Goal: Use online tool/utility: Utilize a website feature to perform a specific function

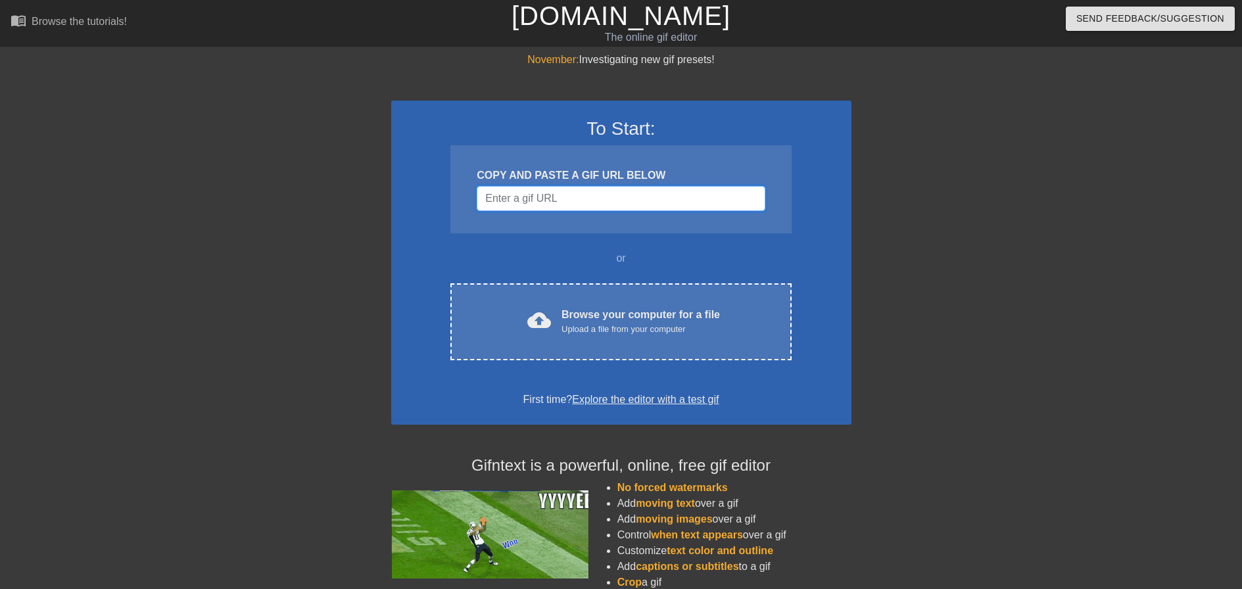
click at [546, 206] on input "Username" at bounding box center [621, 198] width 288 height 25
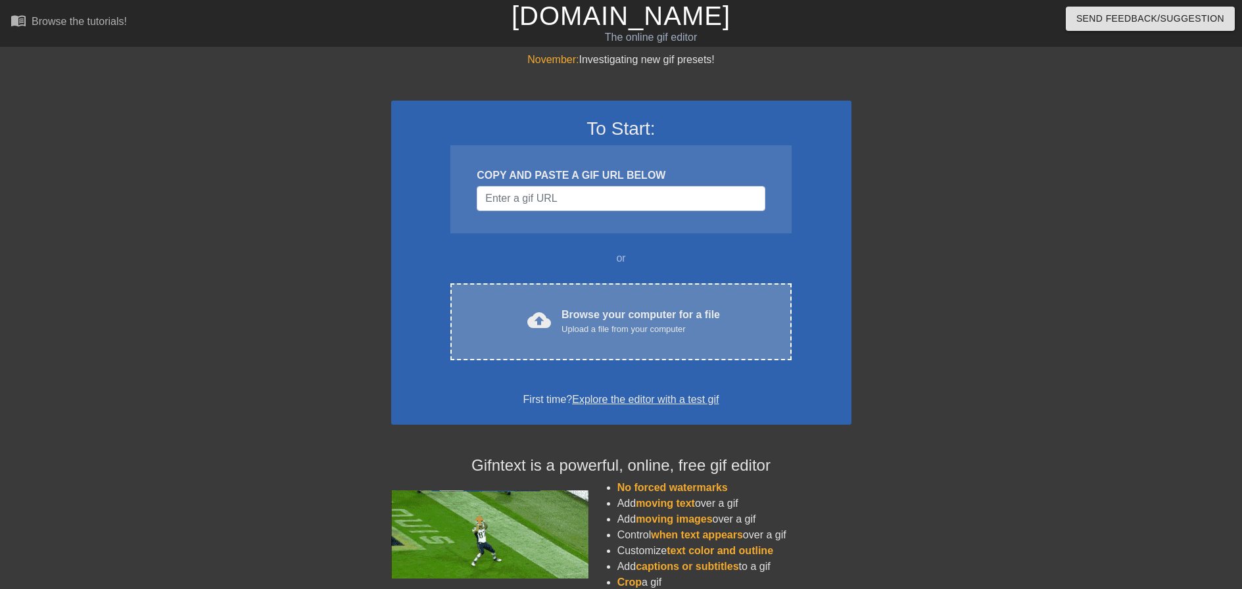
click at [610, 311] on div "Browse your computer for a file Upload a file from your computer" at bounding box center [640, 321] width 158 height 29
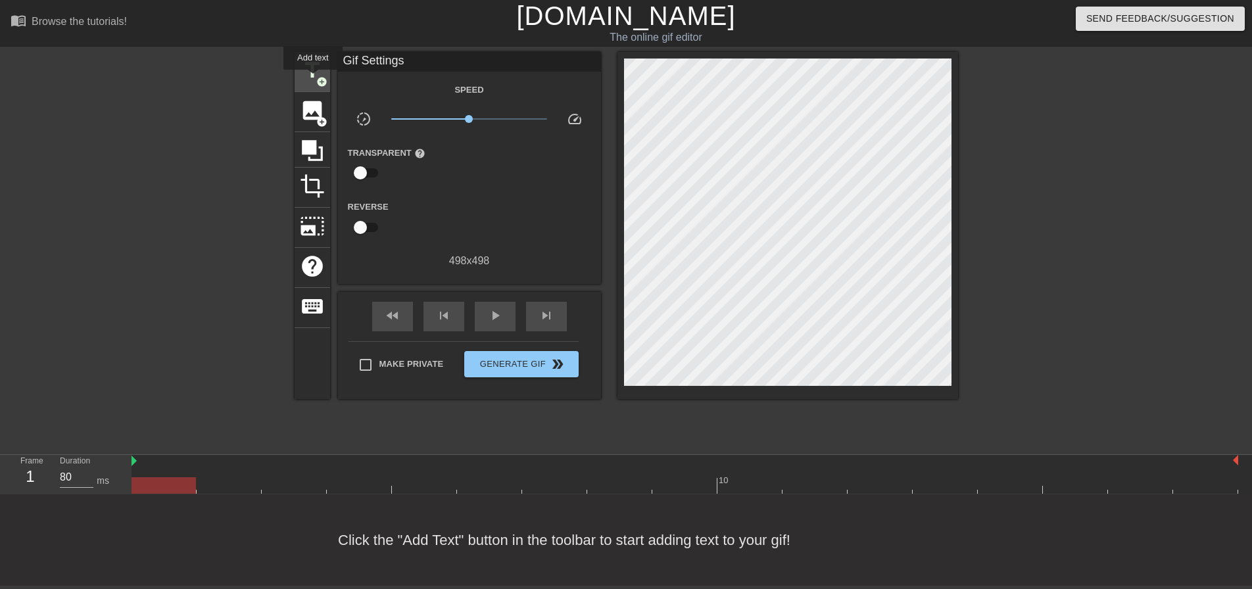
click at [313, 79] on span "title" at bounding box center [312, 70] width 25 height 25
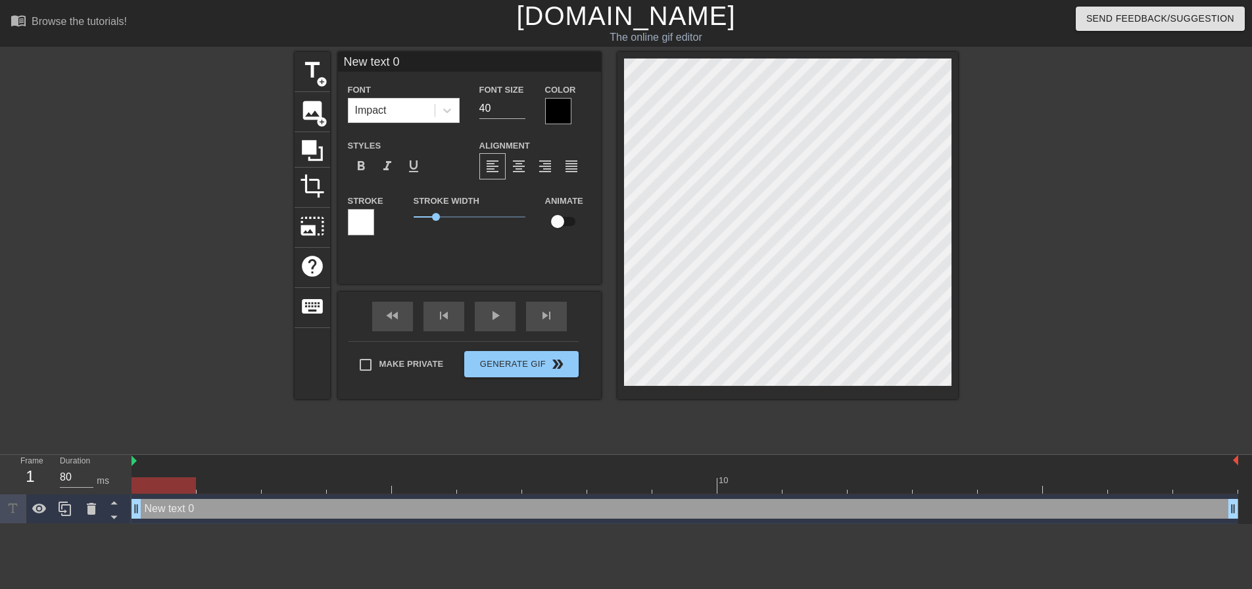
scroll to position [2, 4]
type input "L"
type textarea "L"
type input "Lo"
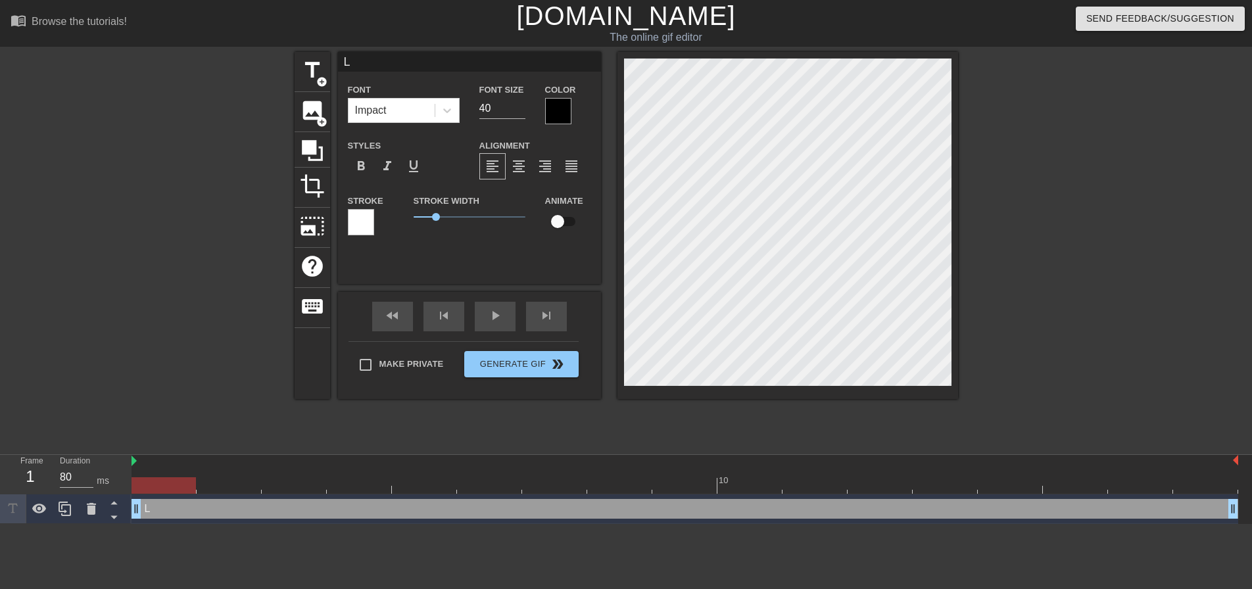
type textarea "Lo"
type input "Loo"
type textarea "Loo"
type input "Look"
type textarea "Look"
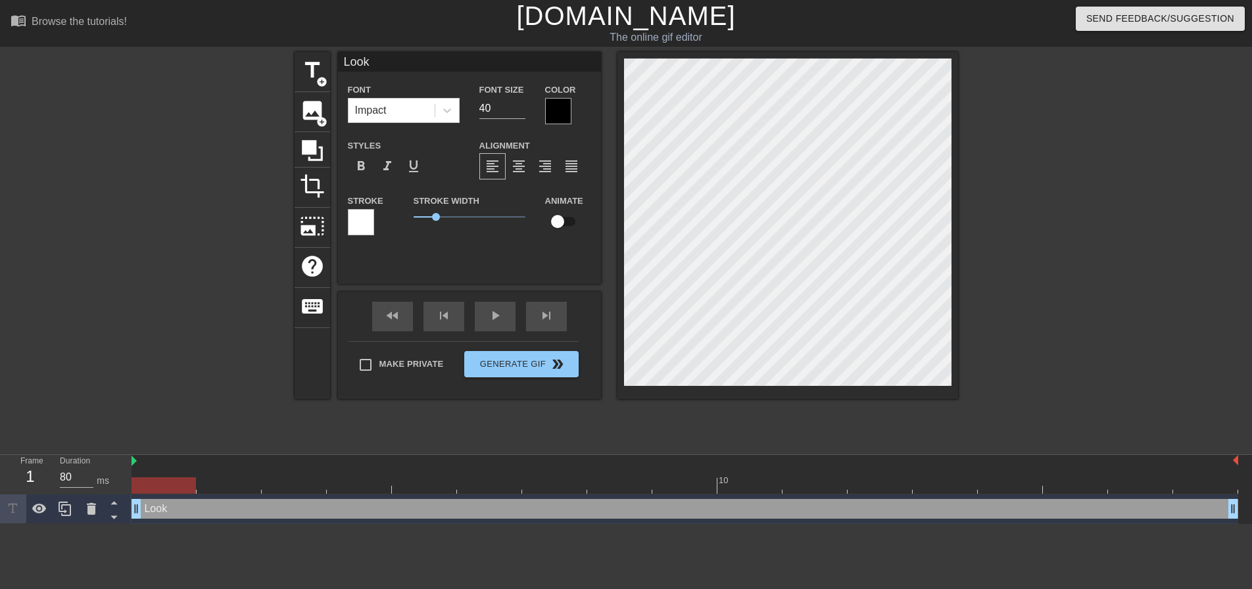
type input "Look"
type textarea "Look"
type input "Look O"
type textarea "Look O"
type input "Look Ou"
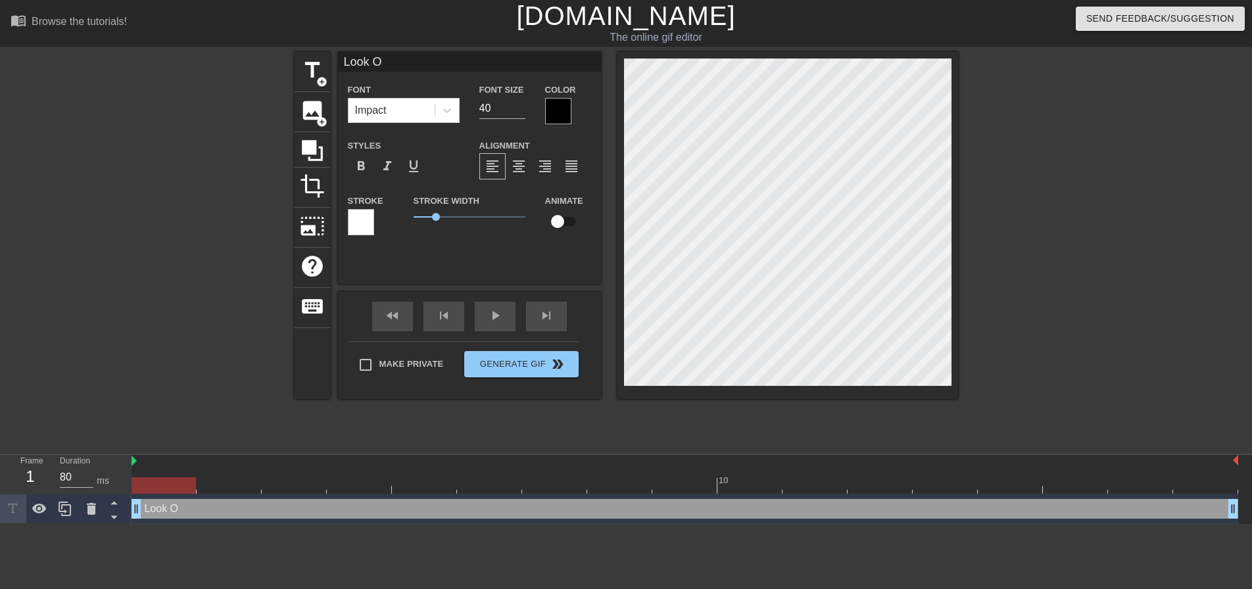
type textarea "Look Ou"
type input "Look Out"
type textarea "Look Out"
type input "Look Out"
type textarea "Look Out"
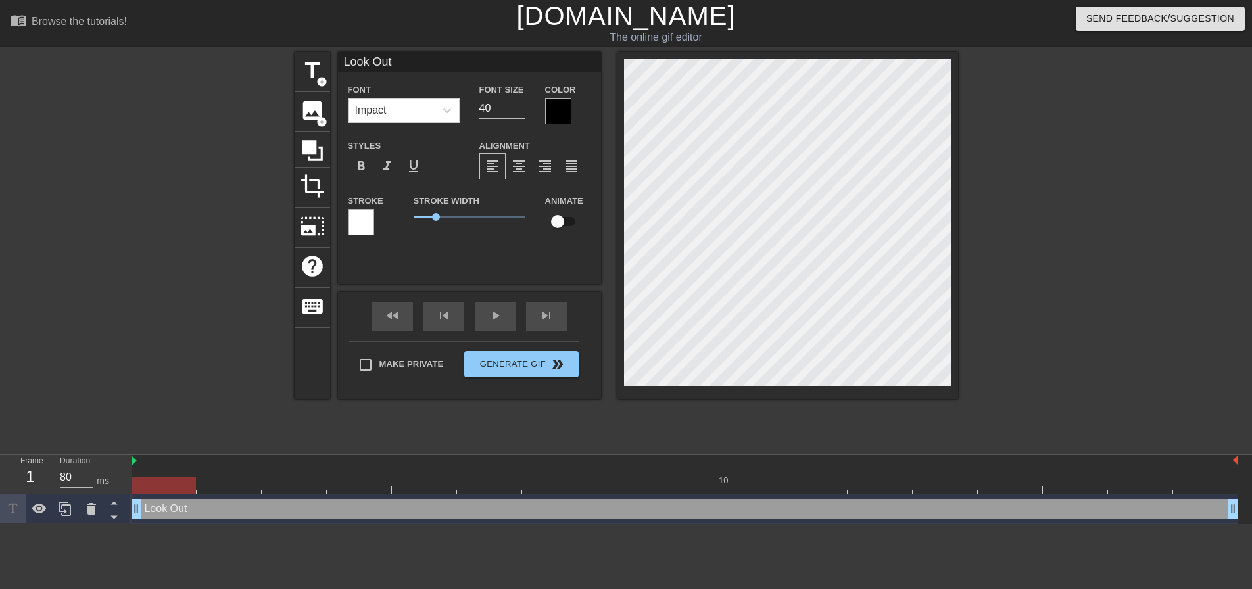
type input "Look Out K"
type textarea "Look Out K"
type input "Look Out Ki"
type textarea "Look Out Kid"
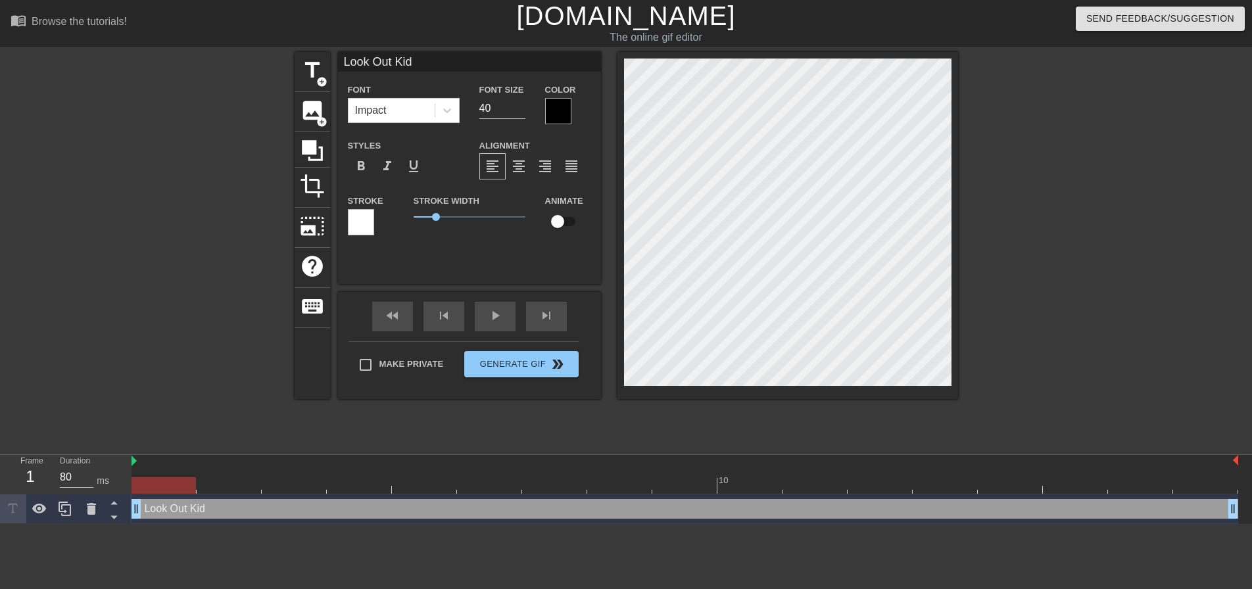
type input "Look Out Kids"
type textarea "Look Out Kids"
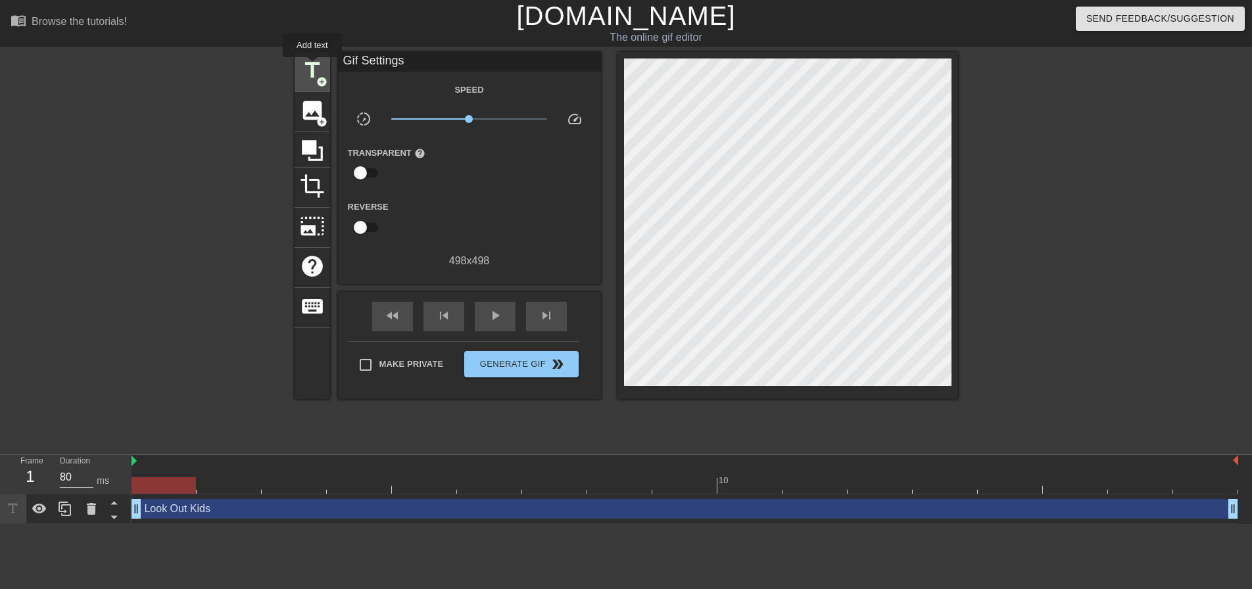
click at [315, 67] on span "title" at bounding box center [312, 70] width 25 height 25
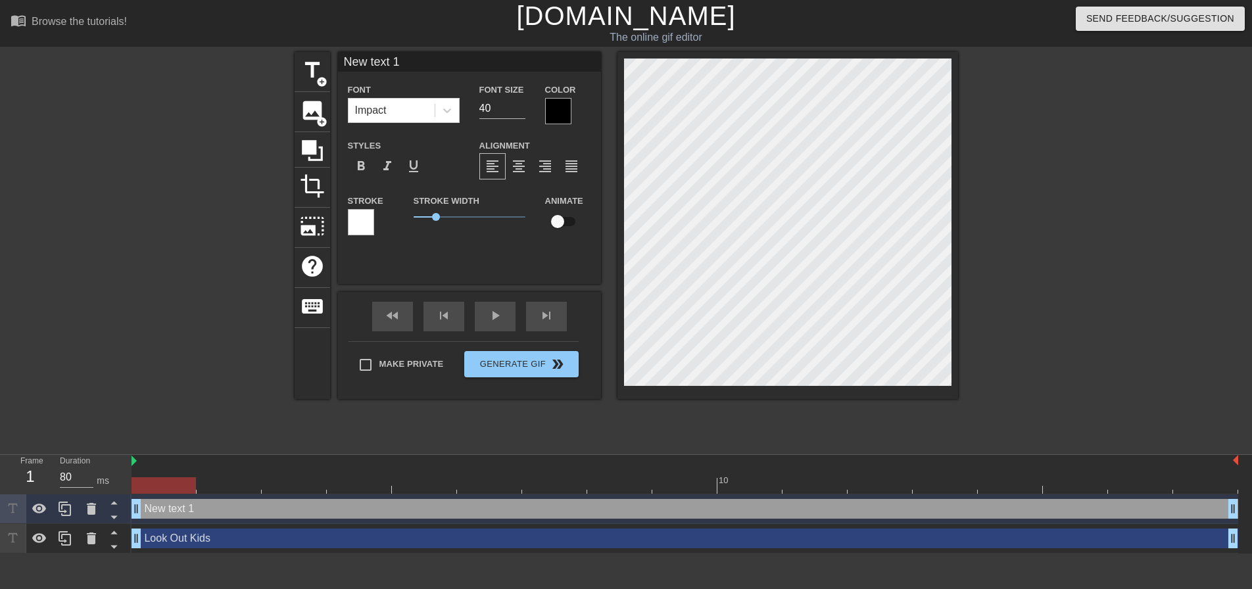
scroll to position [2, 3]
type input "L"
type textarea "L"
type input "Lu"
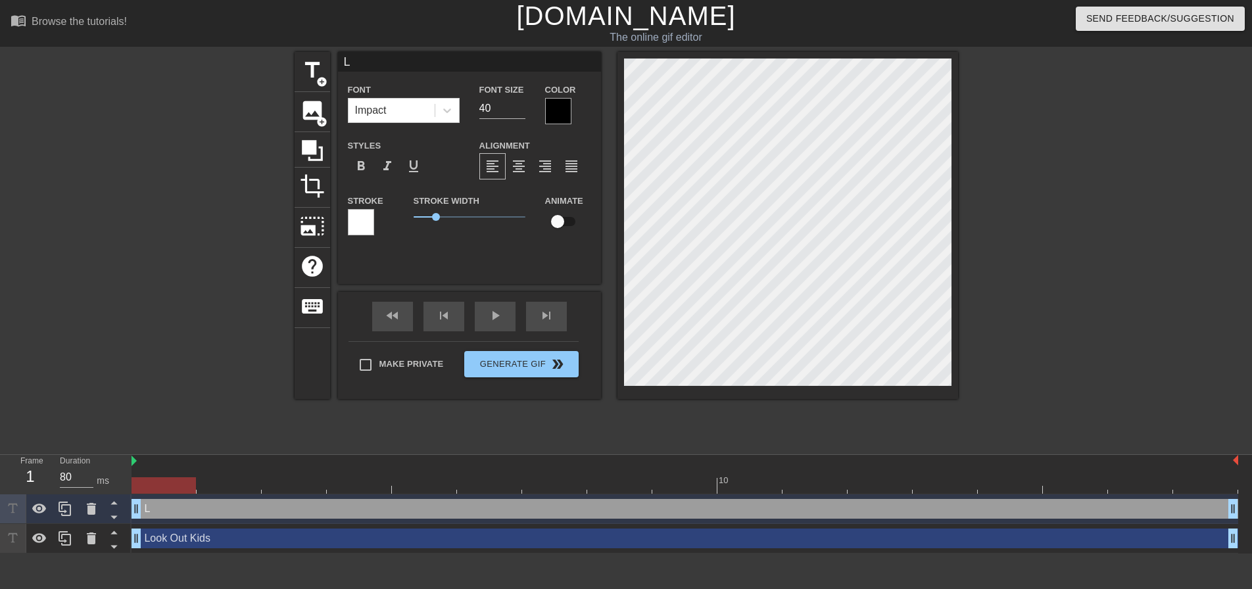
type textarea "Lu"
type input "Lui"
type textarea "Lui"
type input "[PERSON_NAME]"
type textarea "[PERSON_NAME]"
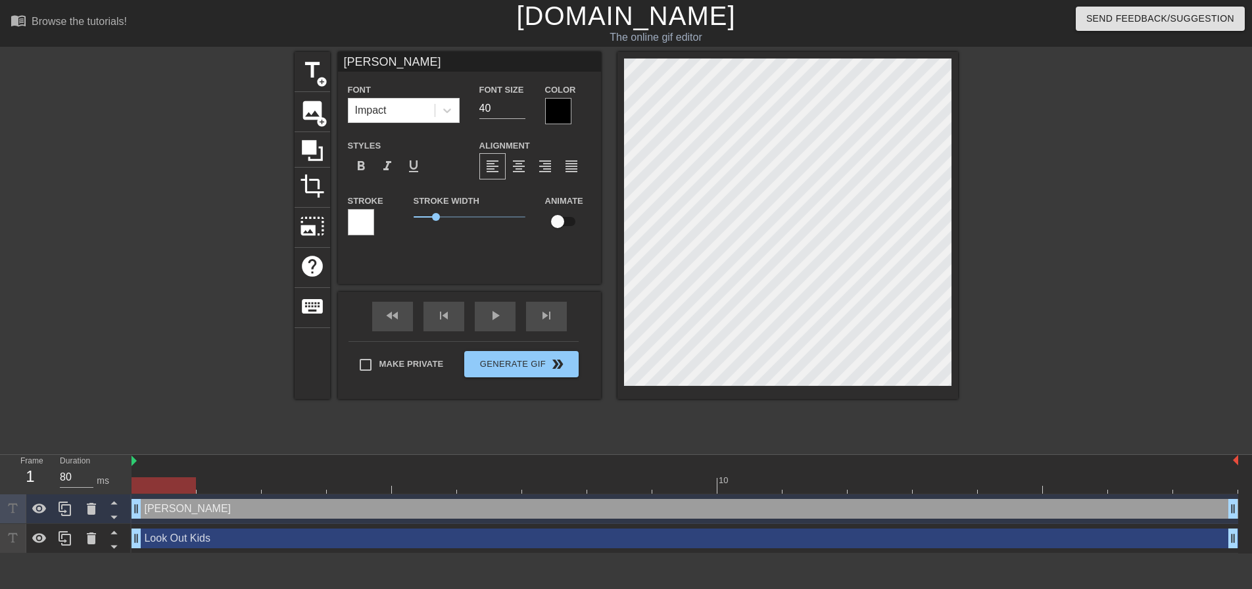
type input "[PERSON_NAME],"
type textarea "[PERSON_NAME],"
type input "[PERSON_NAME],"
type textarea "[PERSON_NAME],"
type input "[PERSON_NAME]"
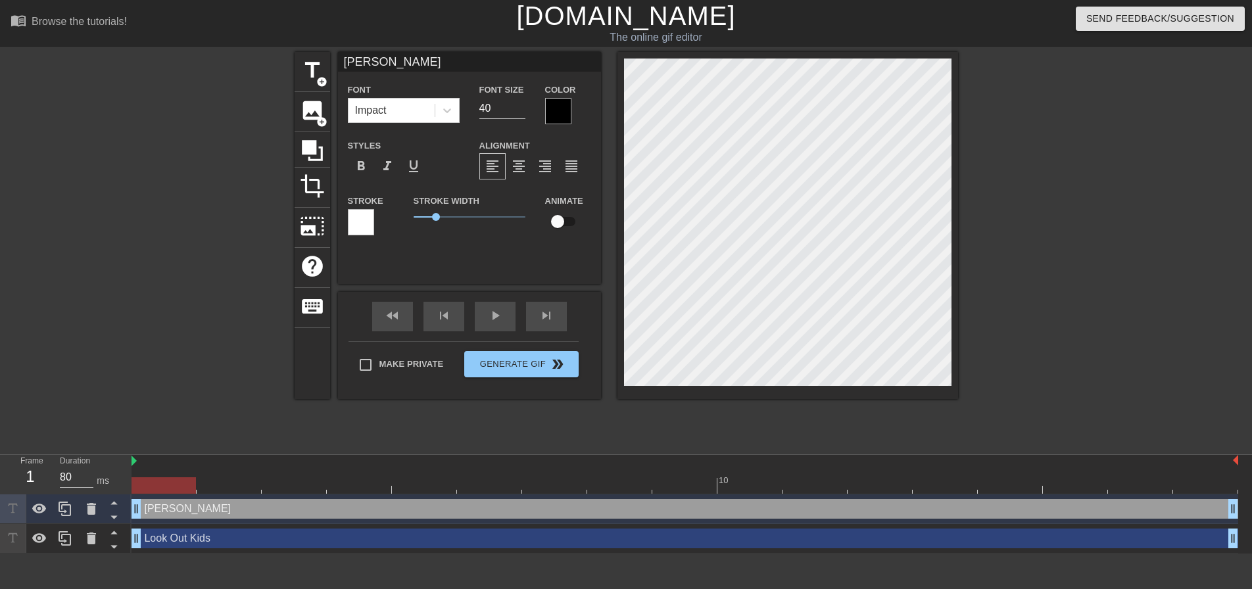
type textarea "[PERSON_NAME],"
type input "[PERSON_NAME]"
type textarea "[PERSON_NAME]"
type input "[PERSON_NAME], LE"
type textarea "[PERSON_NAME], LE"
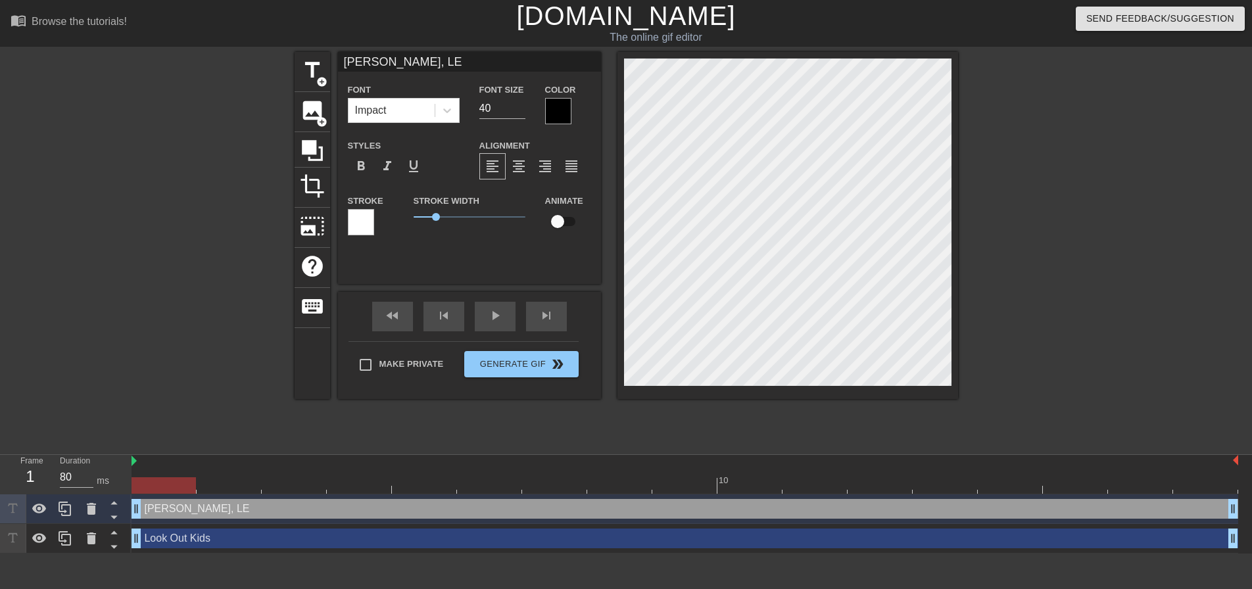
type input "[PERSON_NAME], [PERSON_NAME]"
type textarea "[PERSON_NAME], [PERSON_NAME]"
type input "[PERSON_NAME], LEAD"
type textarea "[PERSON_NAME], LEAD"
type input "[PERSON_NAME], LEAD"
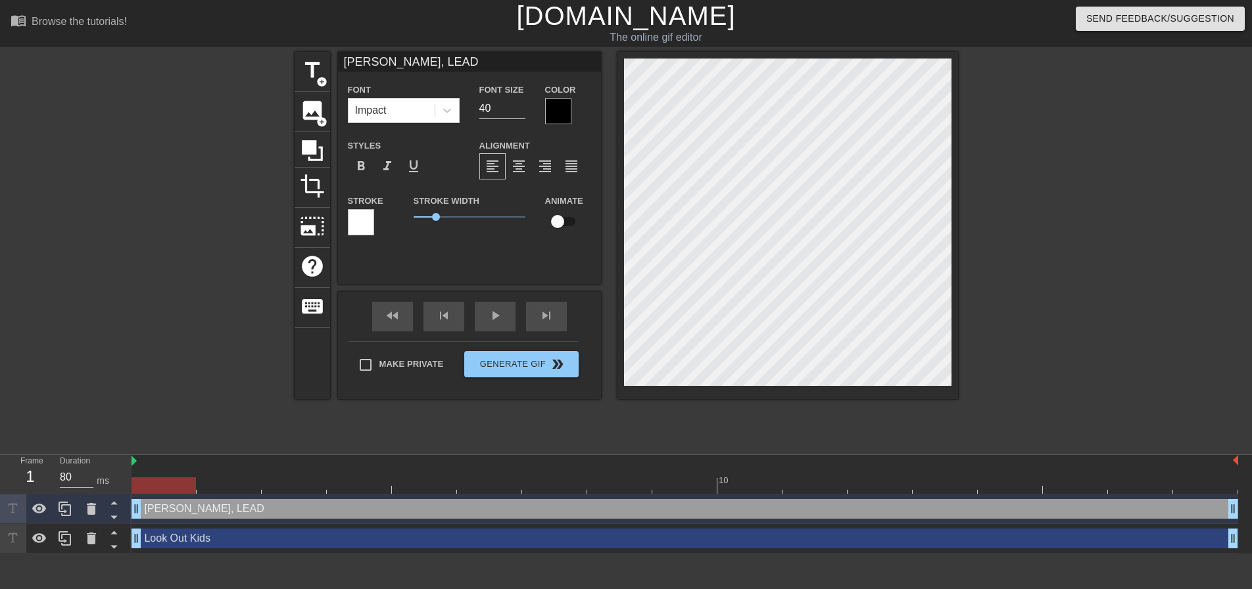
type textarea "[PERSON_NAME], LEAD"
type input "[PERSON_NAME], LEAD D"
type textarea "[PERSON_NAME], LEAD D"
type input "[PERSON_NAME], LEAD DE"
type textarea "[PERSON_NAME], LEAD DE"
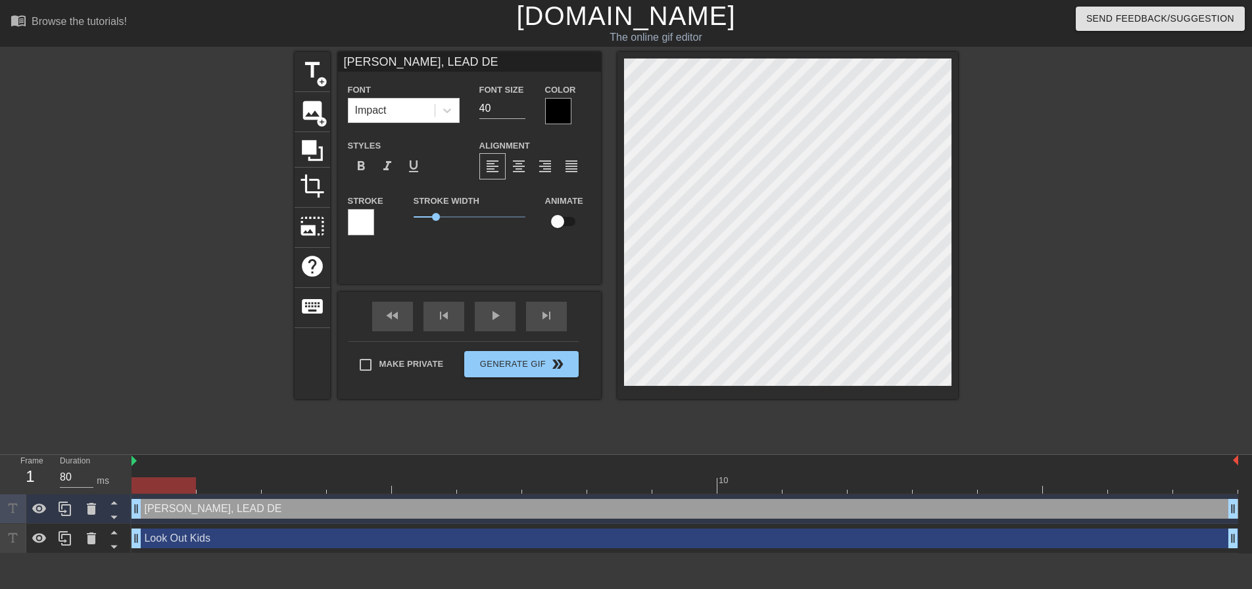
scroll to position [2, 5]
type input "[PERSON_NAME], LEAD DEV"
type textarea "[PERSON_NAME], LEAD DEV"
type input "[PERSON_NAME], LEAD DEVE"
type textarea "[PERSON_NAME], LEAD DEVE"
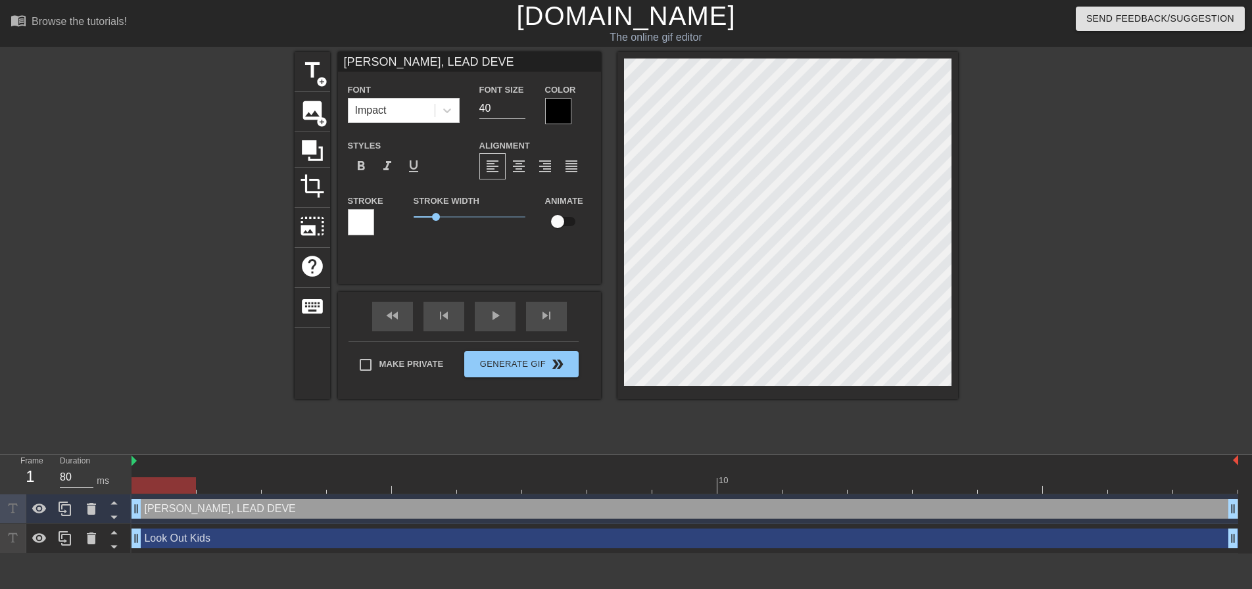
type input "[PERSON_NAME], LEAD DEVEL"
type textarea "[PERSON_NAME], LEAD DEVEL"
type input "[PERSON_NAME], LEAD DEVELO"
type textarea "[PERSON_NAME], LEAD DEVELO"
type input "[PERSON_NAME], LEAD DEVELOP"
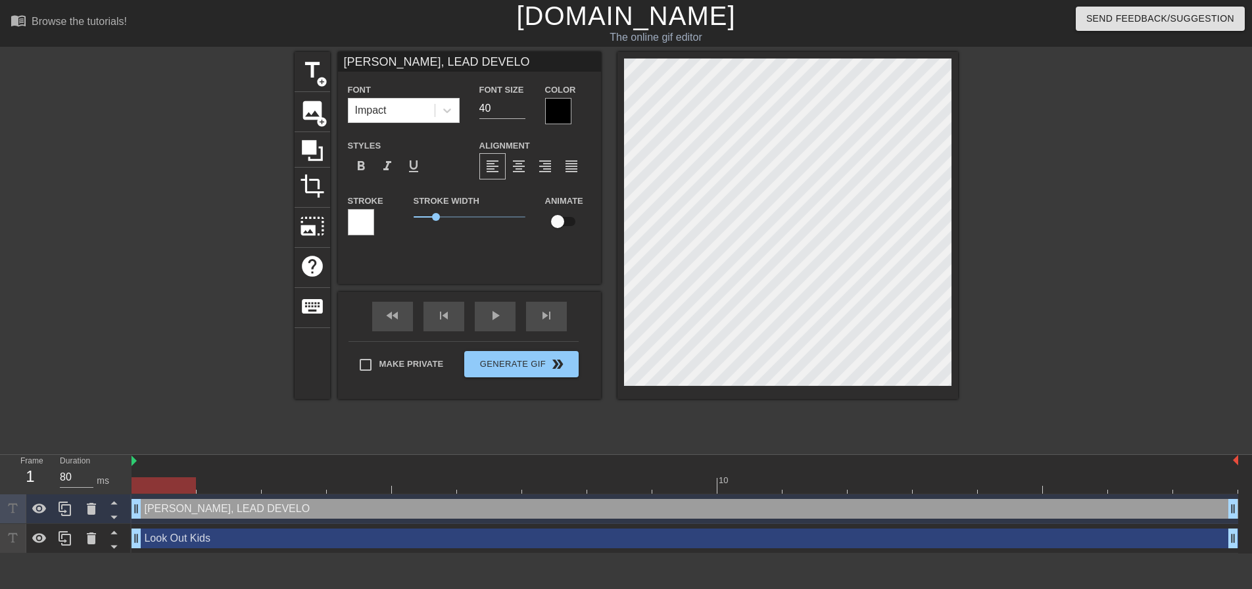
type textarea "[PERSON_NAME], LEAD DEVELOP"
type input "[PERSON_NAME], LEAD DEVELOPE"
type textarea "[PERSON_NAME], LEAD DEVELOPE"
type input "[PERSON_NAME], LEAD DEVELOPER"
type textarea "[PERSON_NAME], LEAD DEVELOPER"
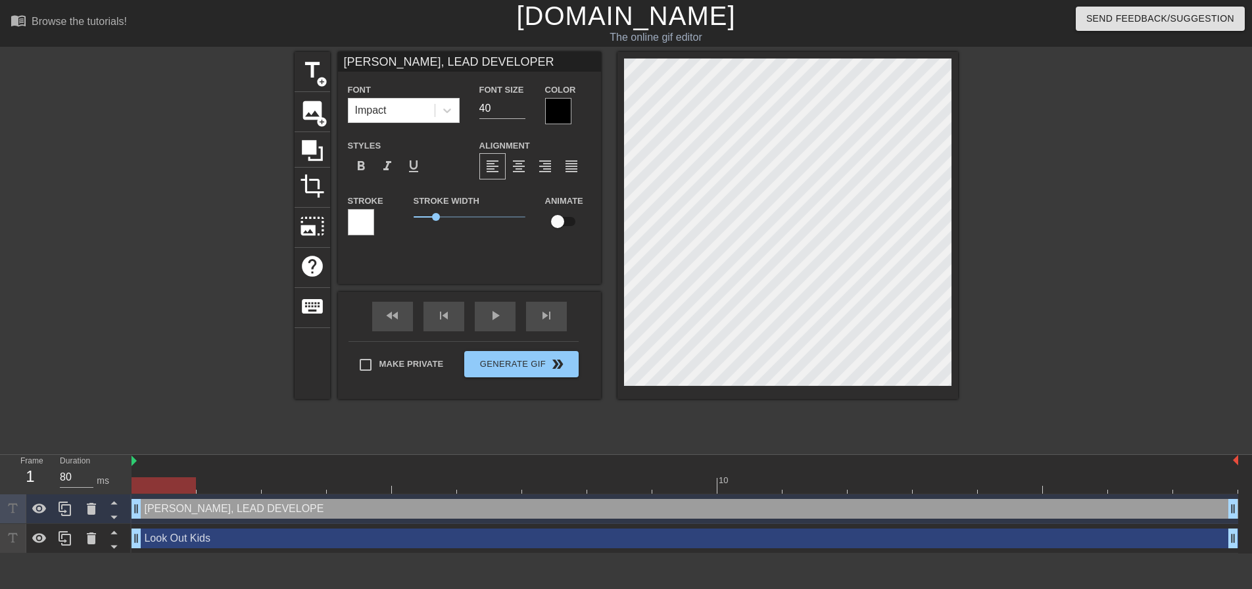
scroll to position [2, 7]
type input "[PERSON_NAME], LEAD DEVELOPER"
type textarea "[PERSON_NAME], LEAD DEVELOPER"
type input "[PERSON_NAME], LEAD DEVELOPER O"
type textarea "[PERSON_NAME], LEAD DEVELOPER O"
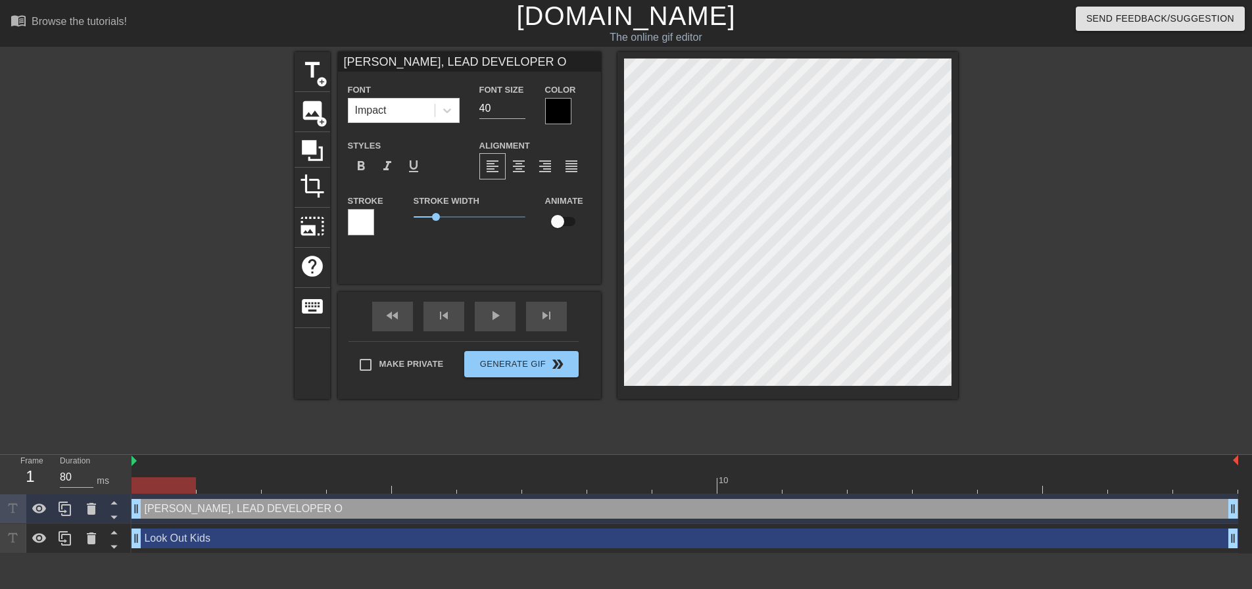
type input "[PERSON_NAME], LEAD DEVELOPER On"
type textarea "[PERSON_NAME], LEAD DEVELOPER On"
type input "[PERSON_NAME], LEAD DEVELOPER On"
type textarea "[PERSON_NAME], LEAD DEVELOPER On"
type input "[PERSON_NAME], LEAD DEVELOPER On H"
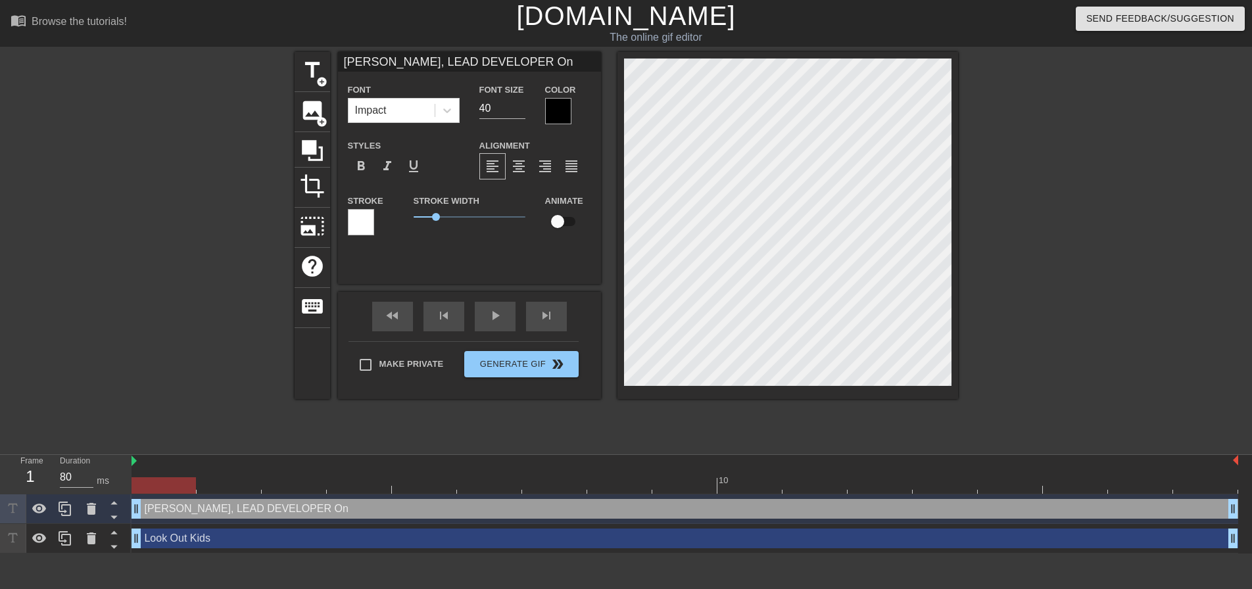
type textarea "[PERSON_NAME], LEAD DEVELOPER On H"
type input "[PERSON_NAME], LEAD DEVELOPER On Hi"
type textarea "[PERSON_NAME], LEAD DEVELOPER On Hi"
type input "[PERSON_NAME], LEAD DEVELOPER On His"
type textarea "[PERSON_NAME], LEAD DEVELOPER On His"
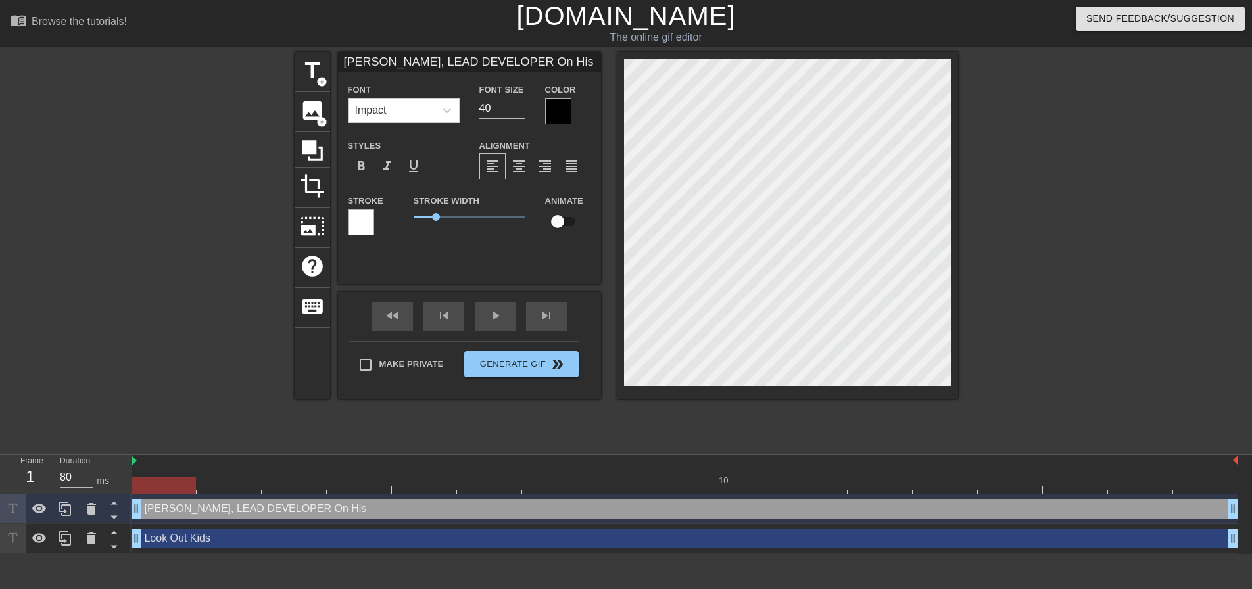
type input "[PERSON_NAME], LEAD DEVELOPER On His"
type textarea "[PERSON_NAME], LEAD DEVELOPER On His"
type input "[PERSON_NAME], LEAD DEVELOPER On His W"
type textarea "[PERSON_NAME], LEAD DEVELOPER On His W"
type input "[PERSON_NAME], LEAD DEVELOPER On His WA"
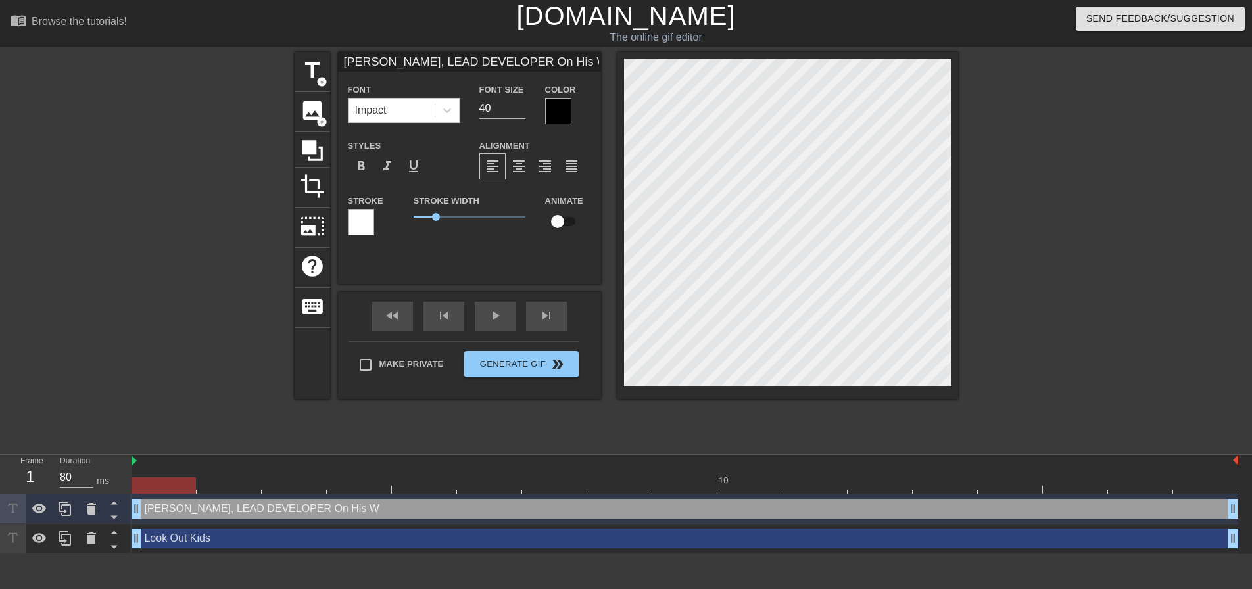
type textarea "[PERSON_NAME], LEAD DEVELOPER On His WA"
type input "[PERSON_NAME], LEAD DEVELOPER On His W"
type textarea "[PERSON_NAME], LEAD DEVELOPER On His W"
type input "[PERSON_NAME], LEAD DEVELOPER On His"
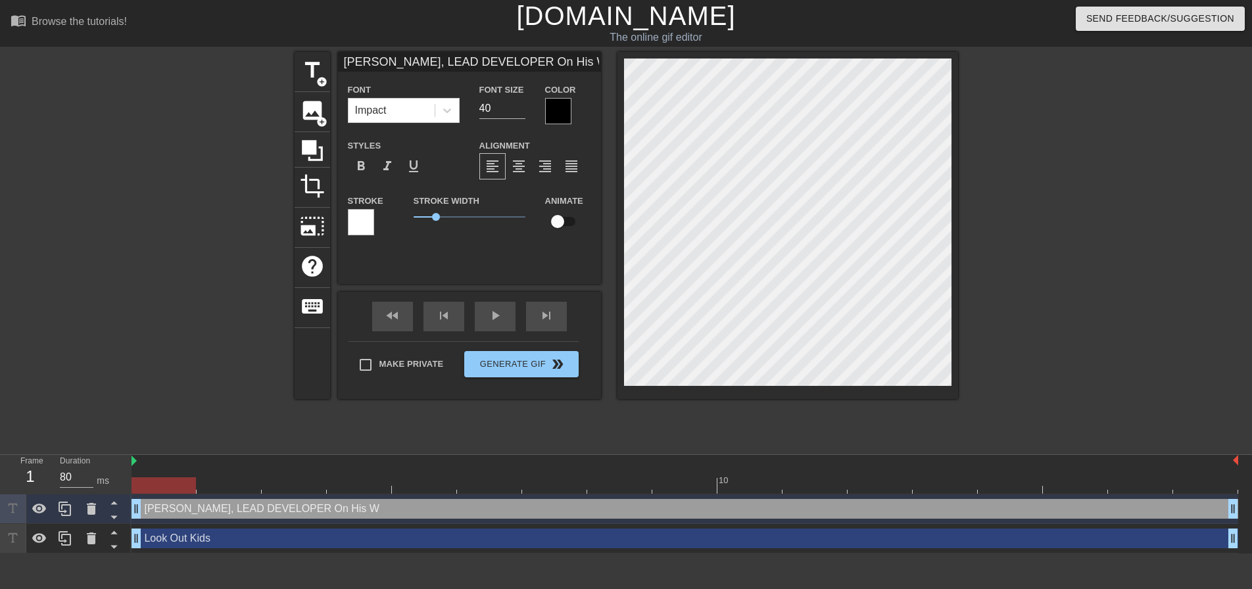
type textarea "[PERSON_NAME], LEAD DEVELOPER On His"
type input "[PERSON_NAME], LEAD DEVELOPER On His"
type textarea "[PERSON_NAME], LEAD DEVELOPER On His"
type input "[PERSON_NAME], LEAD DEVELOPER On Hi"
type textarea "[PERSON_NAME], LEAD DEVELOPER On Hi"
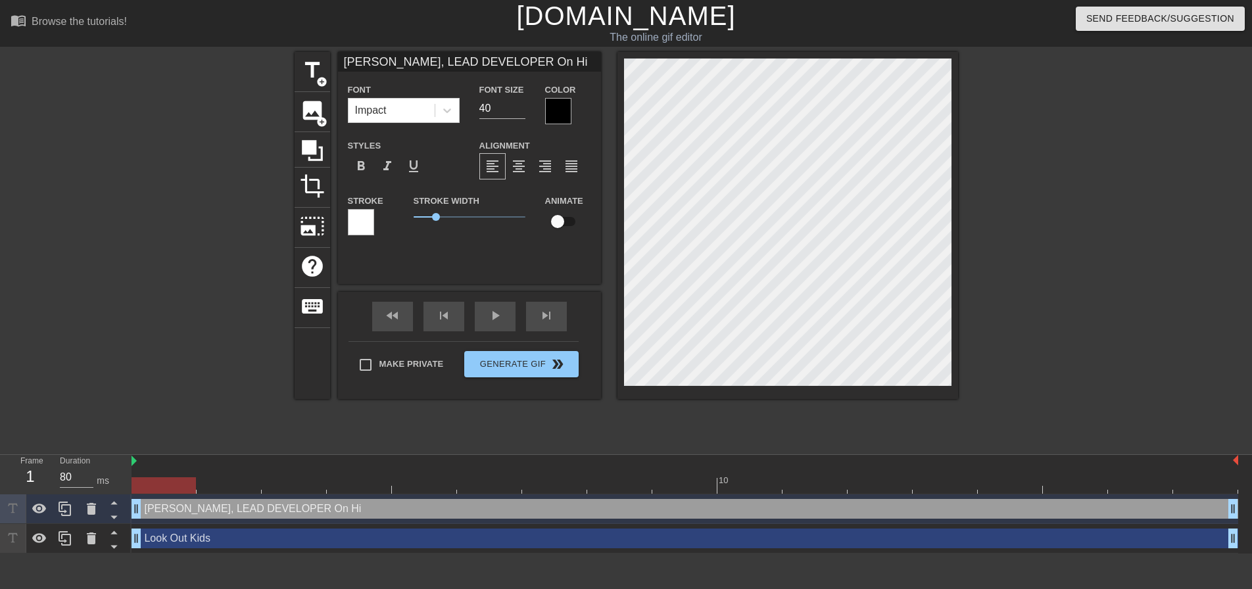
type input "[PERSON_NAME], LEAD DEVELOPER On H"
type textarea "[PERSON_NAME], LEAD DEVELOPER On H"
type input "[PERSON_NAME], LEAD DEVELOPER On"
type textarea "[PERSON_NAME], LEAD DEVELOPER On"
type input "[PERSON_NAME], LEAD DEVELOPER On"
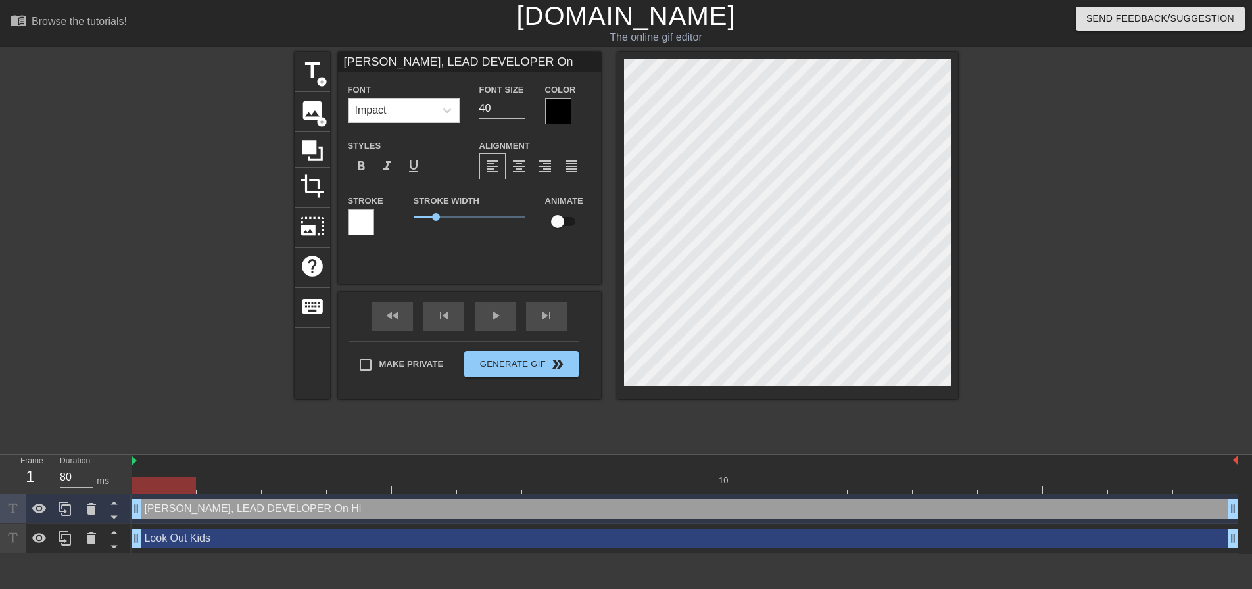
type textarea "[PERSON_NAME], LEAD DEVELOPER On"
type input "[PERSON_NAME], LEAD DEVELOPER O"
type textarea "[PERSON_NAME], LEAD DEVELOPER O"
type input "[PERSON_NAME], LEAD DEVELOPER"
type textarea "[PERSON_NAME], LEAD DEVELOPER"
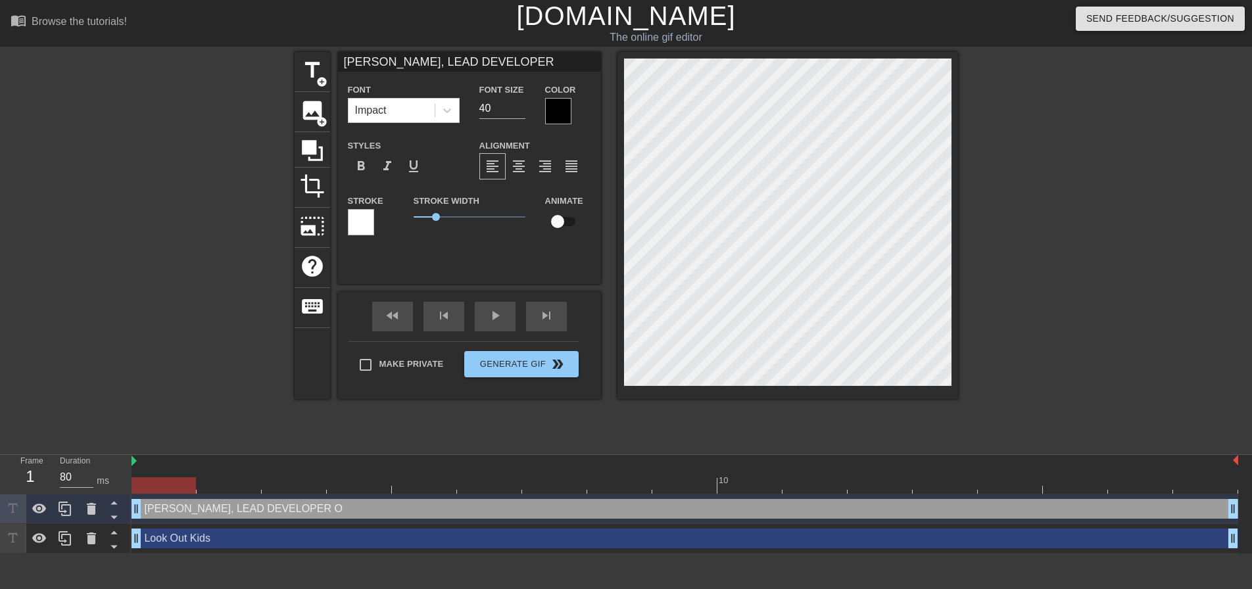
scroll to position [2, 8]
type input "[PERSON_NAME], LEAD DEVELOPER"
type textarea "[PERSON_NAME], LEAD DEVELOPER"
type input "[PERSON_NAME], LEAD DEVELOPER"
type textarea "[PERSON_NAME], LEAD DEVELOPER"
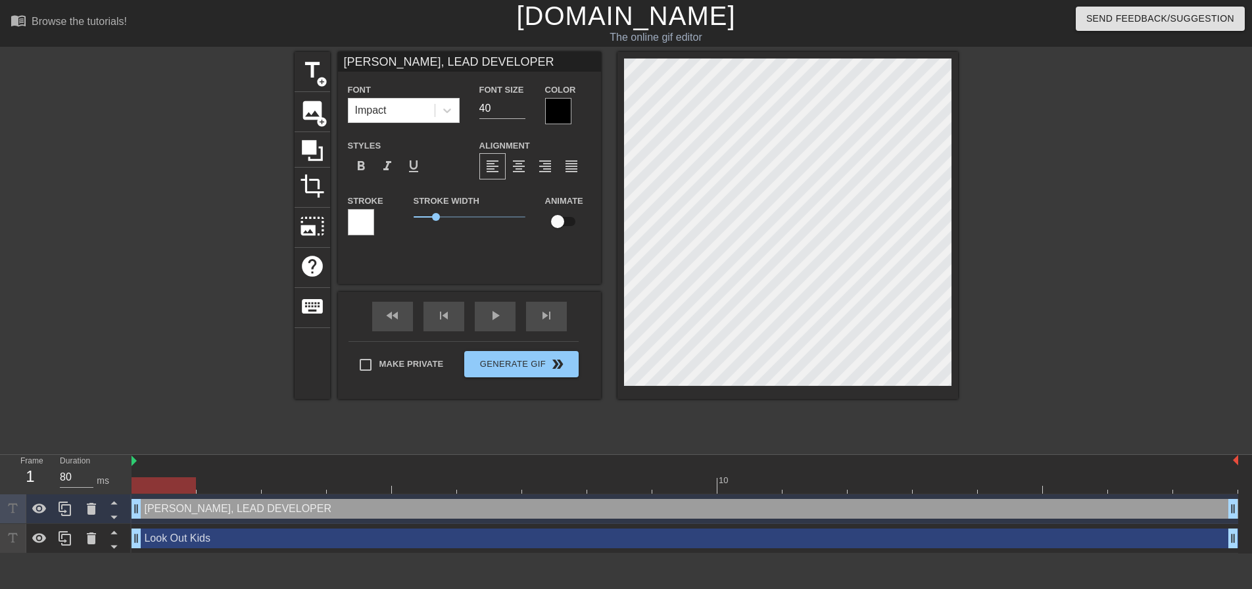
type input "[PERSON_NAME], LEAD DEVELOPER H"
type textarea "[PERSON_NAME], LEAD DEVELOPER H"
type input "[PERSON_NAME], LEAD DEVELOPER He"
type textarea "[PERSON_NAME], LEAD DEVELOPER He"
type input "[PERSON_NAME], LEAD DEVELOPER Her"
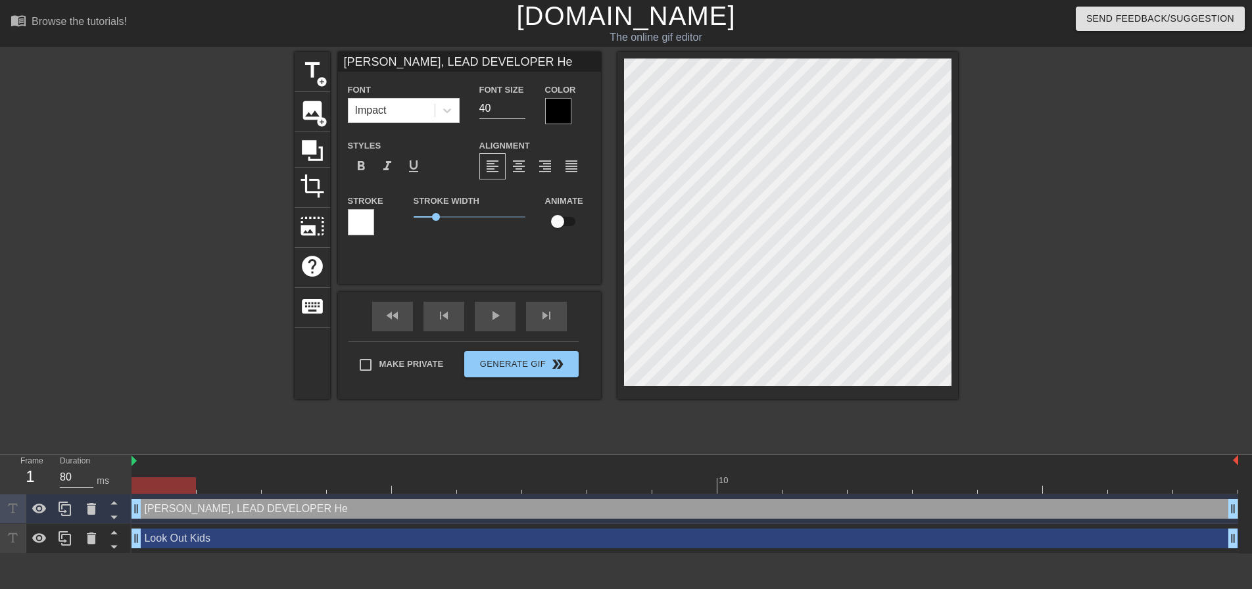
type textarea "[PERSON_NAME], LEAD DEVELOPER Her"
type input "[PERSON_NAME], LEAD DEVELOPER Here"
type textarea "[PERSON_NAME], LEAD DEVELOPER Here"
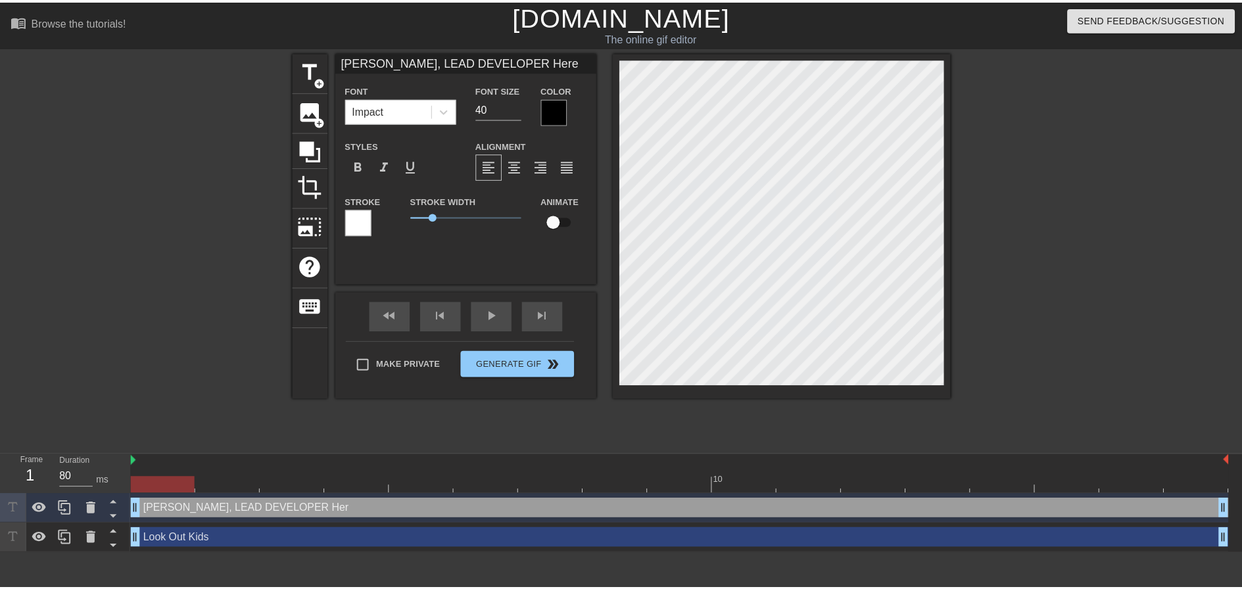
scroll to position [2, 9]
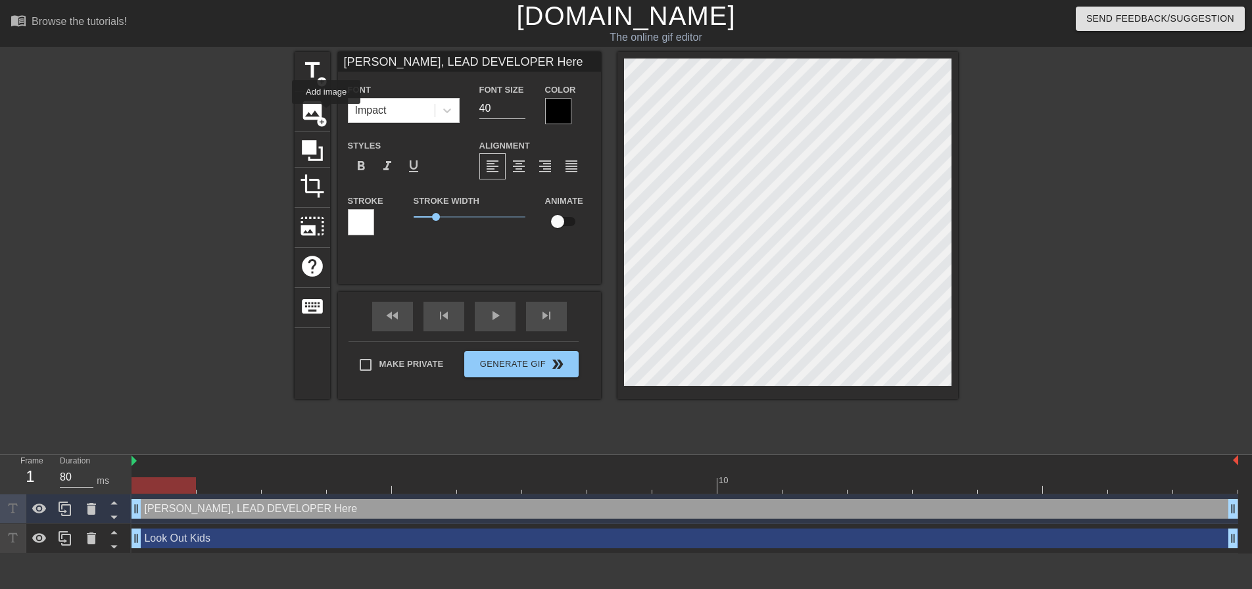
click at [209, 130] on div at bounding box center [180, 249] width 197 height 394
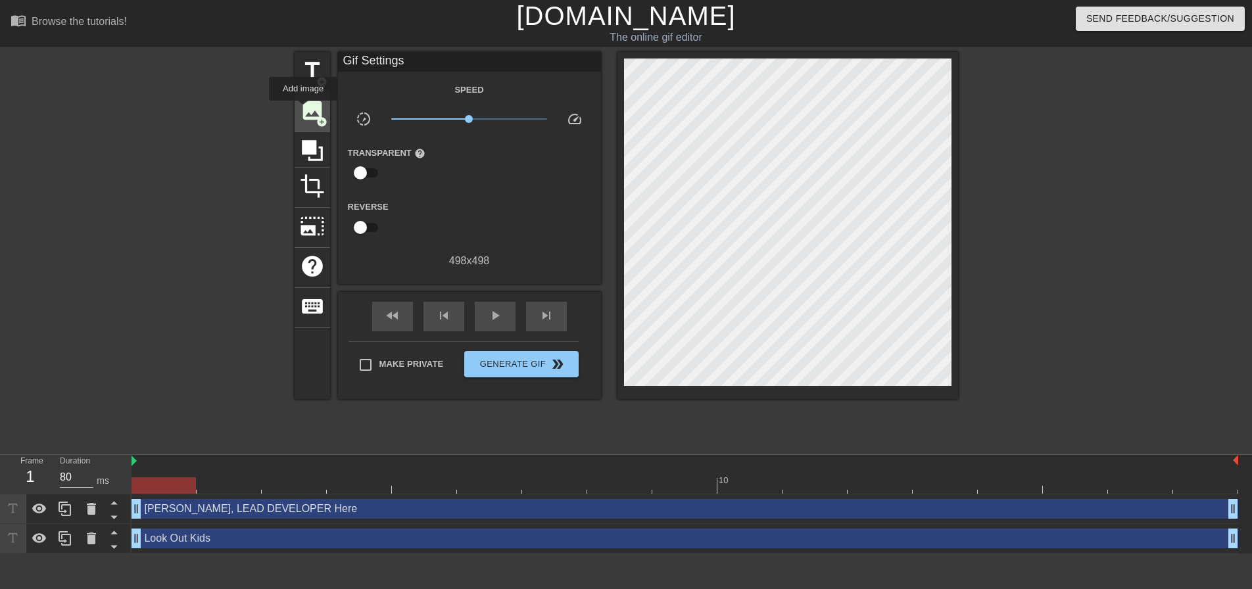
click at [303, 110] on span "image" at bounding box center [312, 110] width 25 height 25
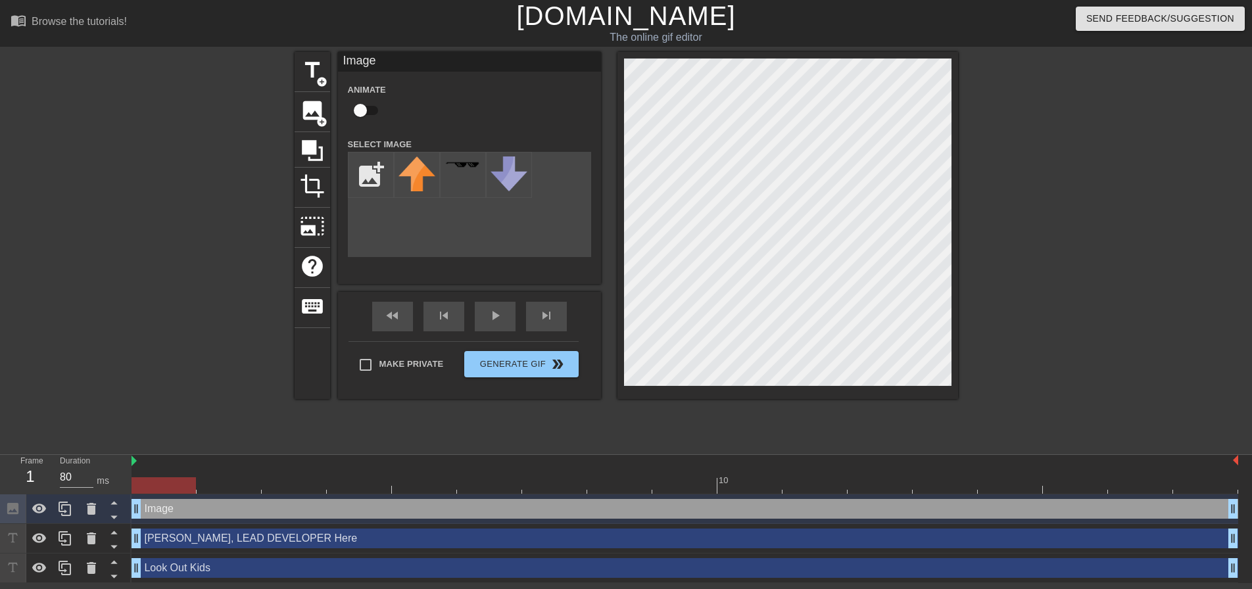
click at [257, 159] on div at bounding box center [180, 249] width 197 height 394
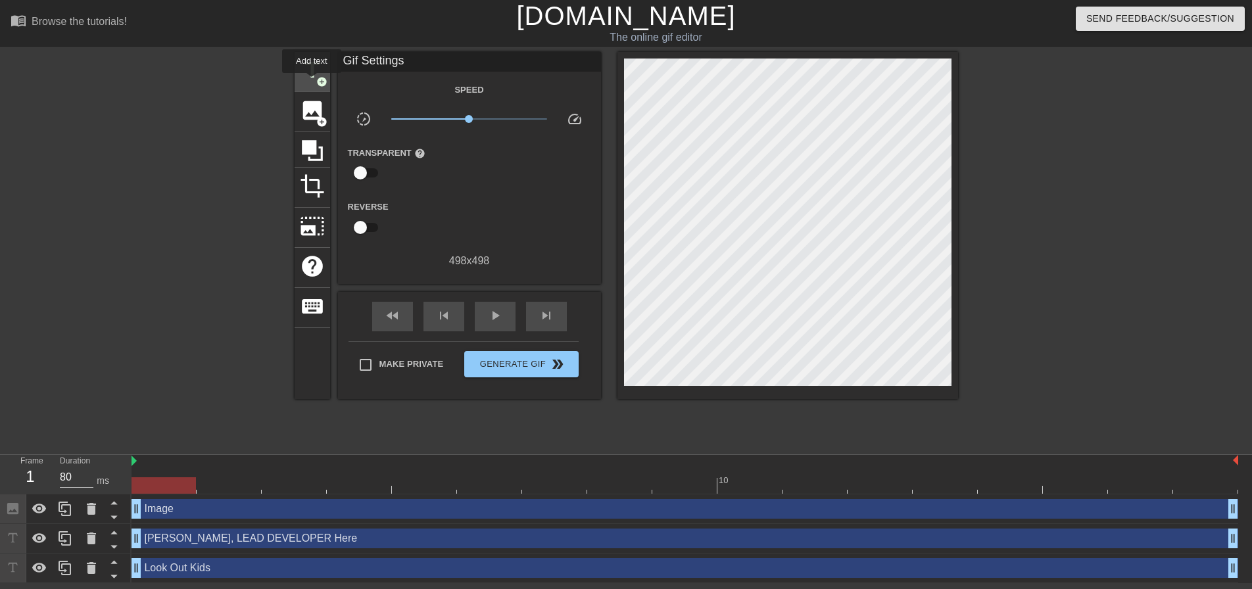
click at [312, 80] on span "title" at bounding box center [312, 70] width 25 height 25
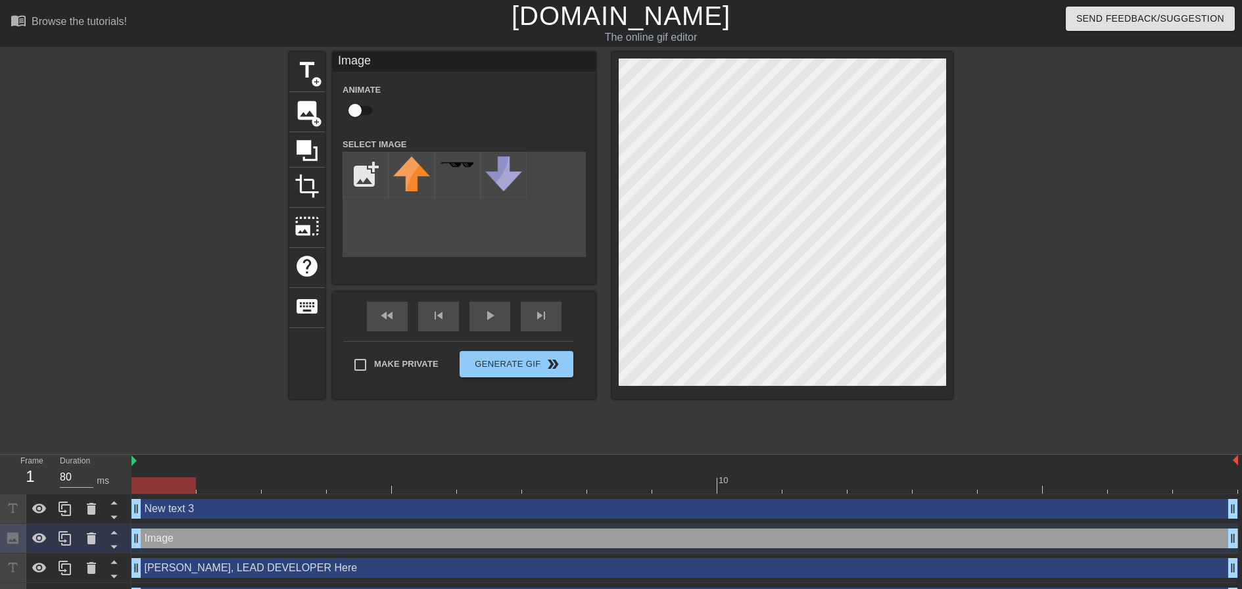
click at [164, 298] on div "title add_circle image add_circle crop photo_size_select_large help keyboard Im…" at bounding box center [621, 249] width 1242 height 394
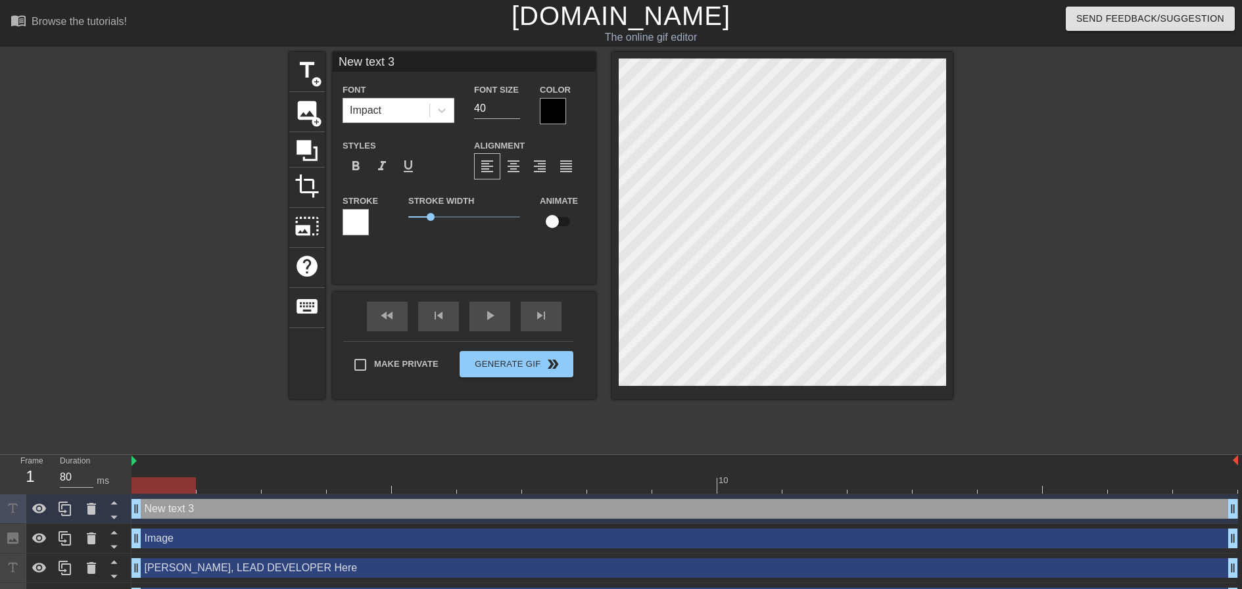
scroll to position [2, 3]
type input "C"
type textarea "C"
type input "Co"
type textarea "Co"
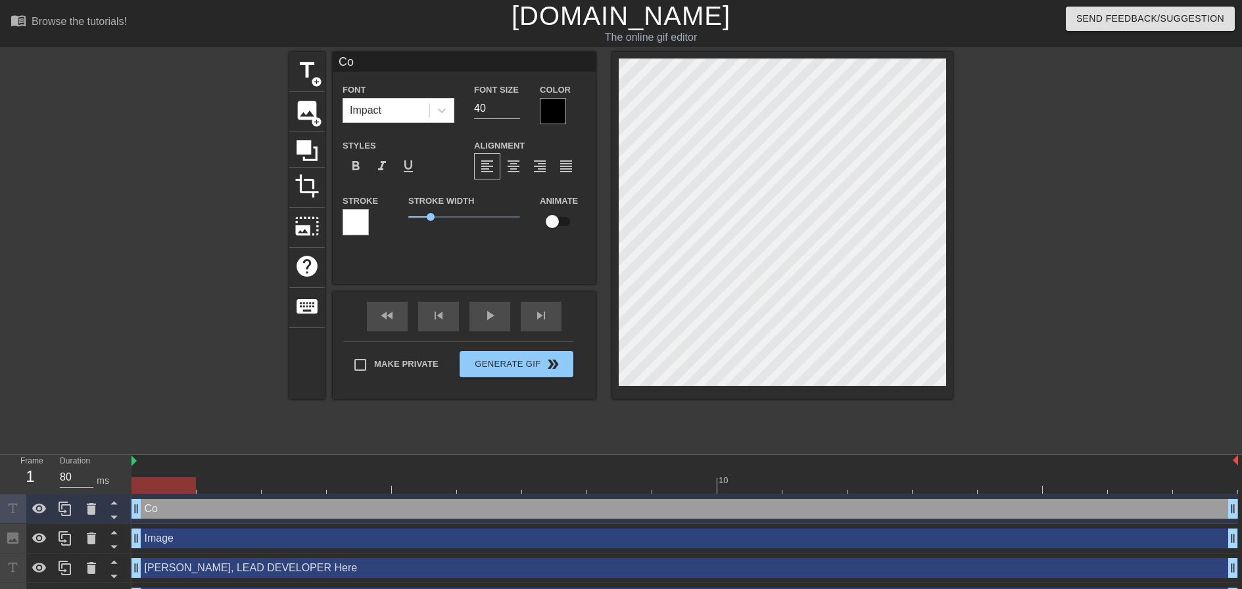
type input "Com"
type textarea "Com"
type input "Comi"
type textarea "Comi"
type input "Comin"
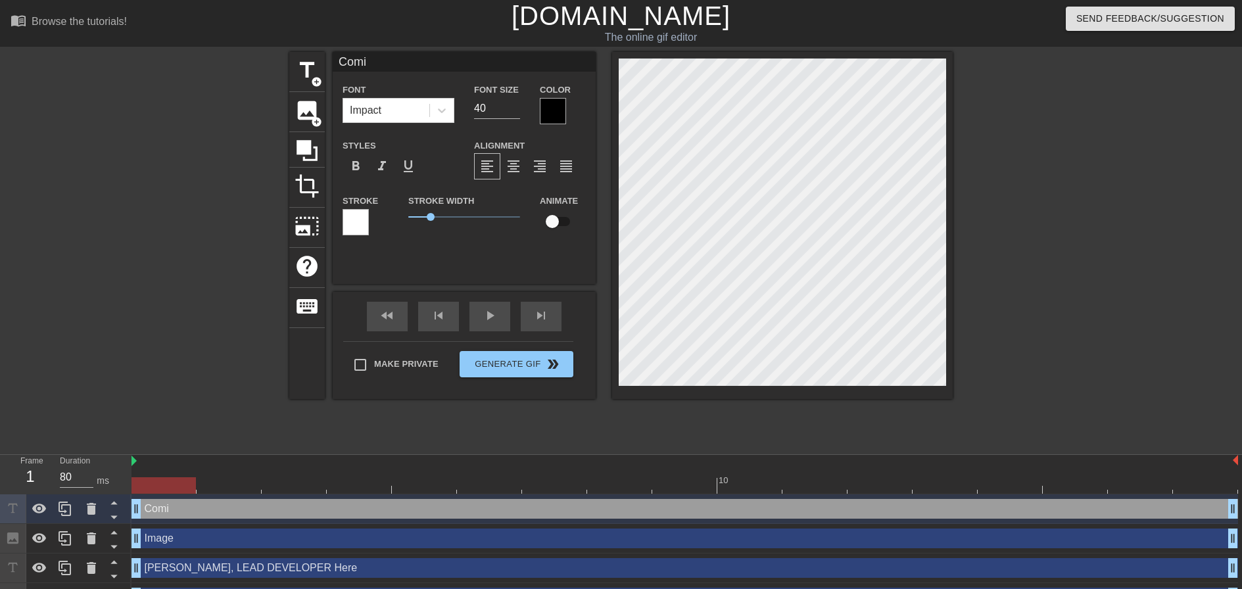
type textarea "Comin"
type input "Coming"
type textarea "Coming"
type input "Coming"
type textarea "Coming"
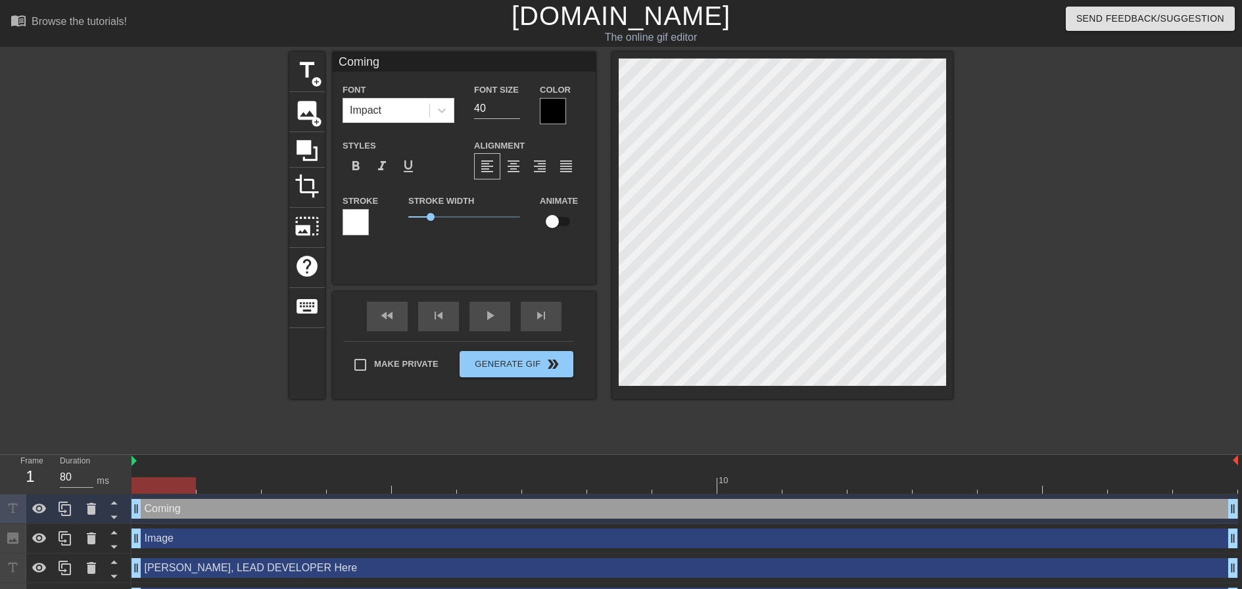
type input "Coming T"
type textarea "Coming T"
type input "Coming To"
type textarea "Coming To"
type input "Coming To"
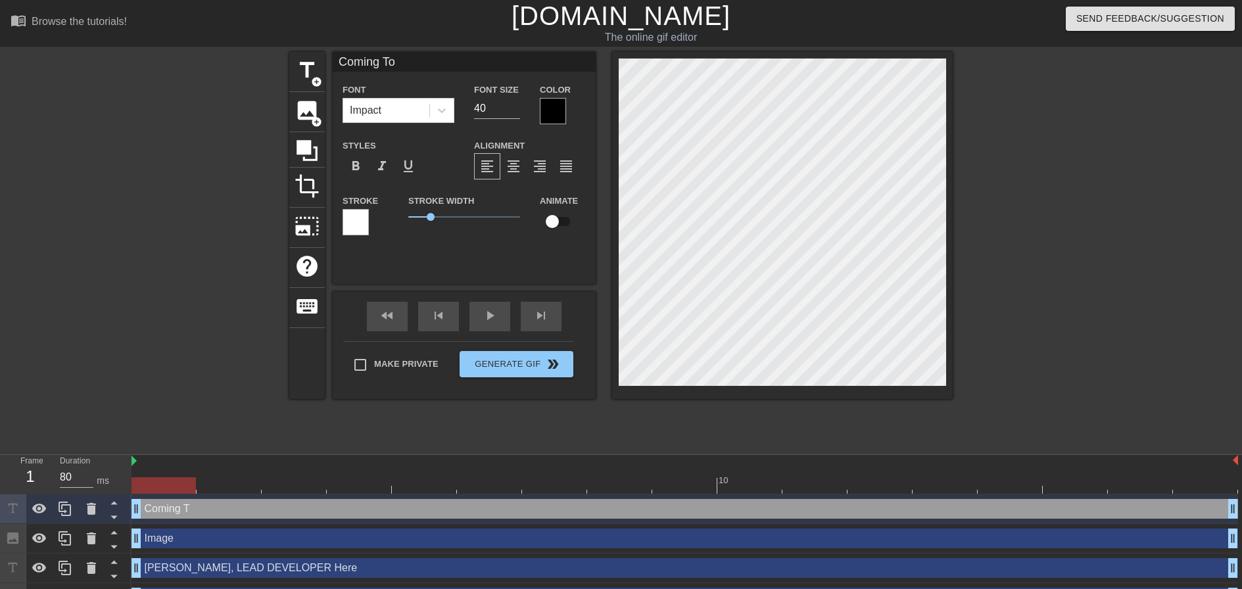
type textarea "Coming To"
type input "Coming To A"
type textarea "Coming To A"
type input "Coming To A"
type textarea "Coming To A"
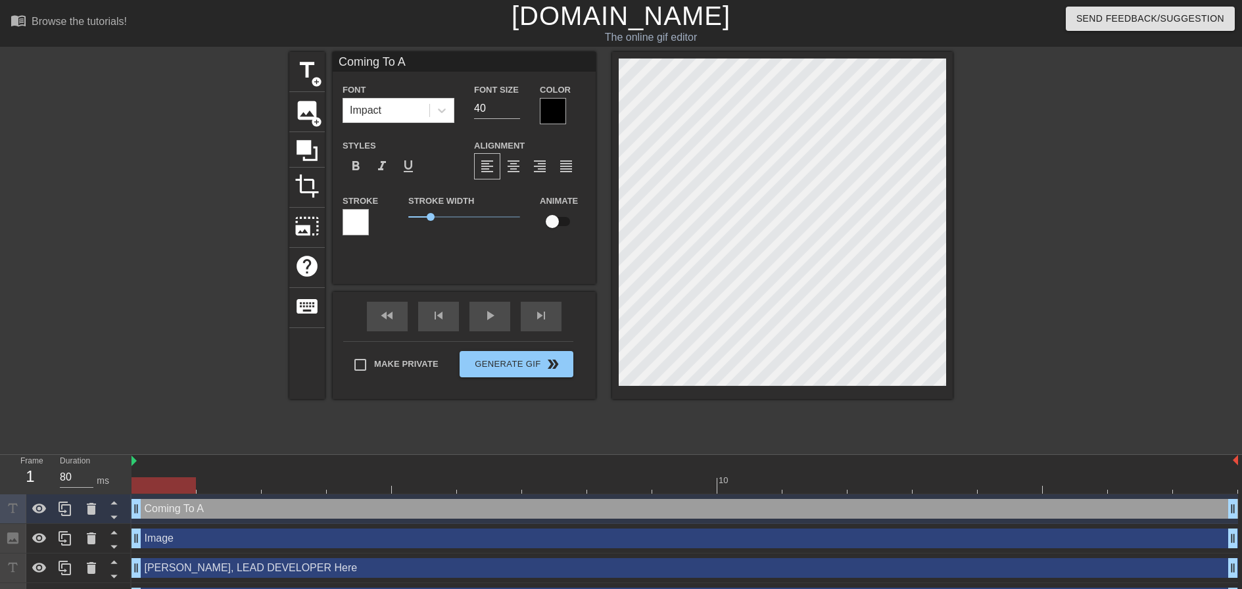
type input "Coming To A F"
type textarea "Coming To A F"
type input "Coming To A Fo"
type textarea "Coming To A Fo"
type input "Coming To A For"
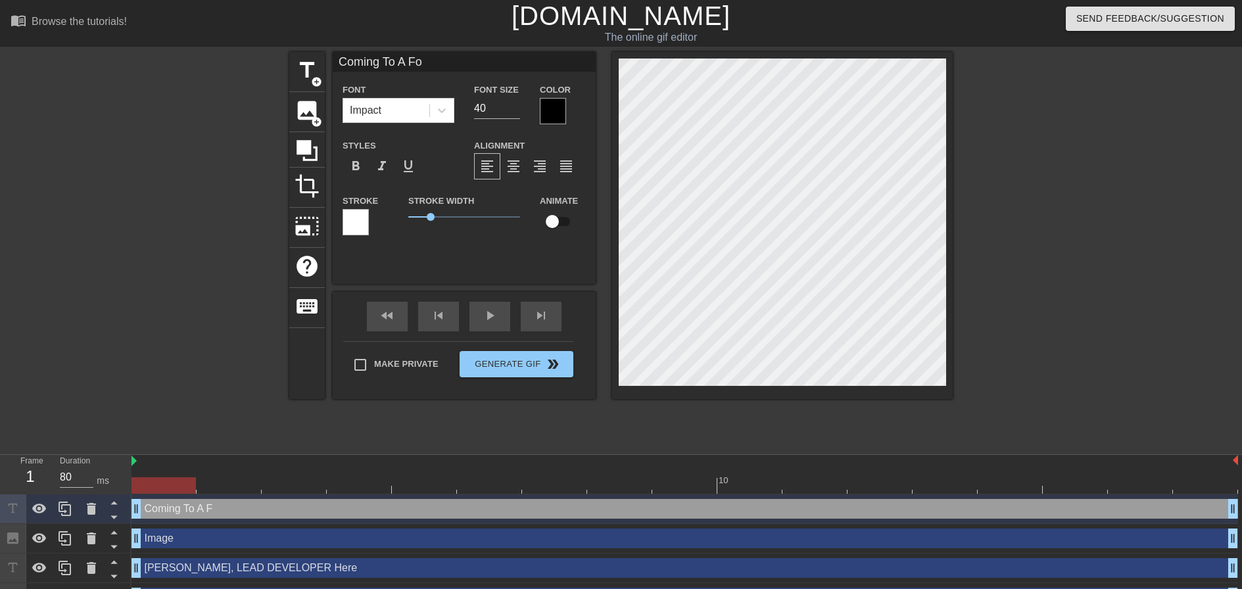
type textarea "Coming To A For"
type input "Coming To A Fore"
type textarea "Coming To A Fore"
type input "Coming To A Fores"
type textarea "Coming To A Fores"
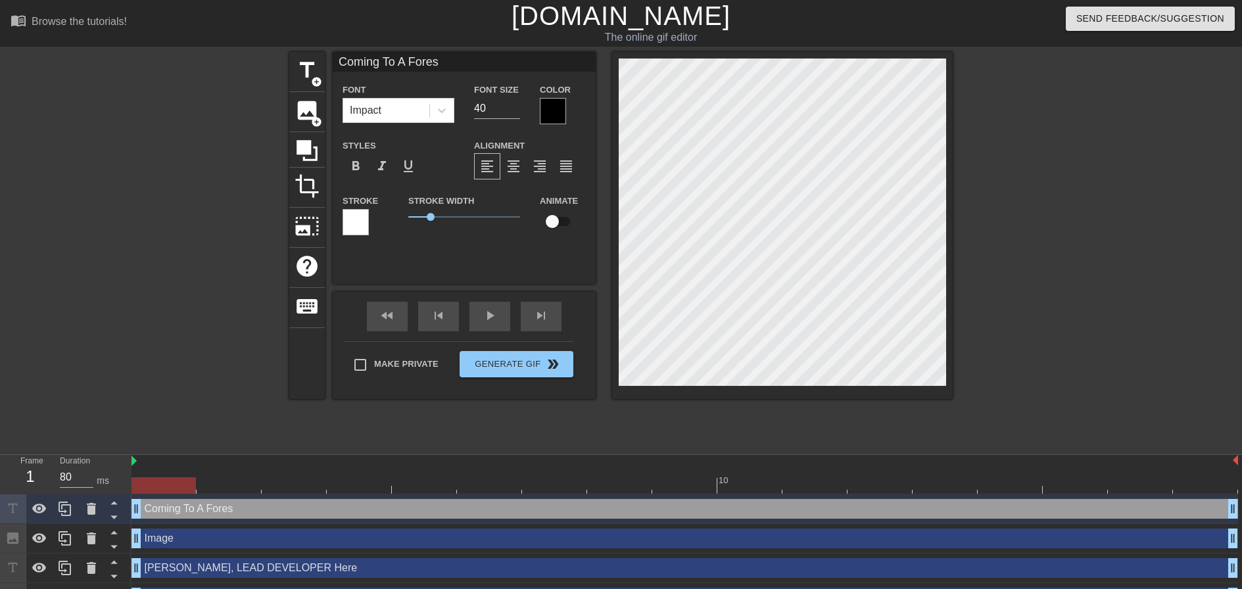
scroll to position [2, 6]
type input "Coming To A Forest"
type textarea "Coming To A Forest"
type input "Coming To A Forest"
type textarea "Coming To A Forest"
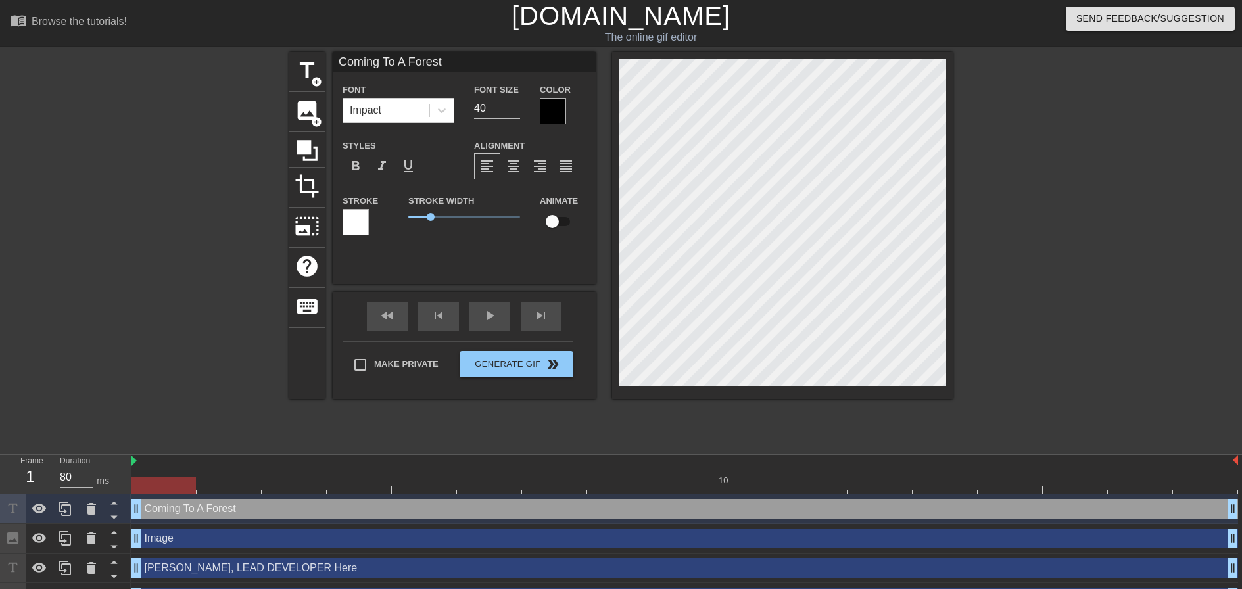
type input "Coming To A Forest N"
type textarea "Coming To A Forest N"
type input "Coming To A [GEOGRAPHIC_DATA]"
type textarea "Coming To A [GEOGRAPHIC_DATA]"
type input "Coming To A [GEOGRAPHIC_DATA]"
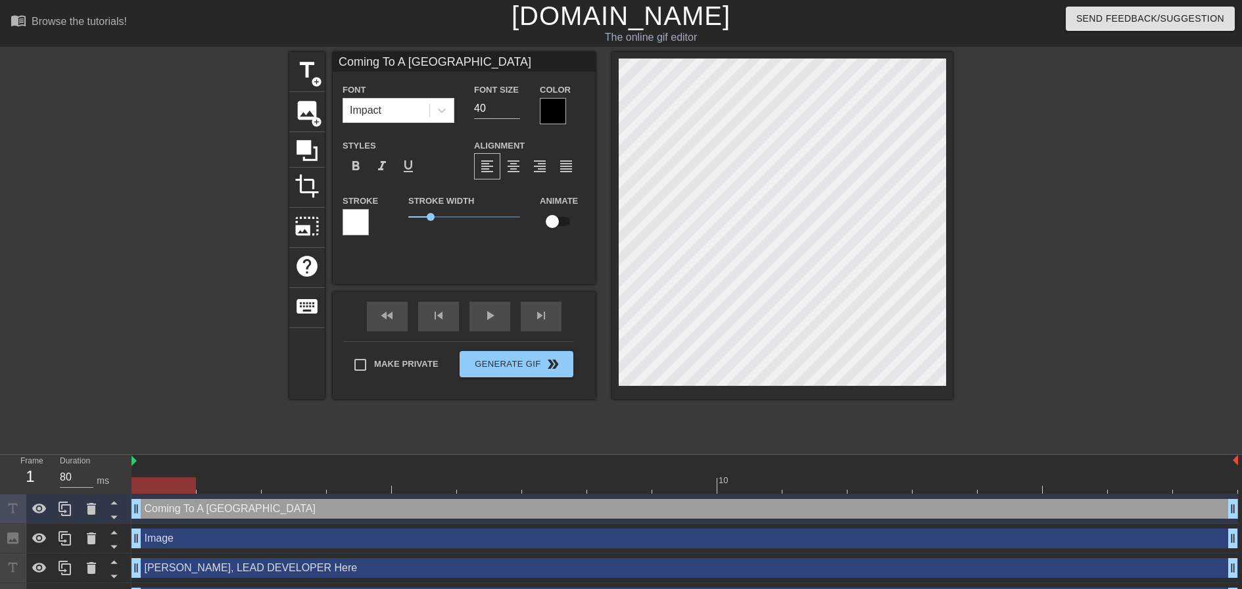
type textarea "Coming To A [GEOGRAPHIC_DATA]"
type input "Coming To A Forest Near"
type textarea "Coming To A Forest Near"
type input "Coming To A Forest Near"
type textarea "Coming To A Forest Near"
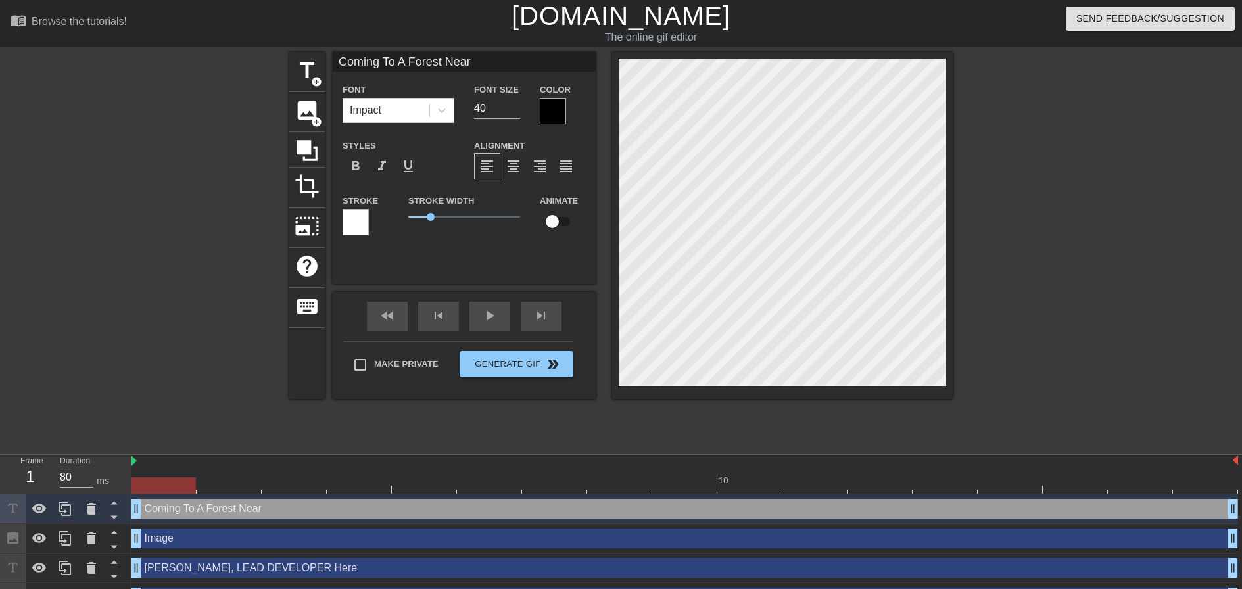
type input "Coming To A Forest Near Y"
type textarea "Coming To A Forest Near Y"
type input "Coming To A Forest Near Yo"
type textarea "Coming To A Forest Near Yo"
type input "Coming To A Forest Near You"
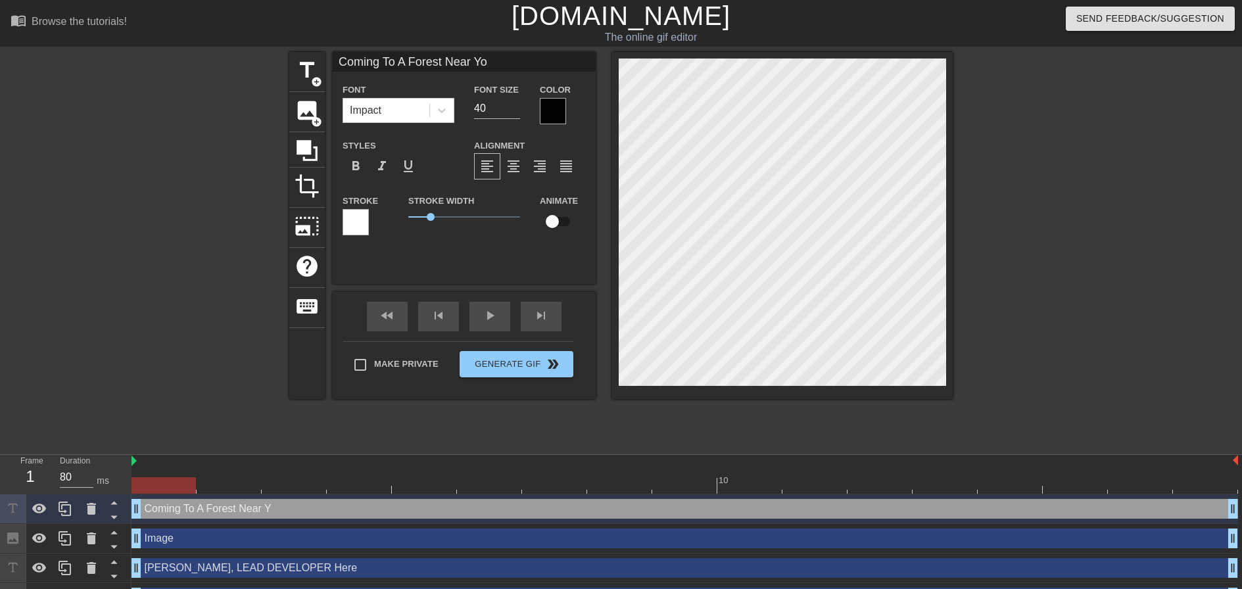
type textarea "Coming To A Forest Near You"
type input "Coming To A Forest Near You!"
type textarea "Coming To A Forest Near You!"
type input "Coming To A Forest Near You!""
type textarea "Coming To A Forest Near You!""
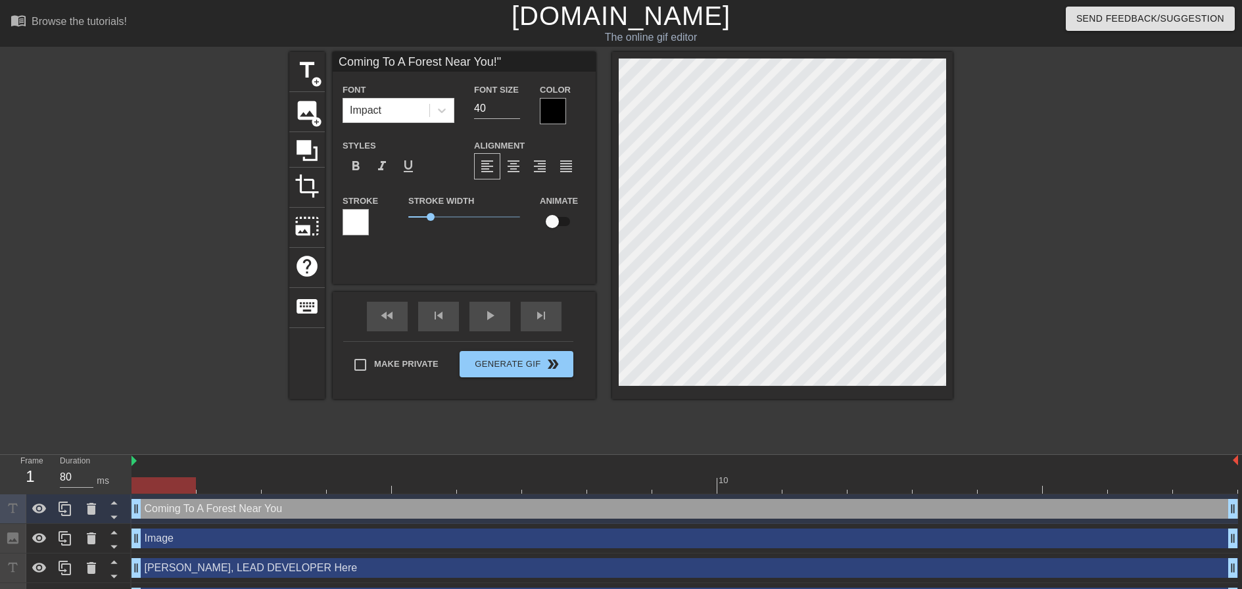
scroll to position [2, 9]
type input "Coming To A Forest Near You!"
type textarea "Coming To A Forest Near You!"
click at [200, 142] on div at bounding box center [174, 249] width 197 height 394
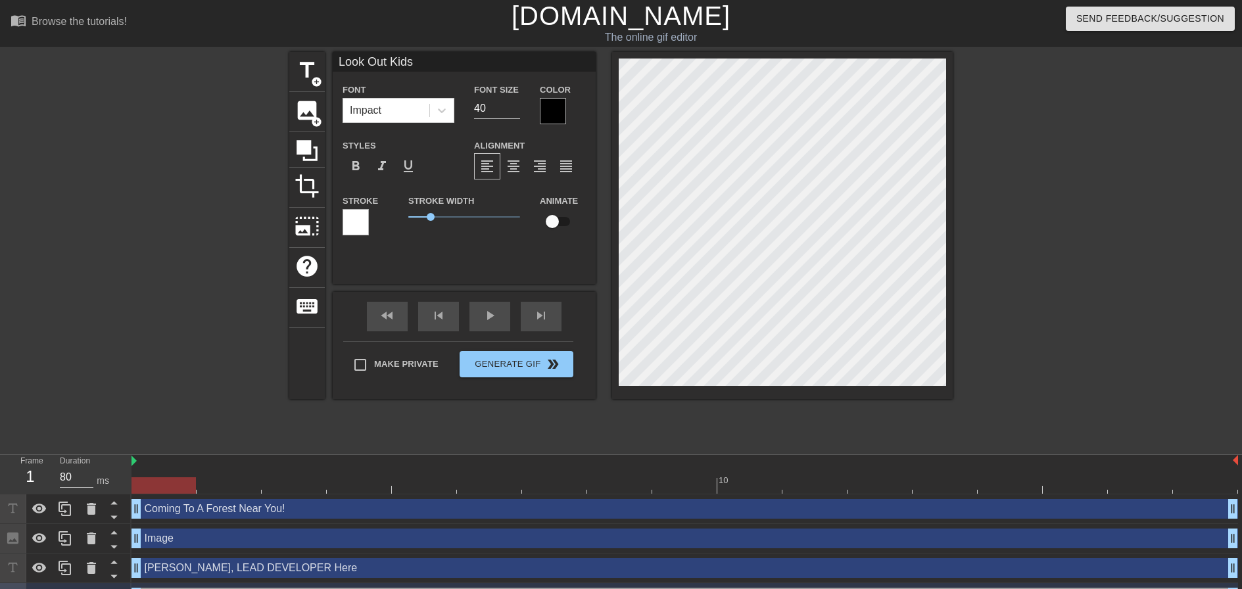
scroll to position [2, 5]
type input "Look Out Kids!"
type textarea "Look Out Kids!"
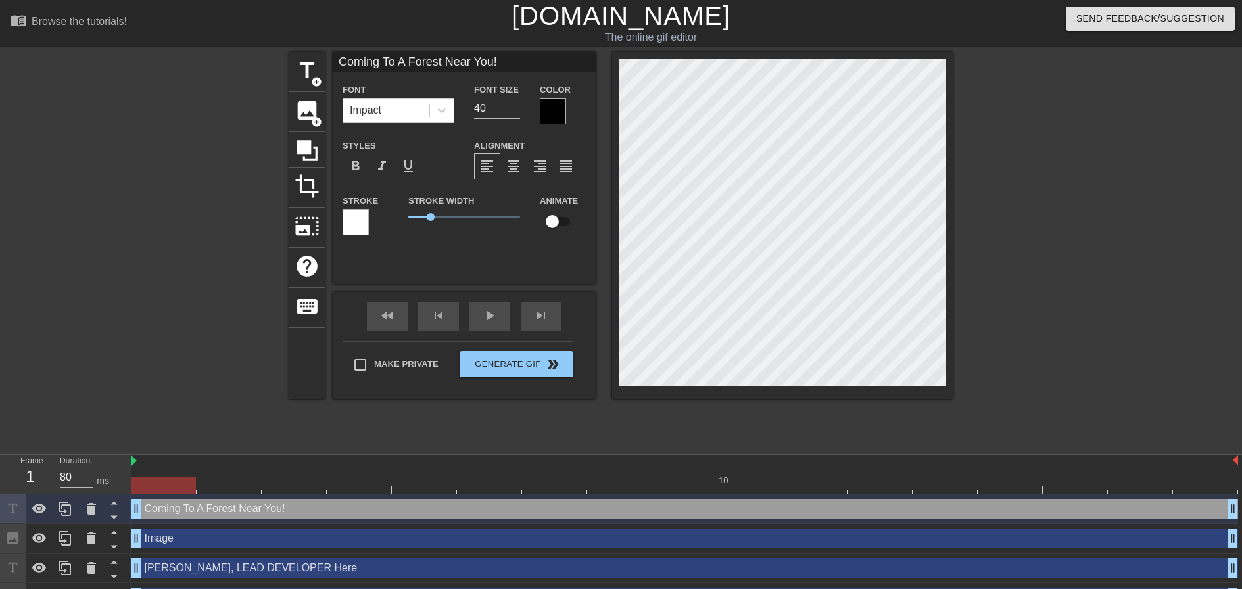
type input "[PERSON_NAME], LEAD DEVELOPER Here"
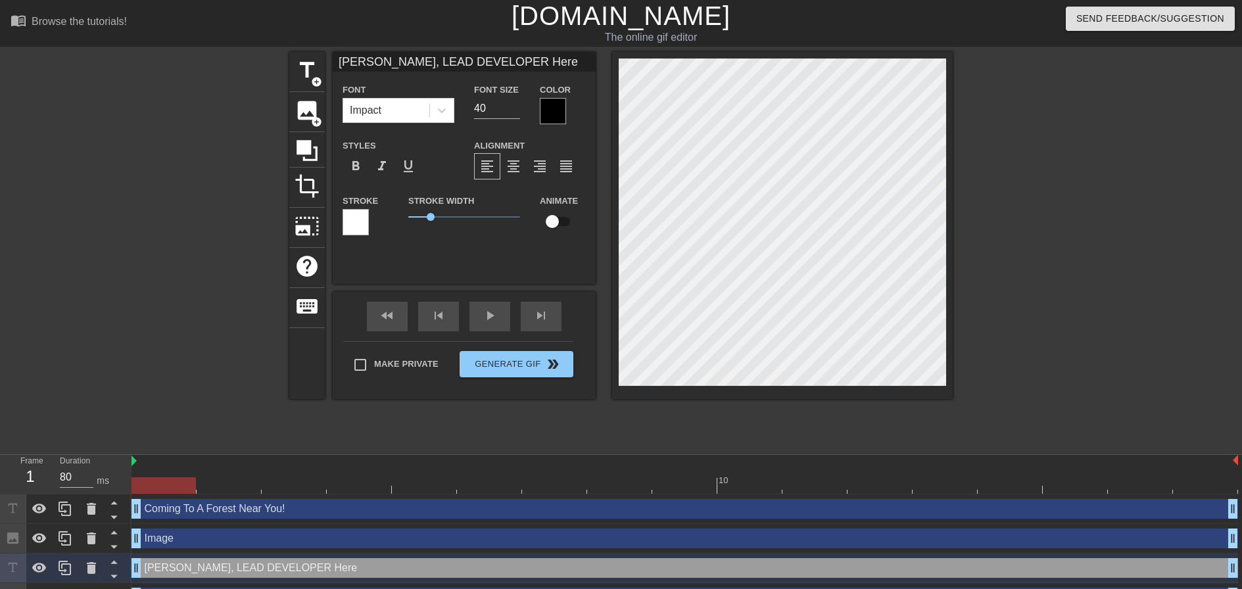
click at [174, 172] on div at bounding box center [174, 249] width 197 height 394
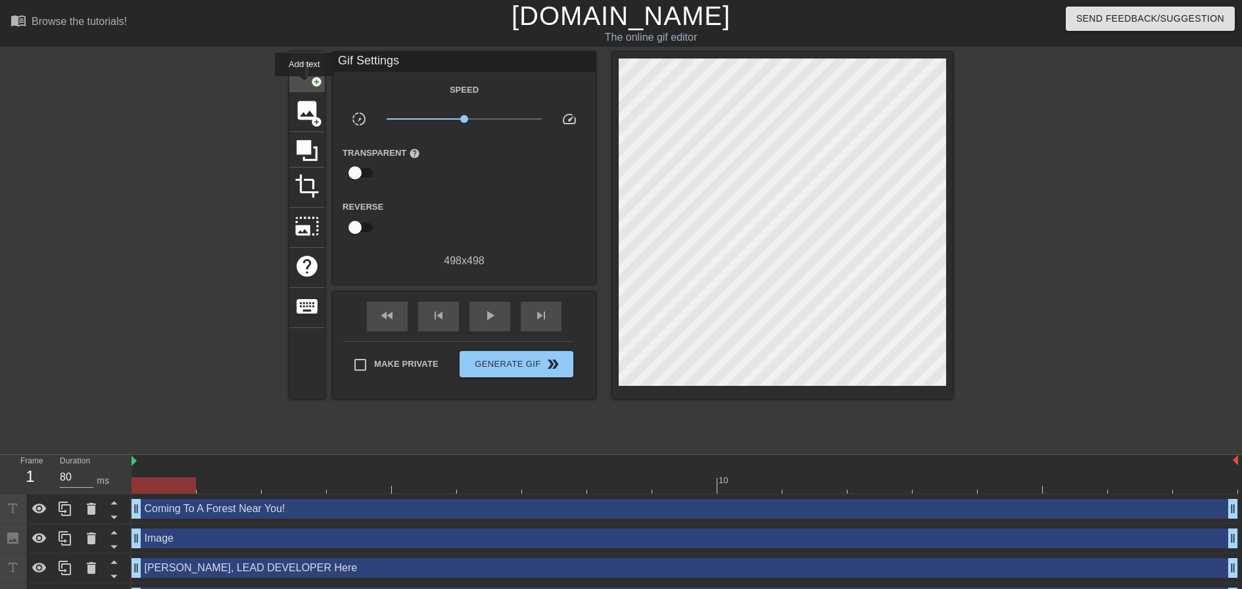
click at [304, 85] on div "title add_circle" at bounding box center [307, 72] width 36 height 40
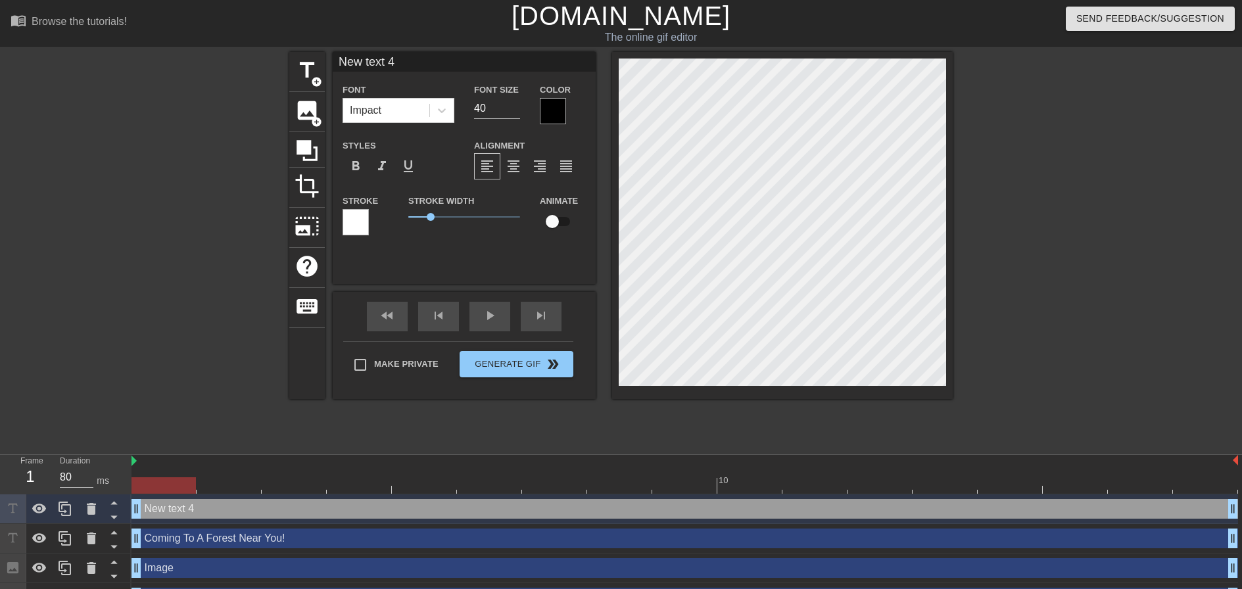
scroll to position [2, 3]
type input "I"
type textarea "I"
type input "I"
type textarea "I"
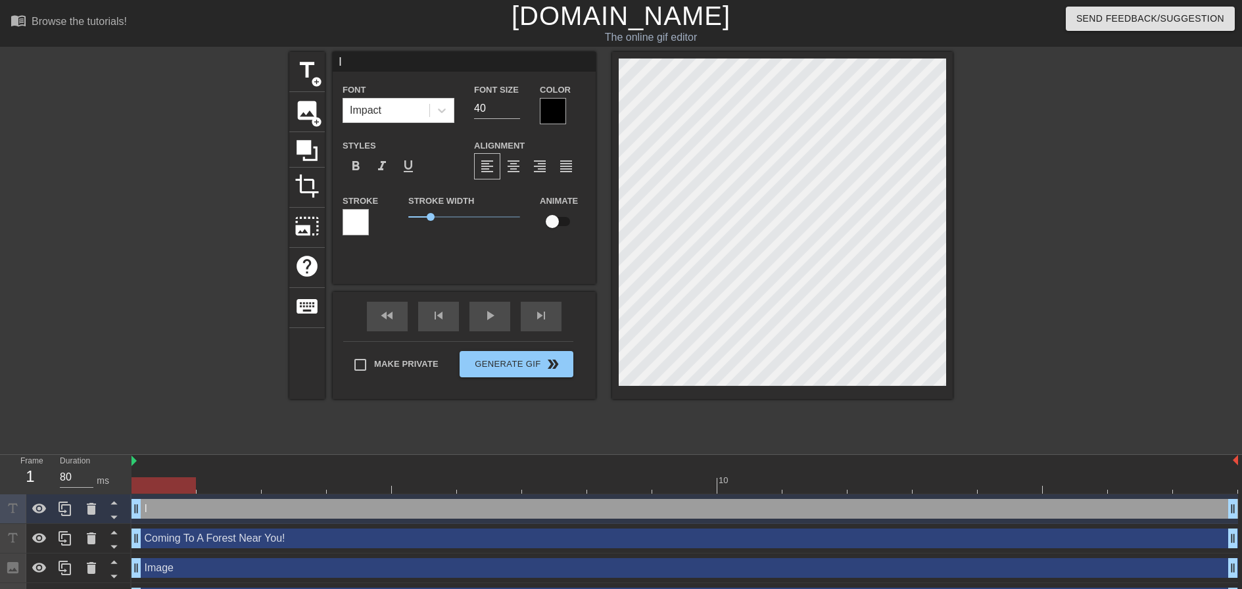
type input "I H"
type textarea "I H"
type input "I Ha"
type textarea "I Ha"
type input "I Hav"
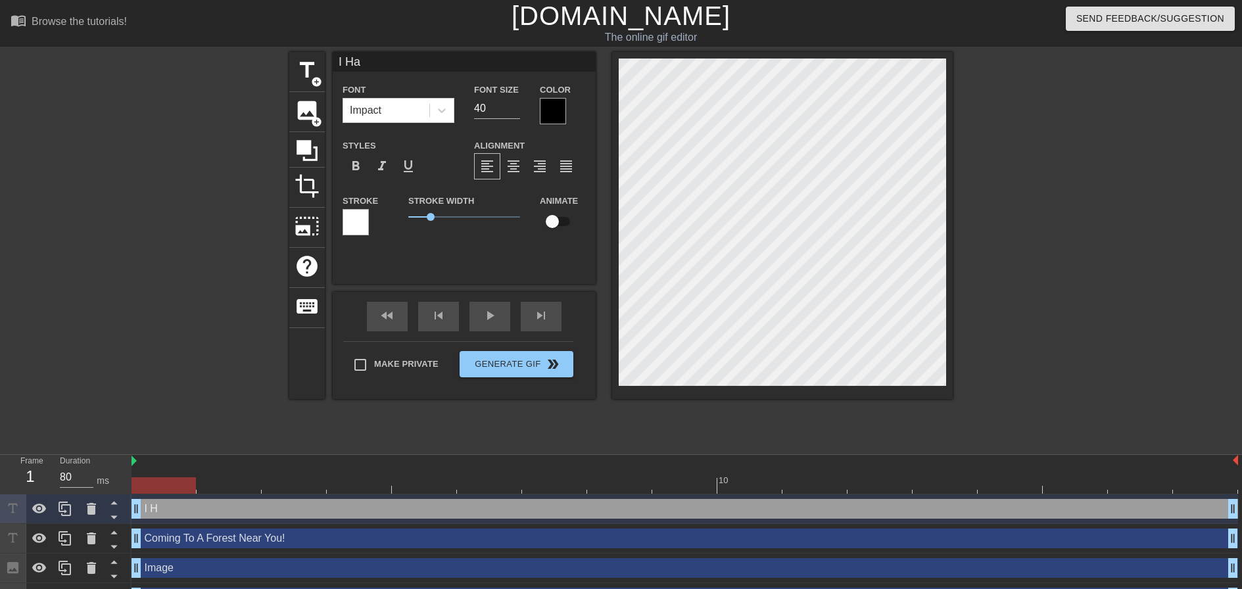
type textarea "I Hav"
type input "I Have"
type textarea "I Have"
type input "I Have"
type textarea "I Have"
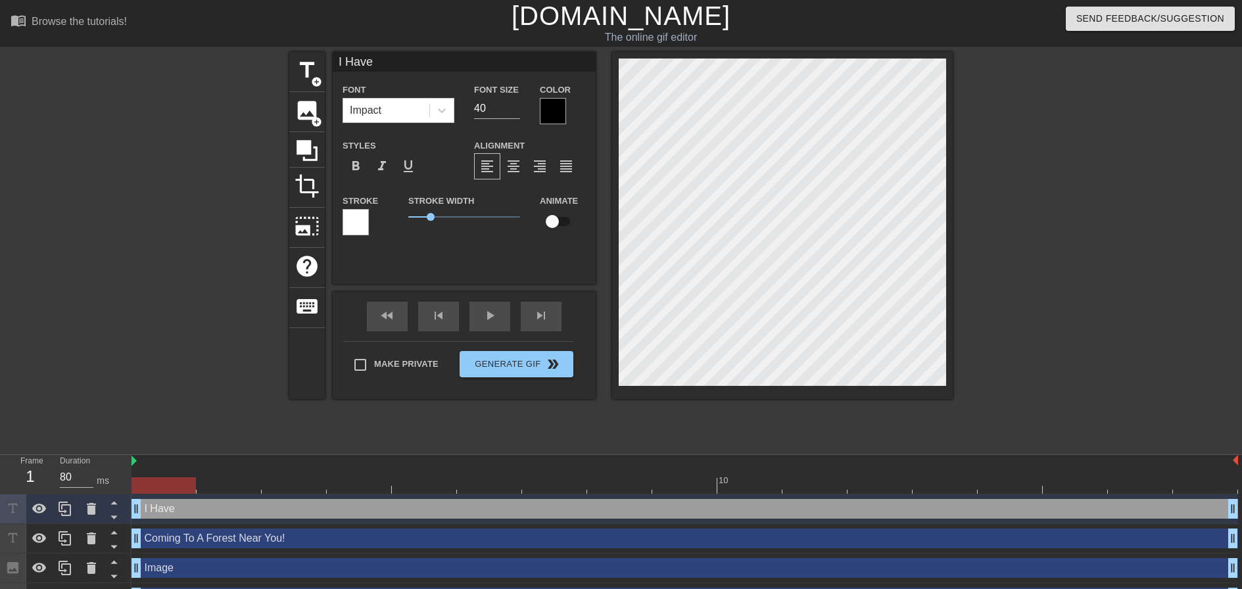
type input "I Have A"
type textarea "I Have A"
type input "I Have An"
type textarea "I Have An"
type input "I Have An"
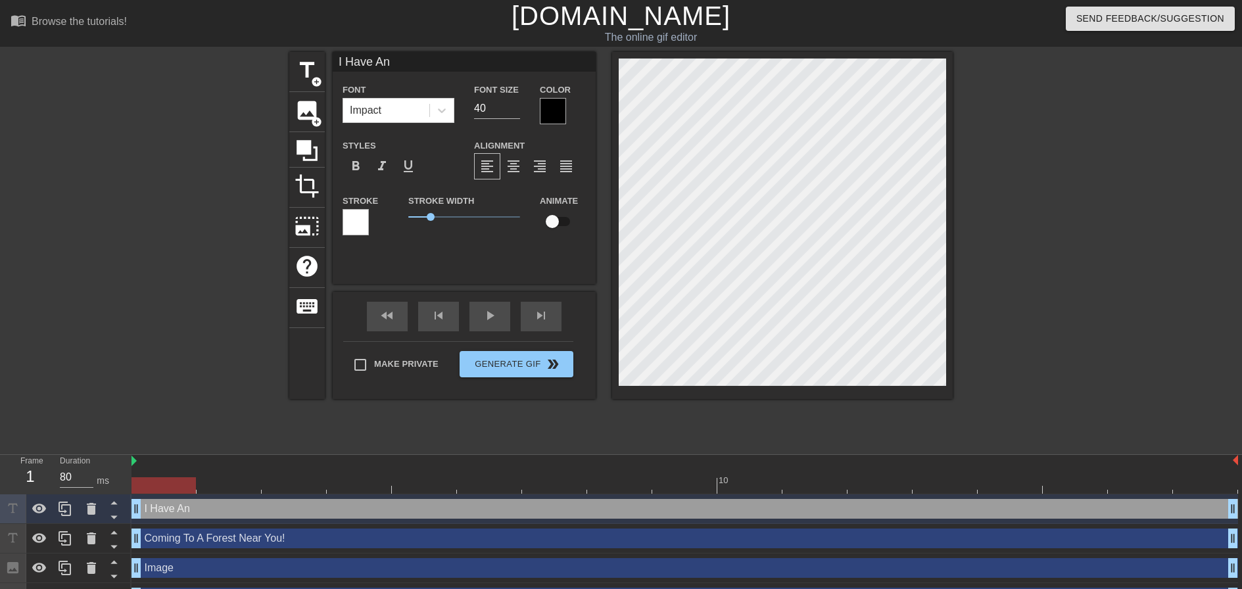
type textarea "I Have An"
type input "I Have An I"
click at [513, 108] on input "39" at bounding box center [497, 108] width 46 height 21
click at [513, 108] on input "38" at bounding box center [497, 108] width 46 height 21
click at [513, 108] on input "37" at bounding box center [497, 108] width 46 height 21
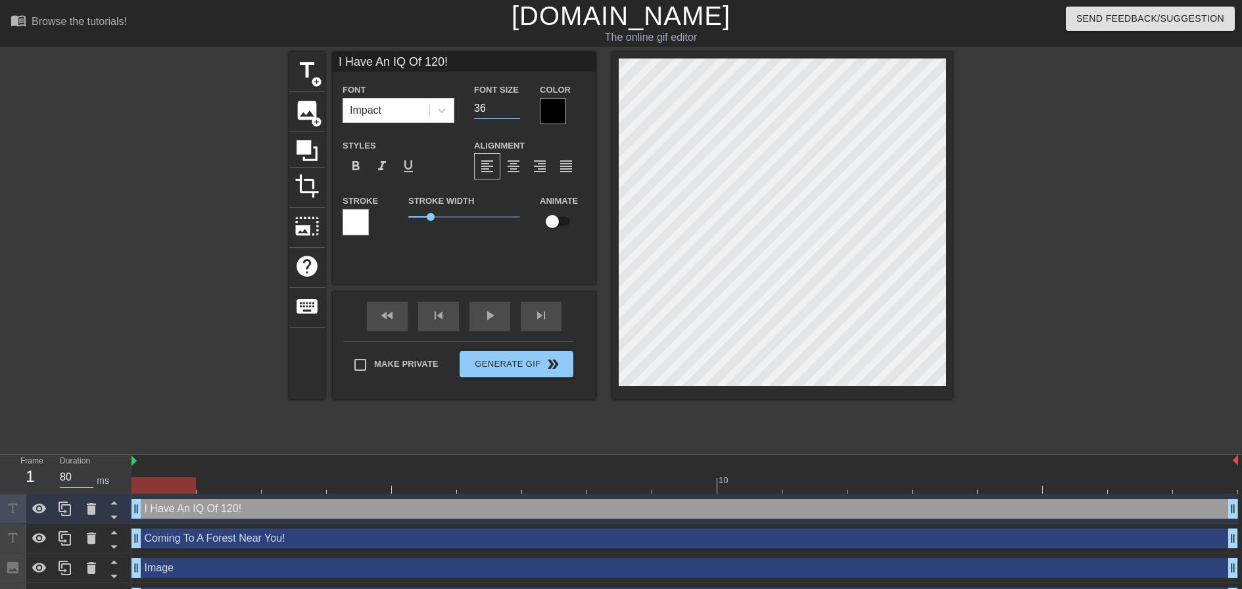
click at [513, 108] on input "36" at bounding box center [497, 108] width 46 height 21
click at [513, 108] on input "35" at bounding box center [497, 108] width 46 height 21
click at [513, 108] on input "34" at bounding box center [497, 108] width 46 height 21
click at [513, 108] on input "33" at bounding box center [497, 108] width 46 height 21
click at [513, 108] on input "16" at bounding box center [497, 108] width 46 height 21
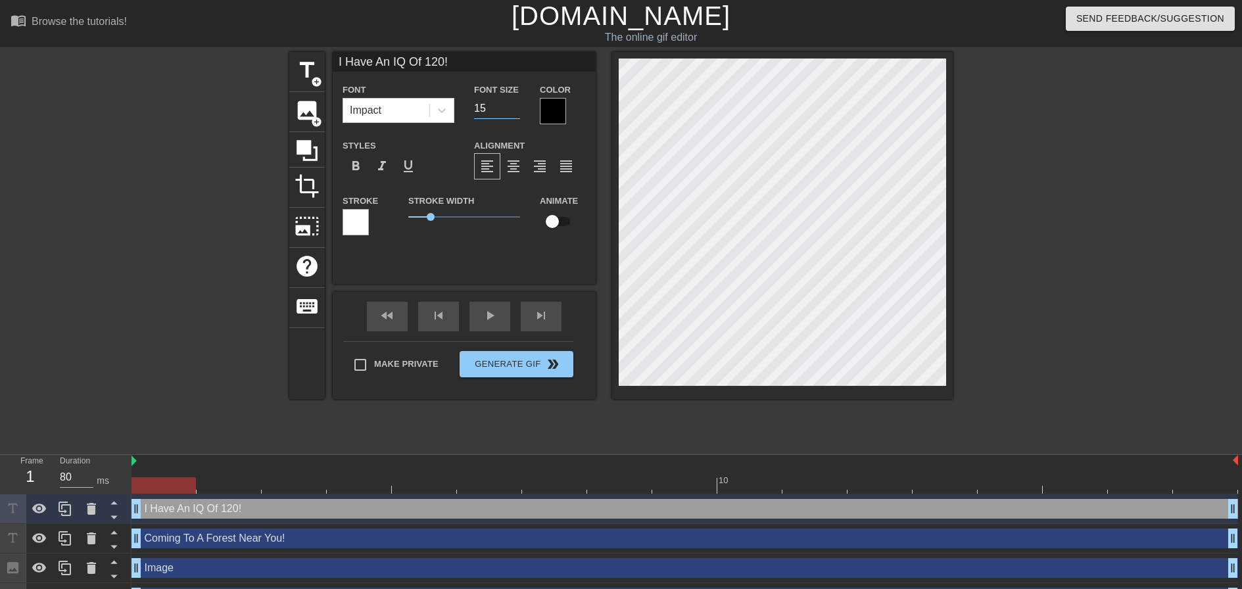
click at [513, 108] on input "15" at bounding box center [497, 108] width 46 height 21
click at [1032, 356] on div at bounding box center [1066, 249] width 197 height 394
click at [513, 105] on input "16" at bounding box center [497, 108] width 46 height 21
click at [513, 105] on input "17" at bounding box center [497, 108] width 46 height 21
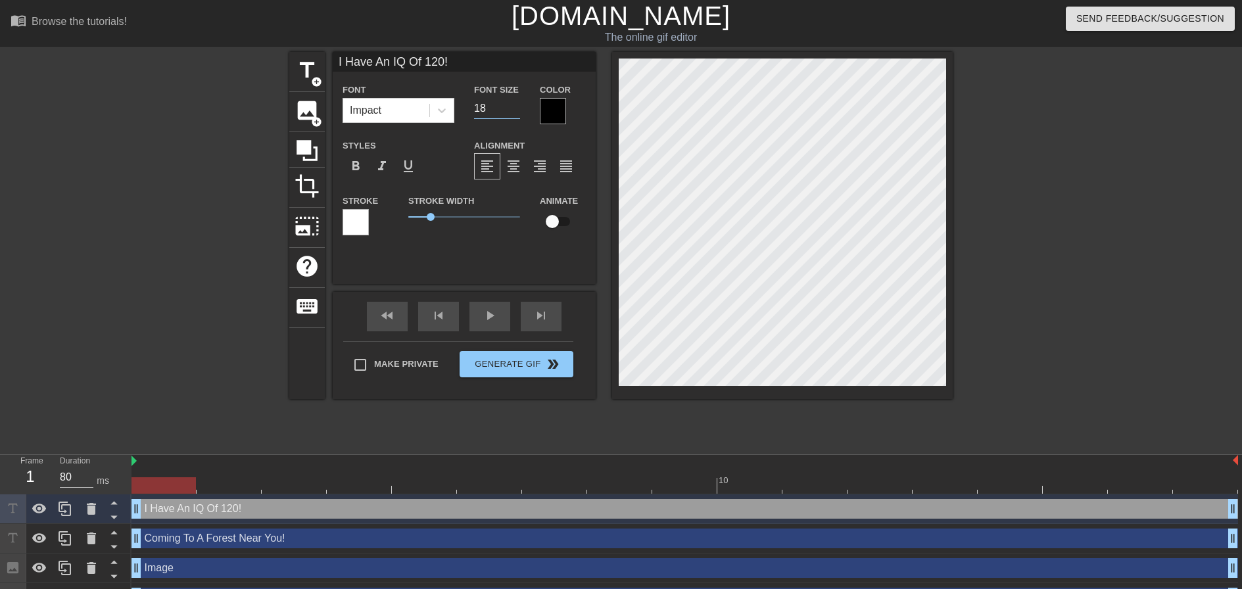
click at [513, 105] on input "18" at bounding box center [497, 108] width 46 height 21
drag, startPoint x: 900, startPoint y: 419, endPoint x: 897, endPoint y: 398, distance: 21.9
click at [899, 419] on div "title add_circle image add_circle crop photo_size_select_large help keyboard I …" at bounding box center [620, 249] width 663 height 394
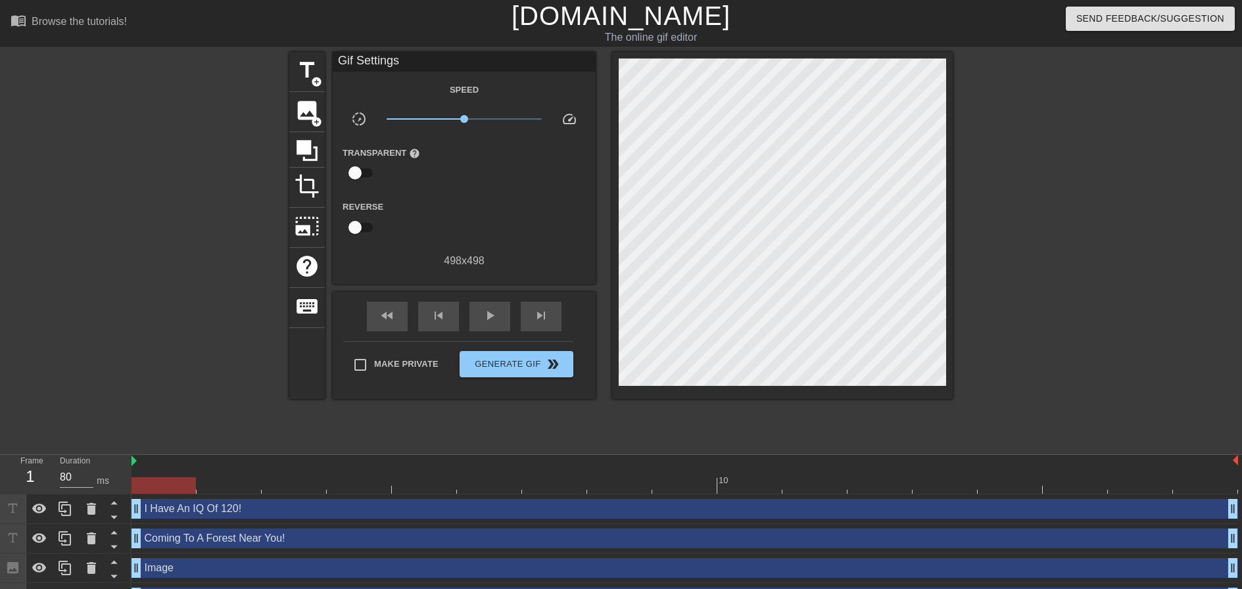
click at [887, 408] on div "title add_circle image add_circle crop photo_size_select_large help keyboard Gi…" at bounding box center [620, 249] width 663 height 394
click at [362, 169] on input "checkbox" at bounding box center [355, 172] width 75 height 25
click at [362, 170] on input "checkbox" at bounding box center [367, 172] width 75 height 25
click at [316, 70] on span "title" at bounding box center [307, 70] width 25 height 25
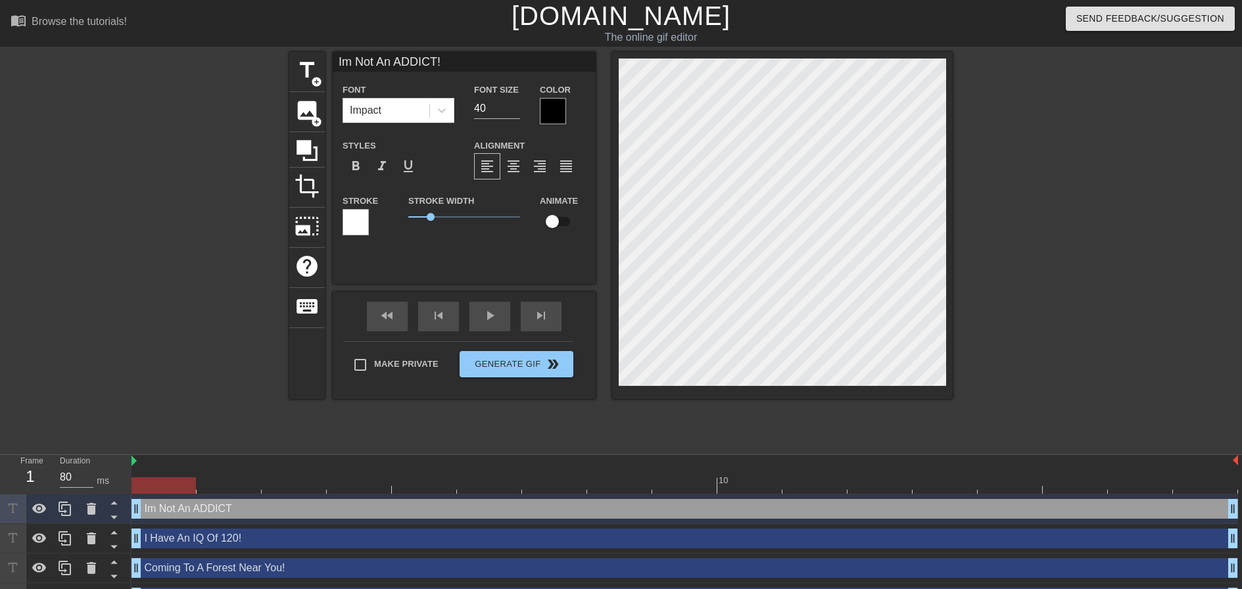
scroll to position [2, 6]
click at [514, 112] on input "39" at bounding box center [497, 108] width 46 height 21
click at [514, 112] on input "38" at bounding box center [497, 108] width 46 height 21
click at [514, 112] on input "23" at bounding box center [497, 108] width 46 height 21
drag, startPoint x: 187, startPoint y: 196, endPoint x: 214, endPoint y: 179, distance: 31.4
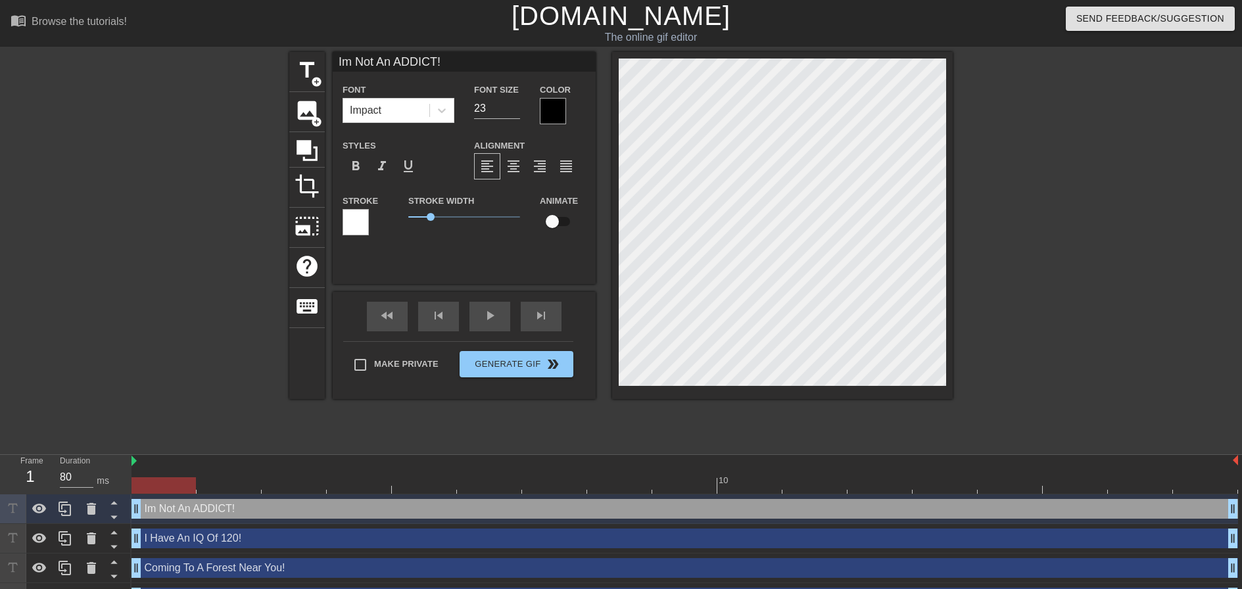
click at [187, 196] on div at bounding box center [174, 249] width 197 height 394
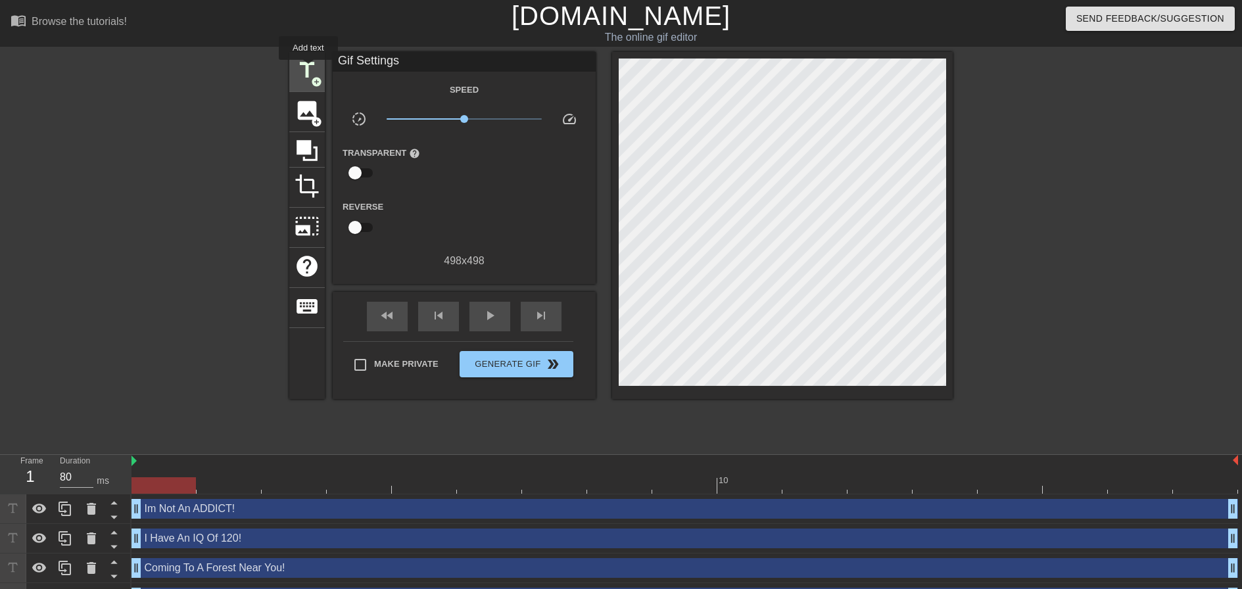
click at [308, 69] on span "title" at bounding box center [307, 70] width 25 height 25
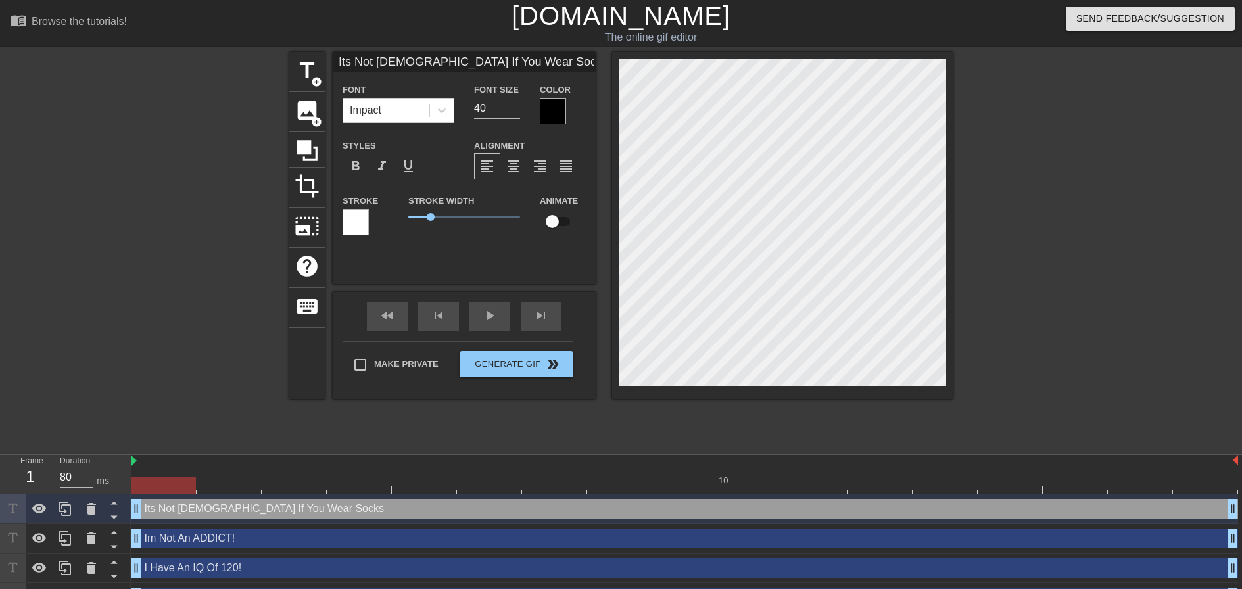
scroll to position [2, 7]
click at [511, 110] on input "17" at bounding box center [497, 108] width 46 height 21
click at [511, 103] on input "18" at bounding box center [497, 108] width 46 height 21
click at [511, 103] on input "19" at bounding box center [497, 108] width 46 height 21
click at [511, 103] on input "20" at bounding box center [497, 108] width 46 height 21
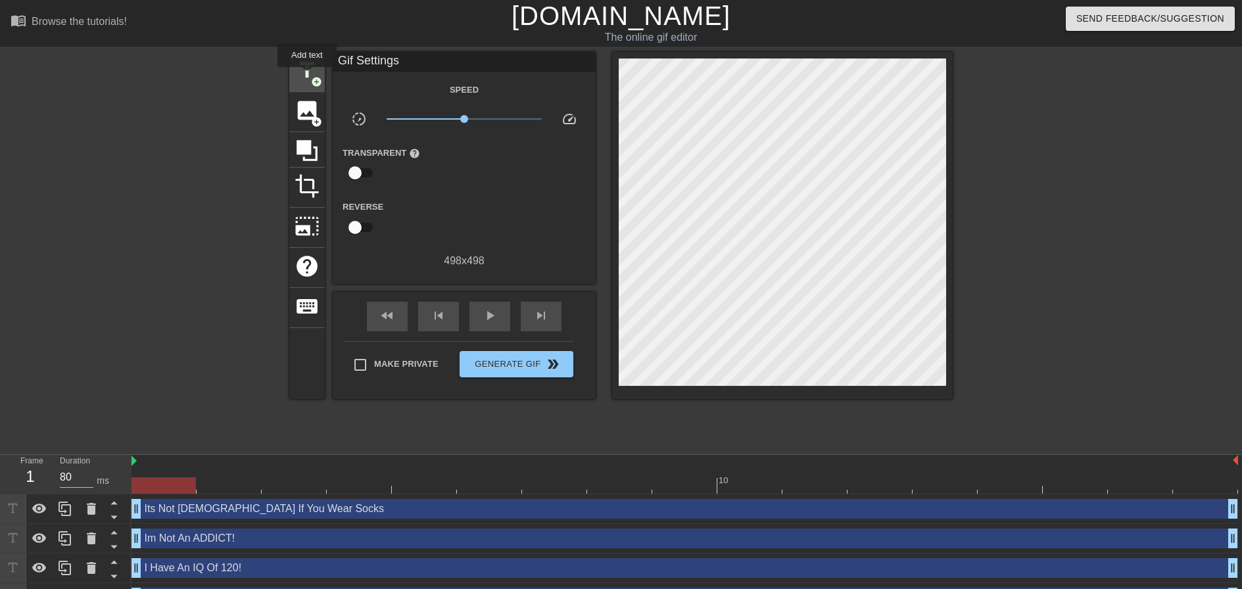
click at [307, 76] on span "title" at bounding box center [307, 70] width 25 height 25
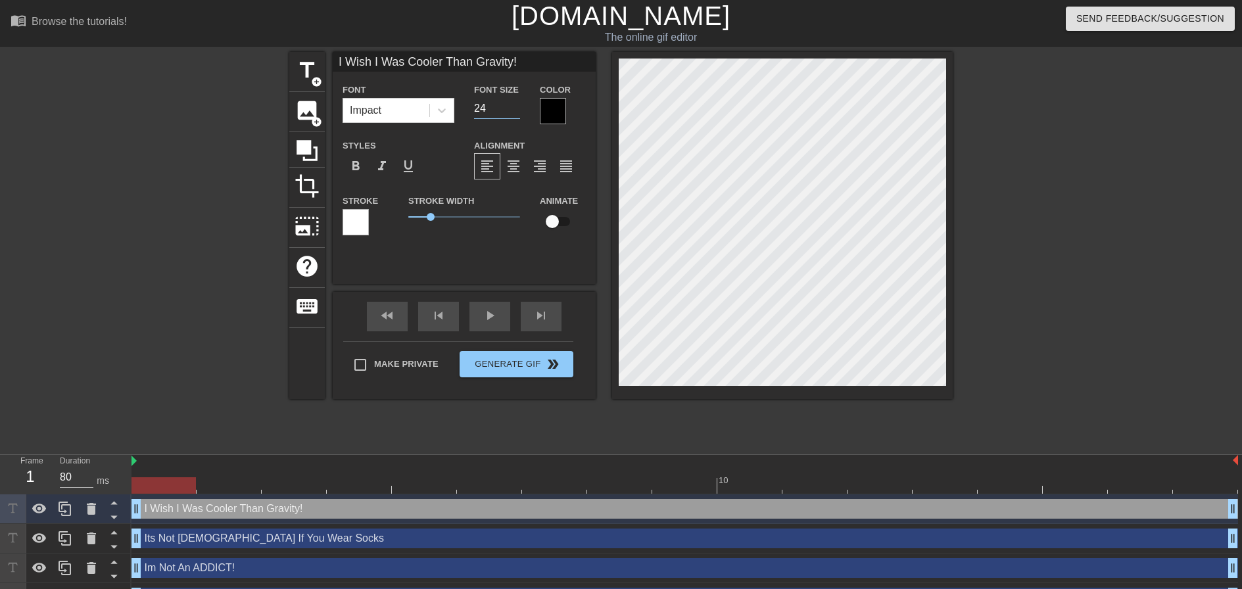
click at [517, 110] on input "24" at bounding box center [497, 108] width 46 height 21
click at [517, 110] on input "16" at bounding box center [497, 108] width 46 height 21
click at [516, 101] on input "17" at bounding box center [497, 108] width 46 height 21
click at [516, 101] on input "18" at bounding box center [497, 108] width 46 height 21
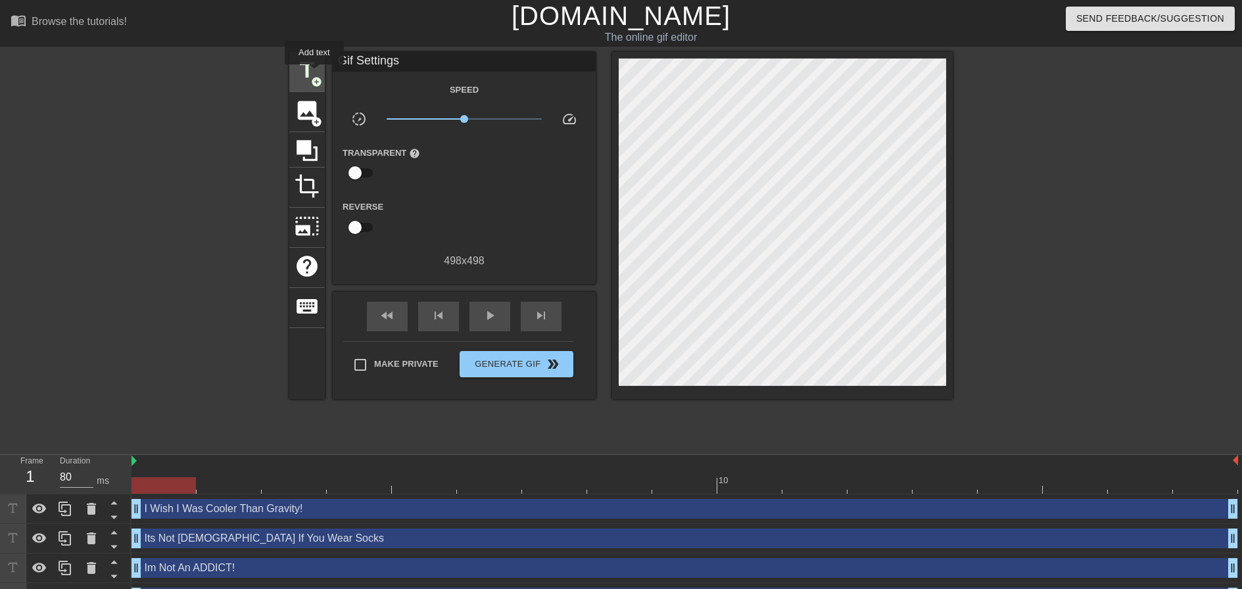
click at [314, 74] on span "title" at bounding box center [307, 70] width 25 height 25
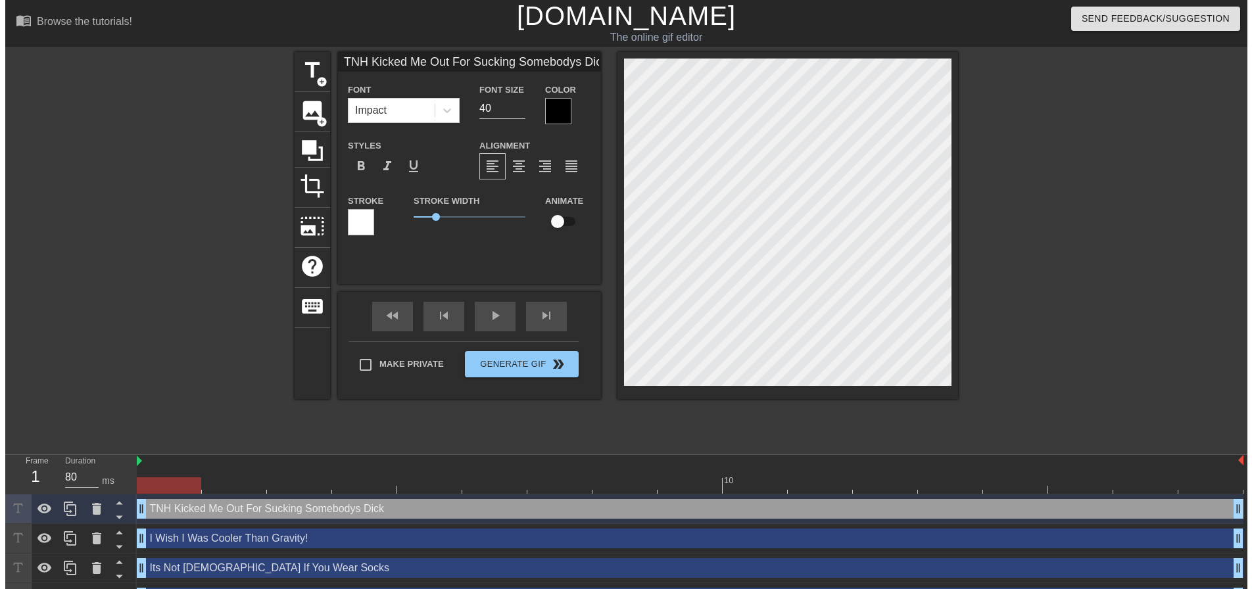
scroll to position [2, 9]
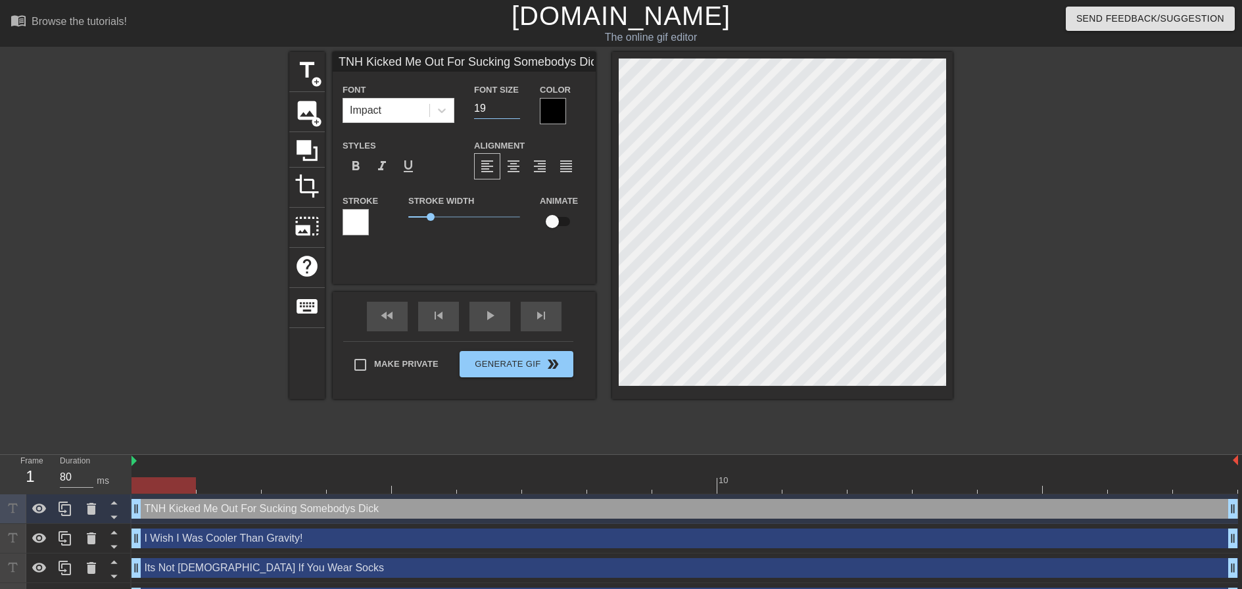
click at [515, 112] on input "19" at bounding box center [497, 108] width 46 height 21
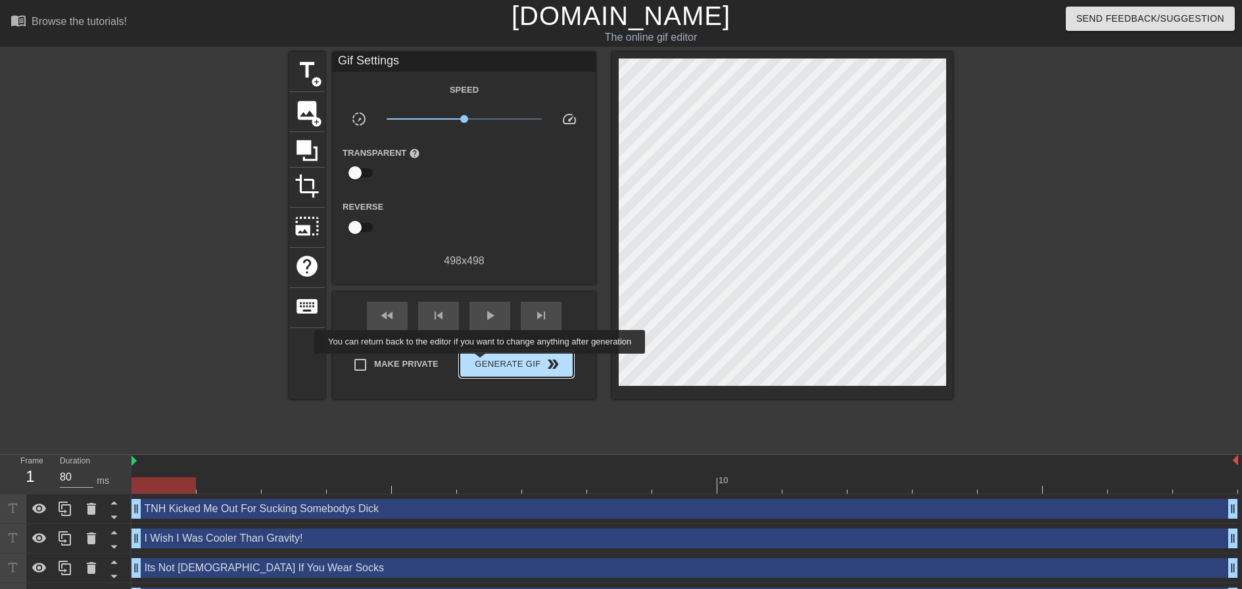
click at [481, 363] on span "Generate Gif double_arrow" at bounding box center [516, 364] width 103 height 16
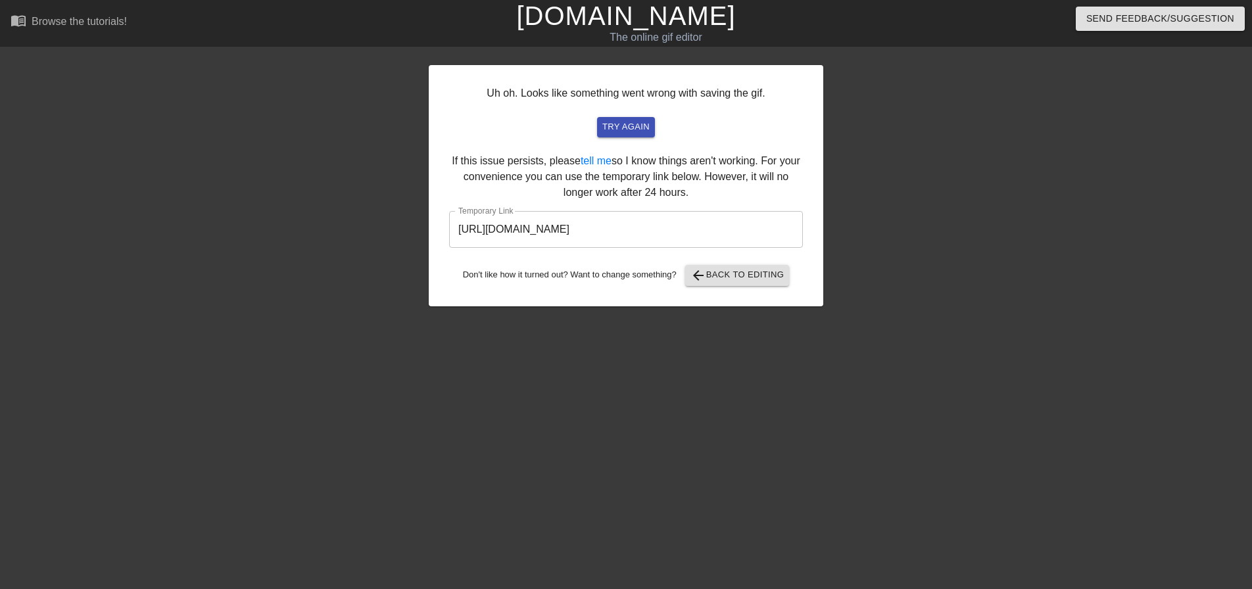
click at [632, 235] on input "[URL][DOMAIN_NAME]" at bounding box center [626, 229] width 354 height 37
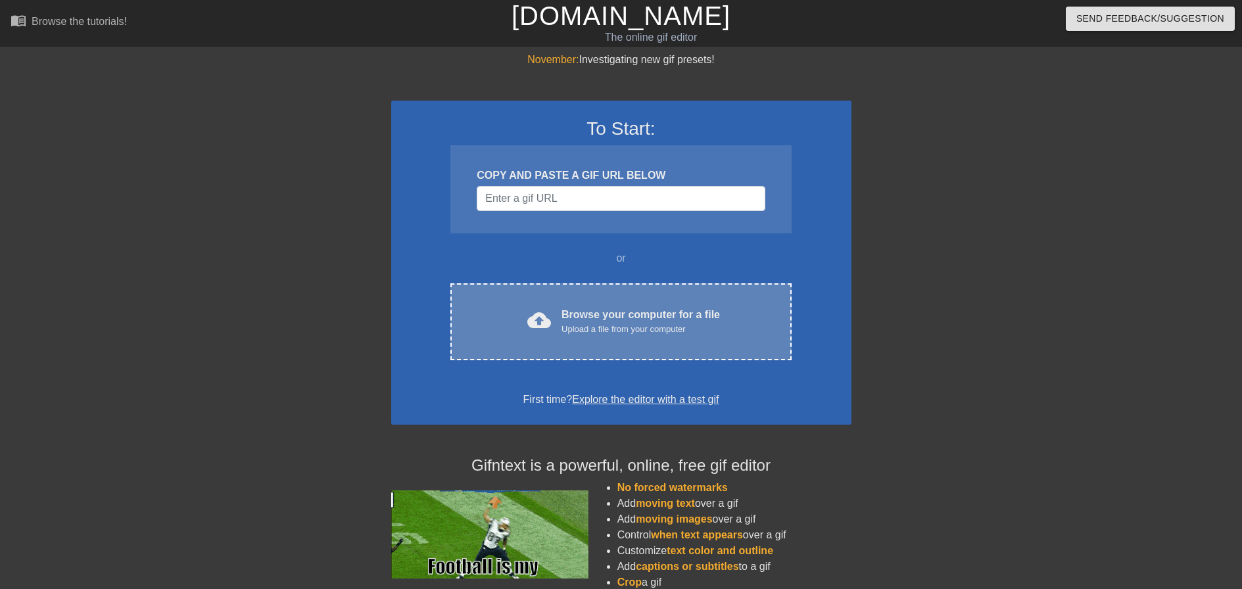
click at [615, 302] on div "cloud_upload Browse your computer for a file Upload a file from your computer C…" at bounding box center [620, 321] width 341 height 77
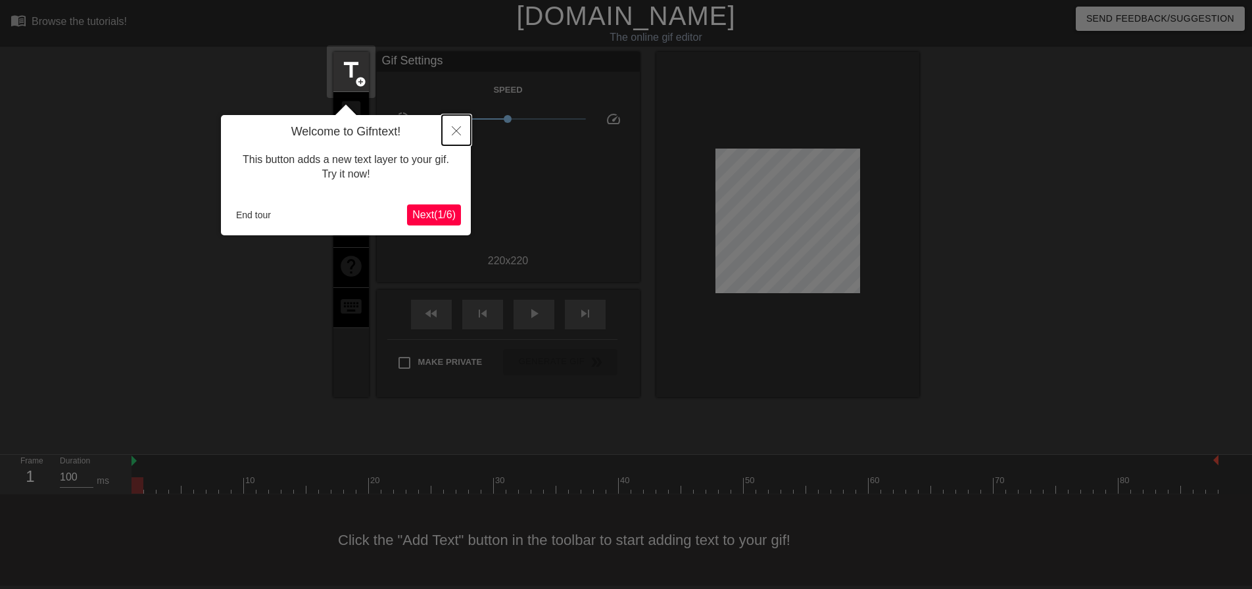
click at [456, 127] on icon "Close" at bounding box center [456, 130] width 9 height 9
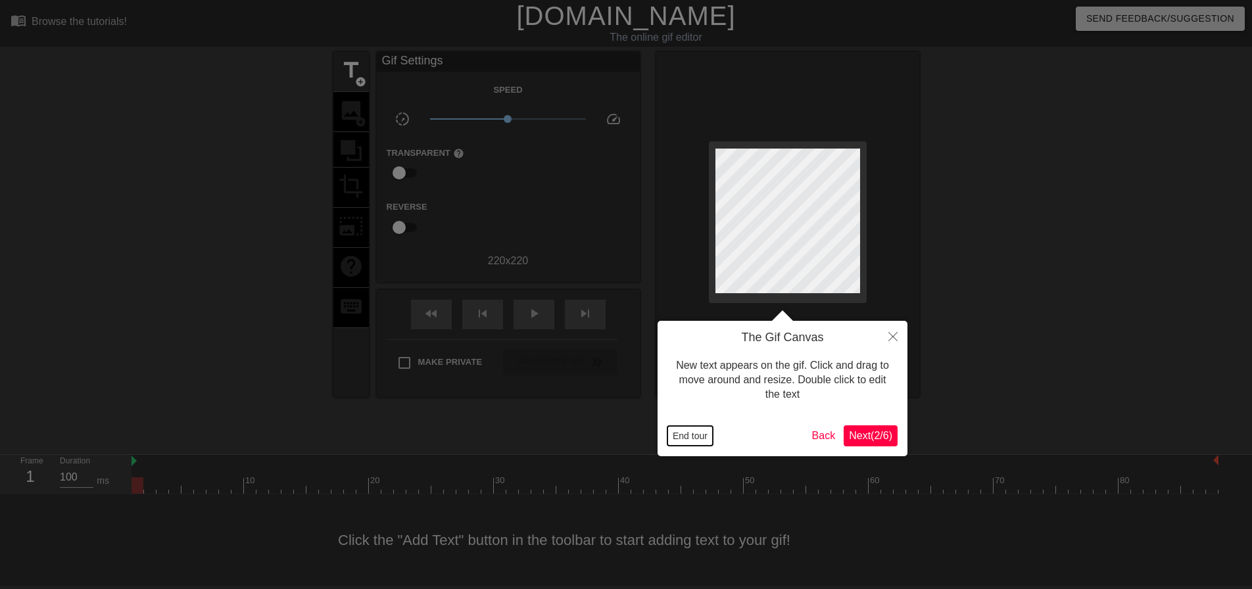
click at [698, 442] on button "End tour" at bounding box center [689, 436] width 45 height 20
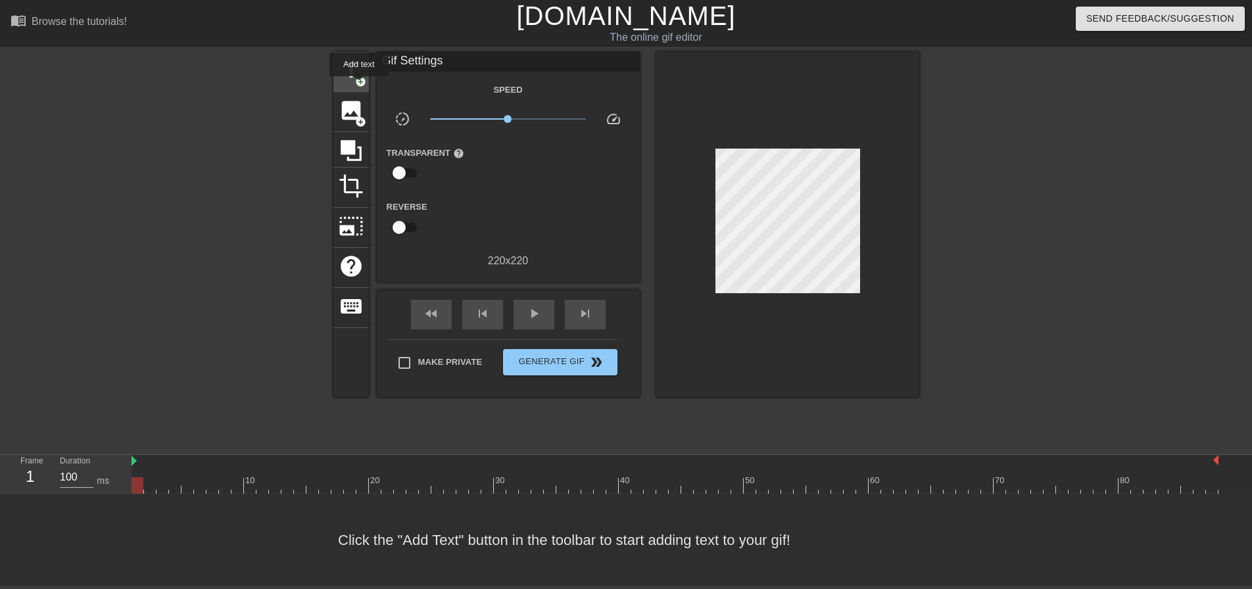
click at [359, 85] on span "add_circle" at bounding box center [360, 81] width 11 height 11
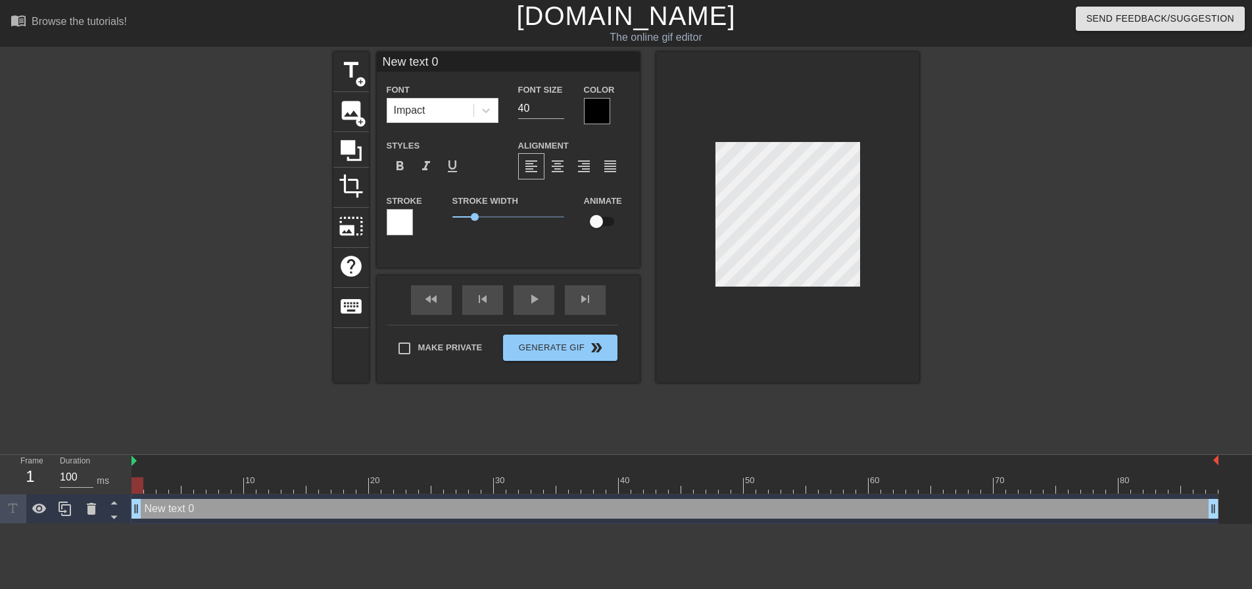
scroll to position [2, 3]
type input "H"
type textarea "H"
type input "Ho"
type textarea "Ho"
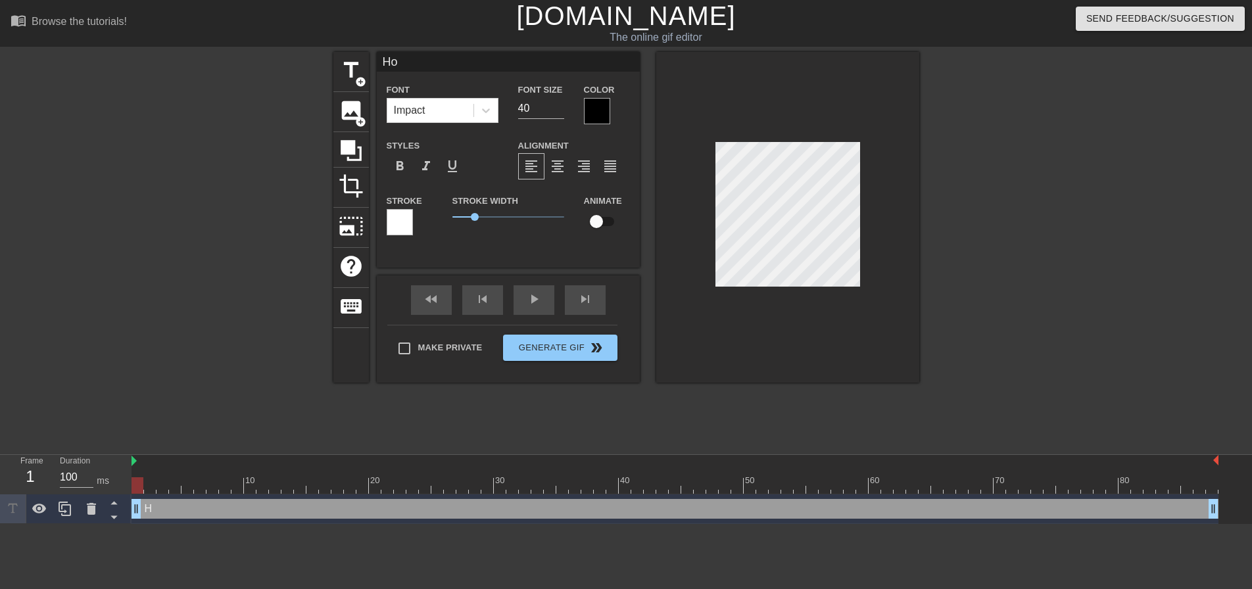
type input "How"
type textarea "How"
type input "How"
type textarea "How"
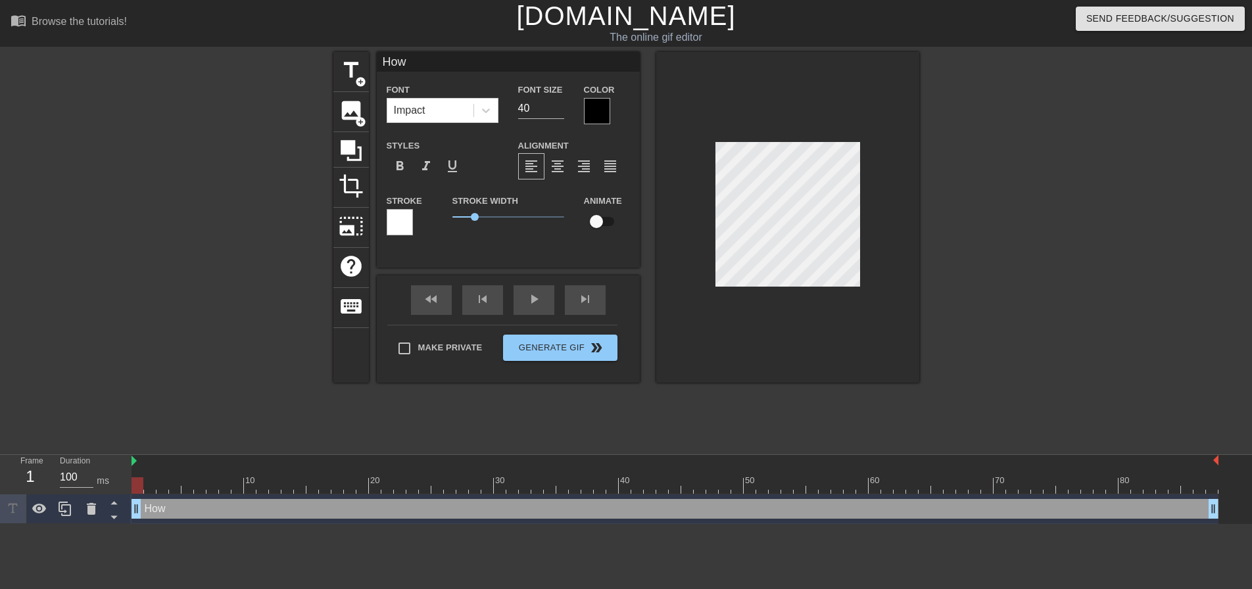
type input "How X"
type textarea "How X"
type input "How XJ"
type textarea "How XJ"
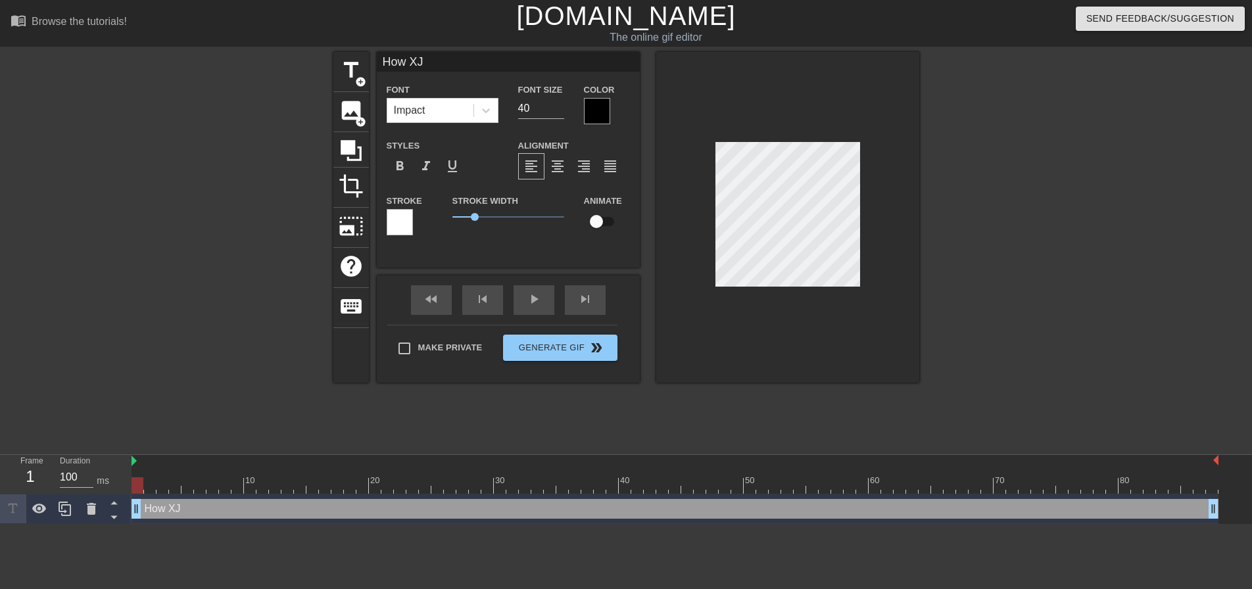
type input "How XJ"
type textarea "How XJ"
type input "How XJ D"
type textarea "How XJ D"
type input "How XJ De"
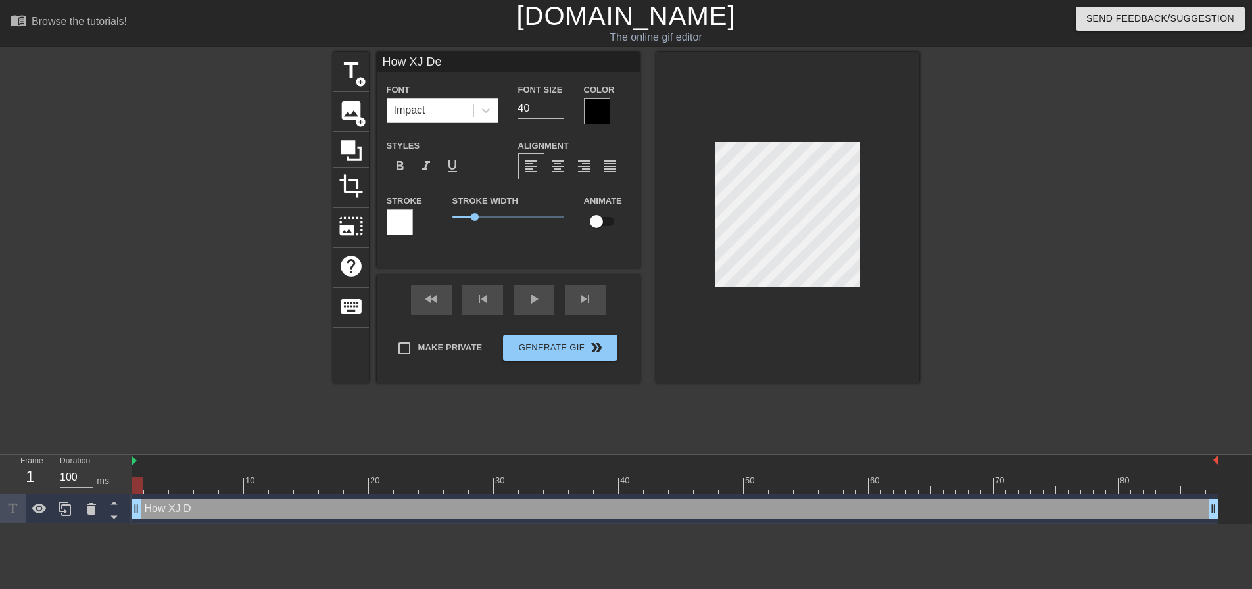
type textarea "How XJ De"
type input "How XJ Dea"
type textarea "How XJ Dea"
type input "How XJ Deat"
type textarea "How XJ Deat"
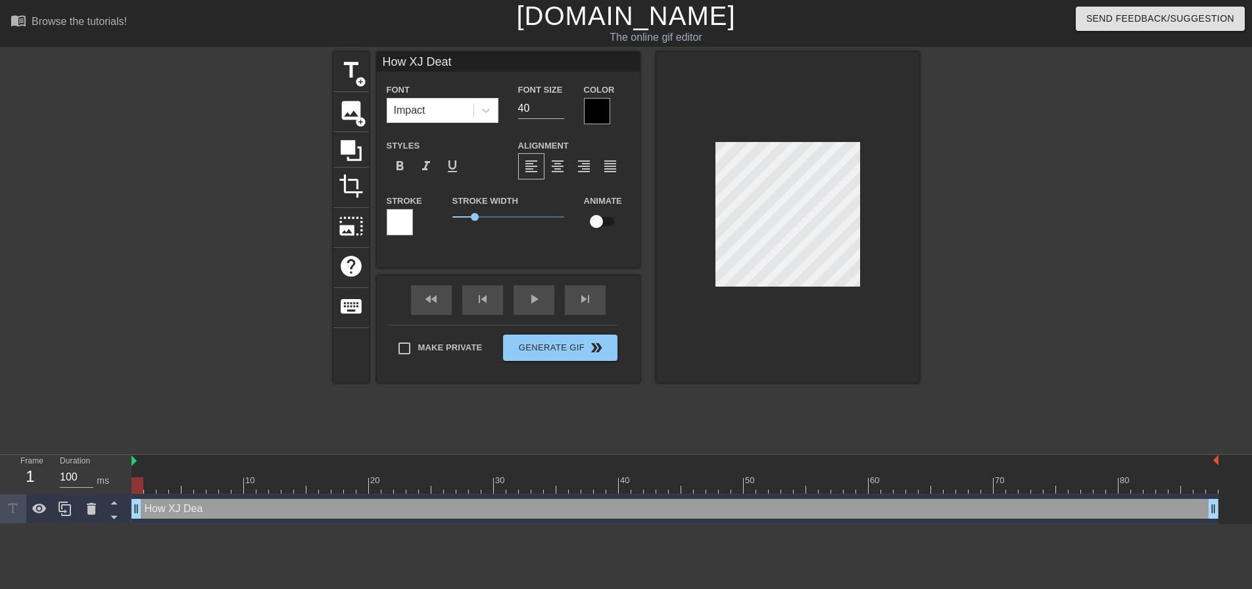
type input "How XJ Death"
type textarea "How XJ Death"
type input "How XJ Deathx"
type textarea "How XJ Deathx"
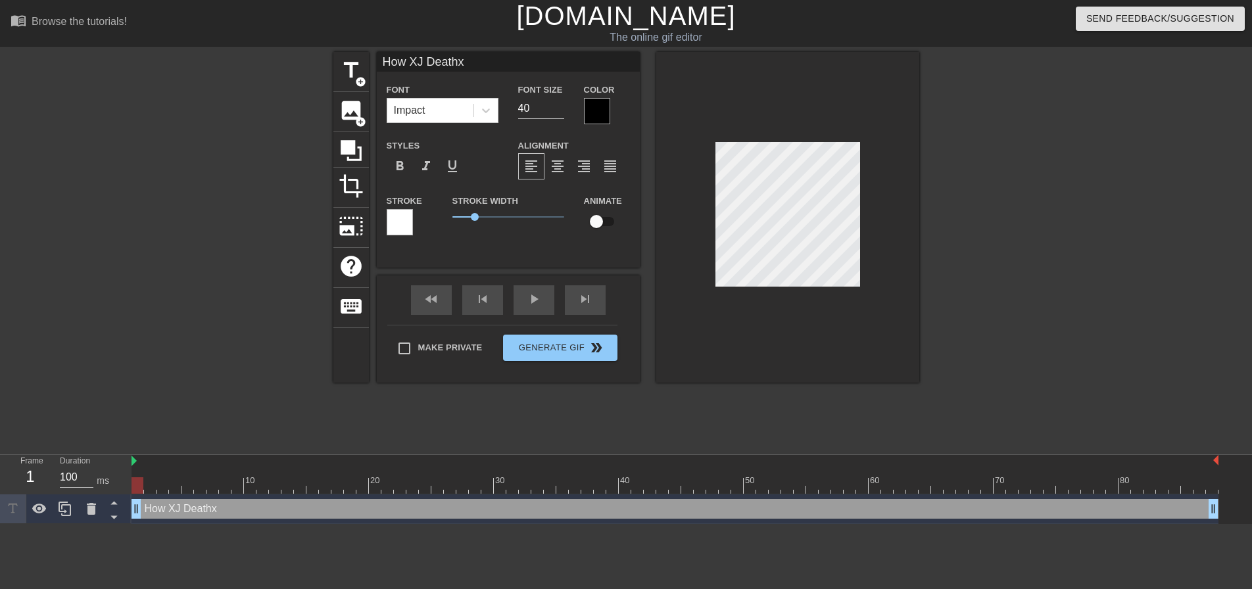
type input "How J Deathx"
type textarea "How J Deathx"
type input "How xJ Deathx"
type textarea "How xJ Deathx"
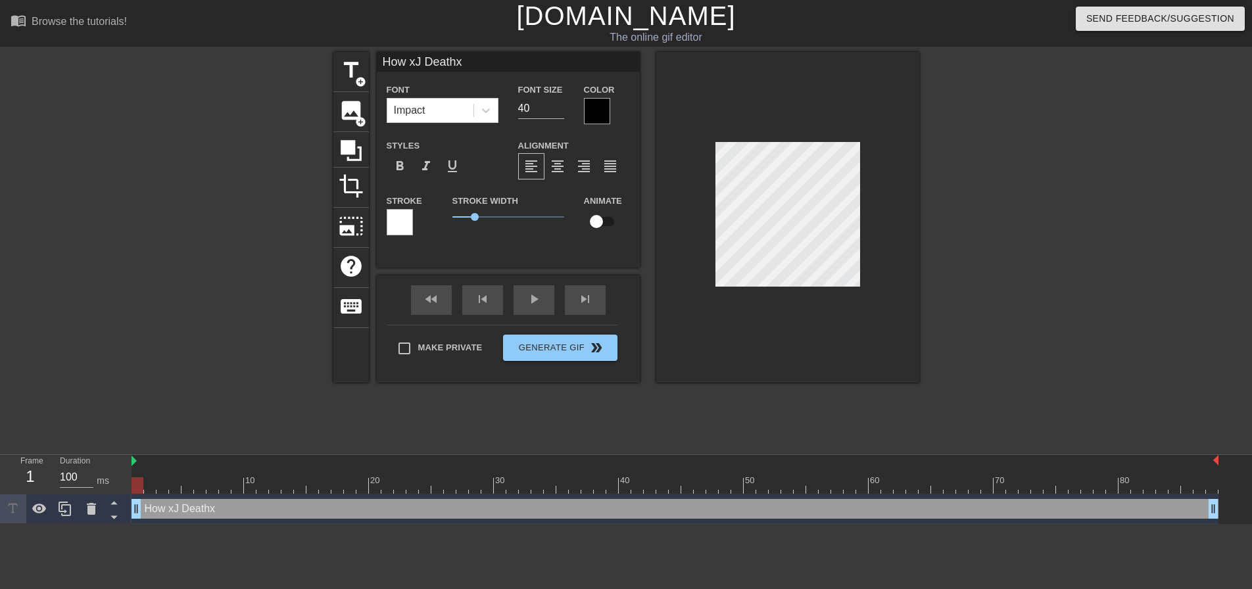
scroll to position [2, 5]
type input "29"
click at [558, 112] on input "29" at bounding box center [541, 108] width 46 height 21
type input "How xJ Deathx"
type textarea "How xJ Deathx"
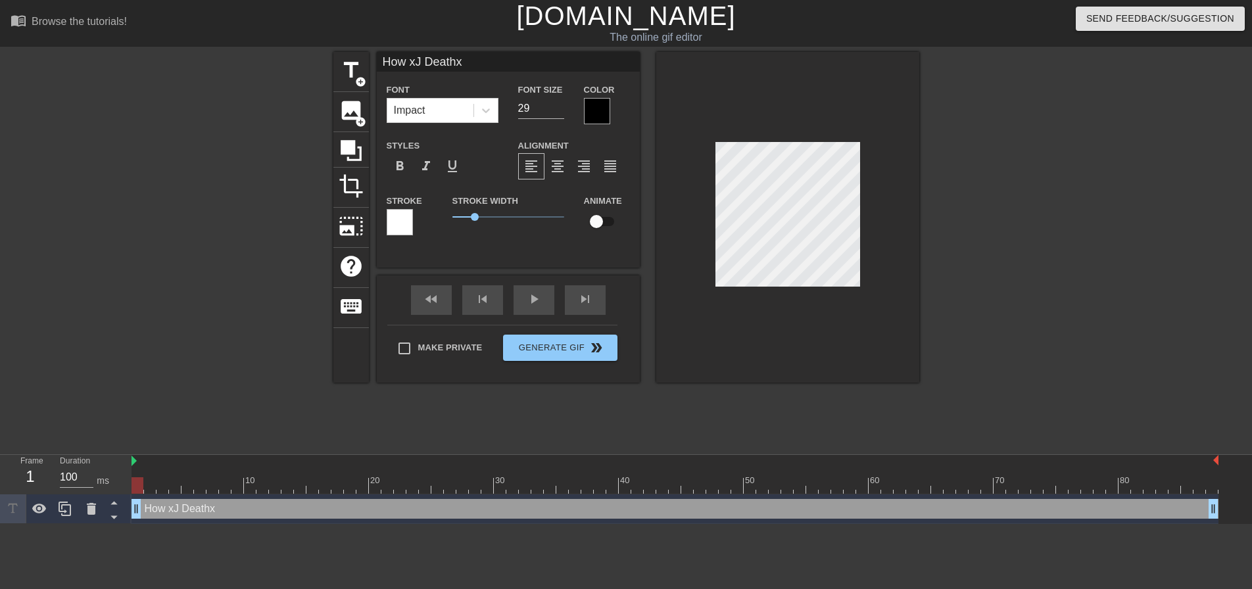
type input "How xJ Deathx F"
type textarea "How xJ Deathx F"
type input "How xJ Deathx Fe"
type textarea "How xJ Deathx Fe"
type input "How xJ Deathx Fel"
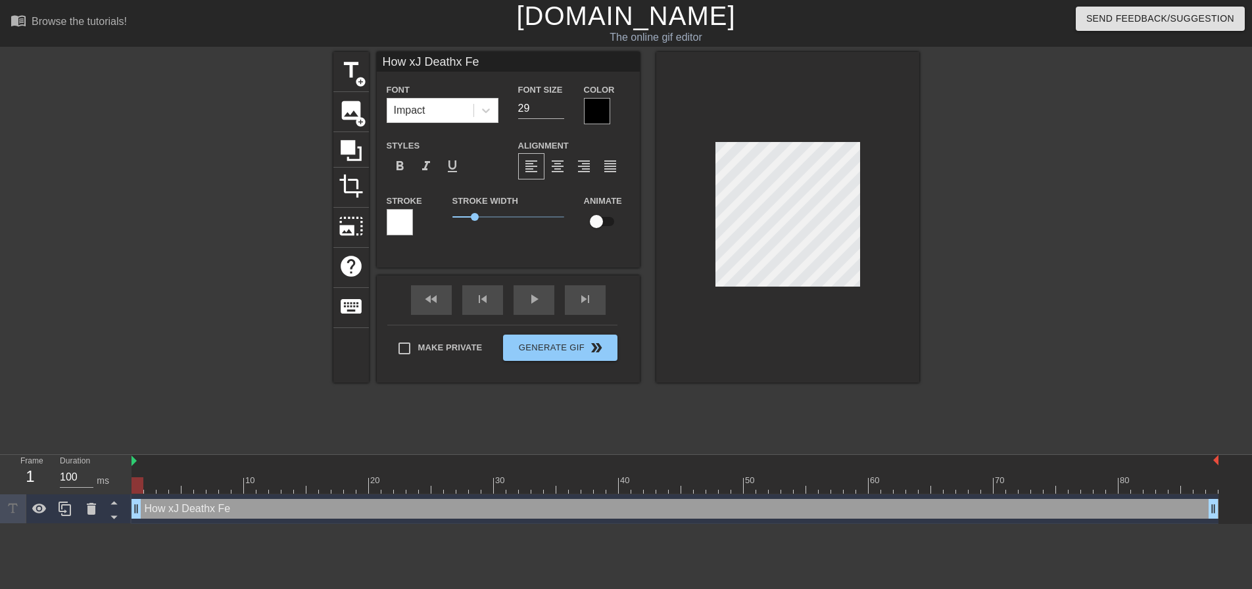
type textarea "How xJ Deathx Fel"
type input "How xJ Deathx Fell"
type textarea "How xJ Deathx Fell"
type input "How xJ Deathx Fel"
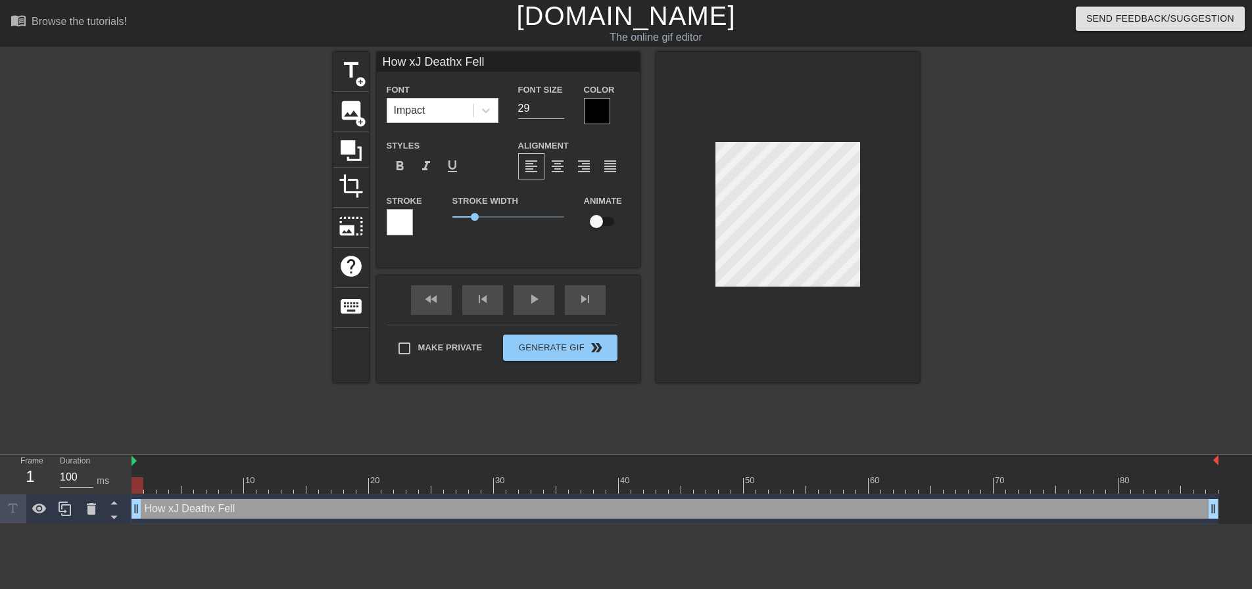
type textarea "How xJ Deathx Fel"
type input "How xJ Deathx Fe"
type textarea "How xJ Deathx Fe"
type input "How xJ Deathx Fee"
type textarea "How xJ Deathx Fee"
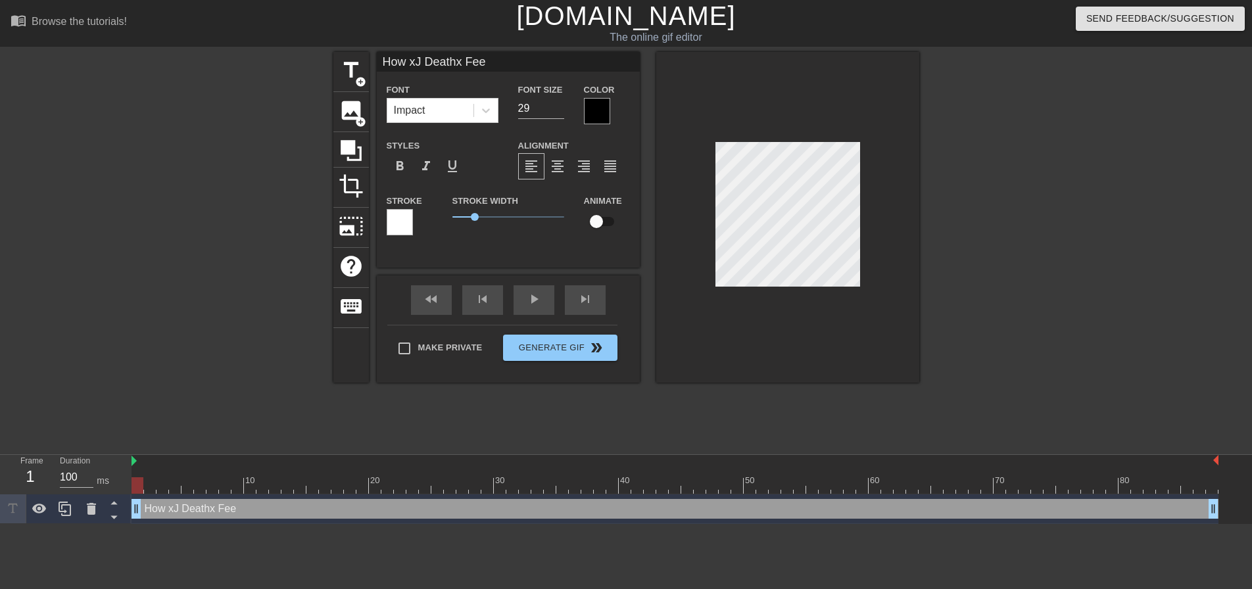
type input "How xJ Deathx Feel"
type textarea "How xJ Deathx Feel"
type input "How xJ Deathx Feels"
type textarea "How xJ Deathx Feels"
type input "How xJ Deathx Feels"
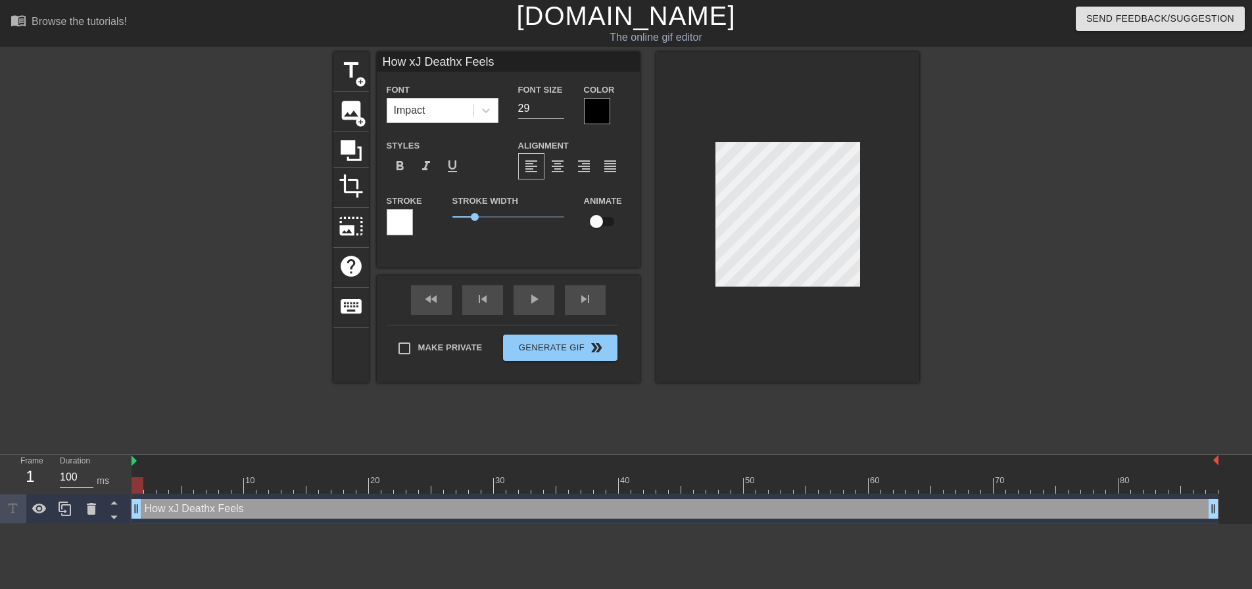
type textarea "How xJ Deathx Feels"
type input "How xJ Deathx Feels A"
type textarea "How xJ Deathx Feels A"
type input "How xJ Deathx Feels Af"
type textarea "How xJ Deathx Feels Af"
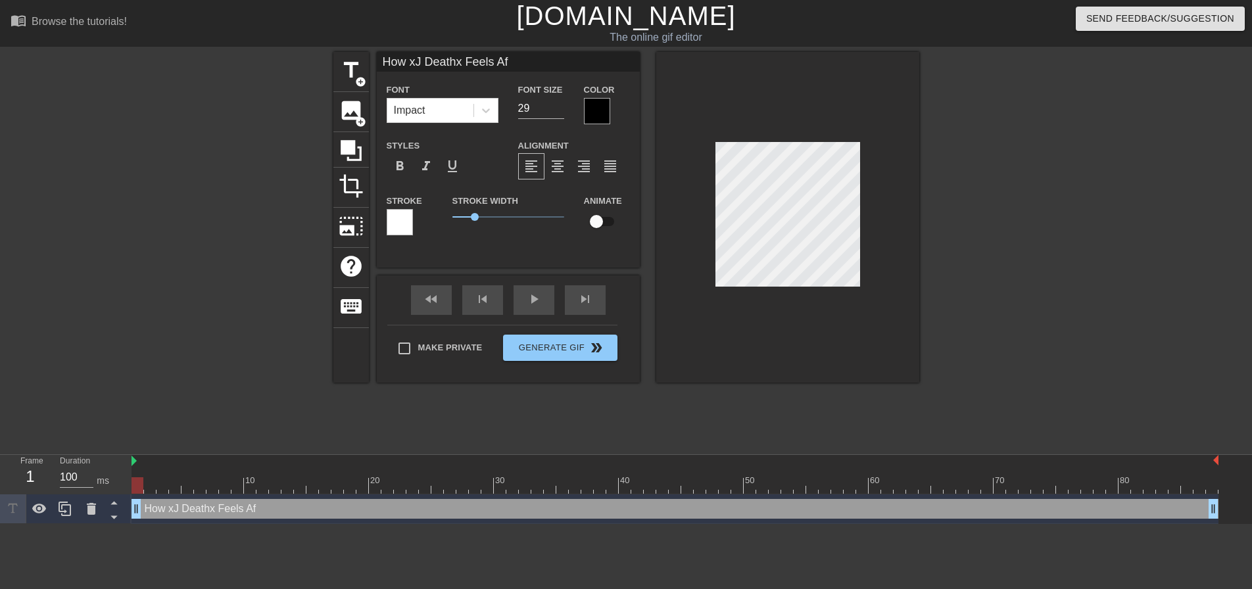
type input "How xJ Deathx Feels Aft"
type textarea "How xJ Deathx Feels Aft"
type input "How xJ Deathx Feels Afte"
type textarea "How xJ Deathx Feels Afte"
type input "How xJ Deathx Feels After"
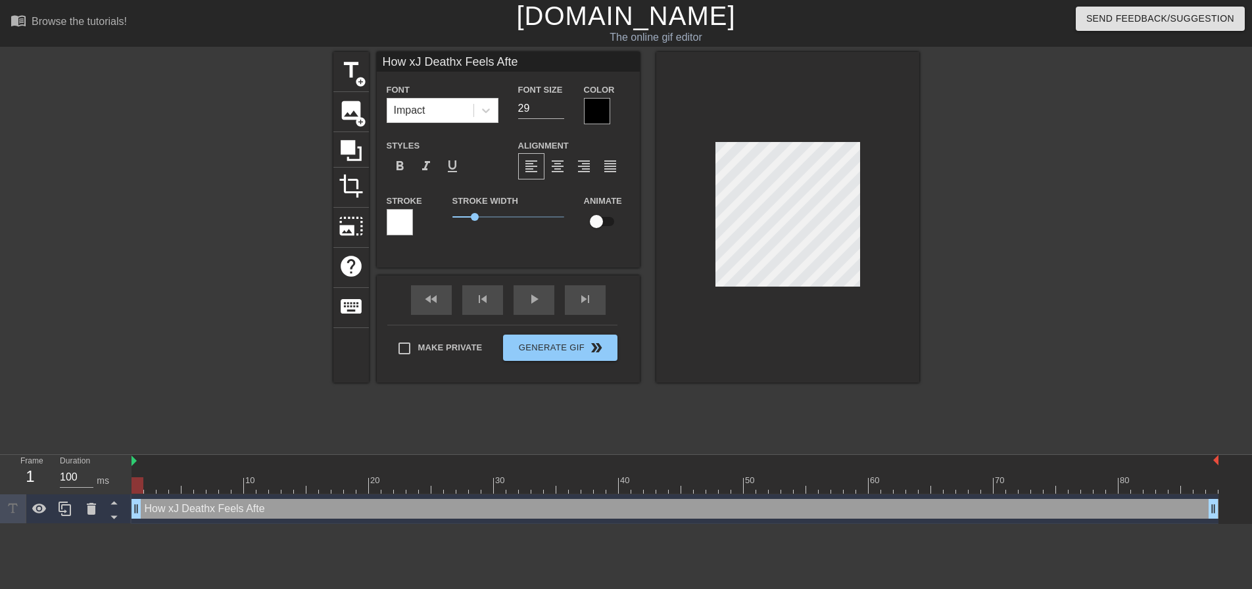
type textarea "How xJ Deathx Feels After"
type input "How xJ Deathx Feels After"
type textarea "How xJ Deathx Feels After"
type input "How xJ Deathx Feels After H"
type textarea "How xJ Deathx Feels After H"
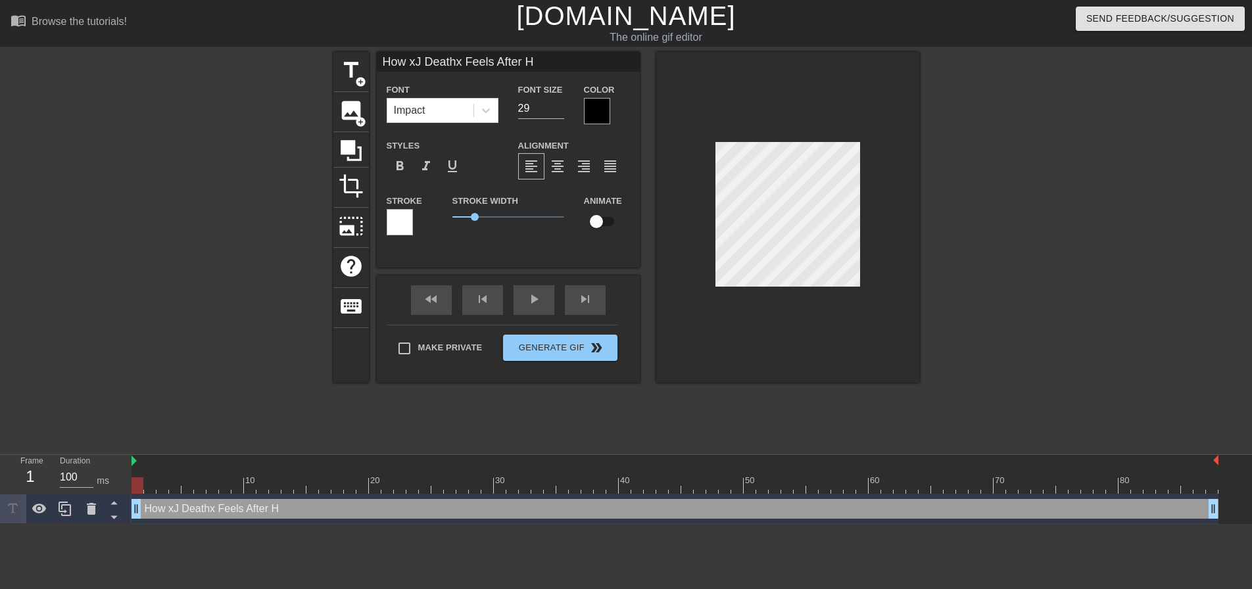
type input "How xJ Deathx Feels After Hu"
type textarea "How xJ Deathx Feels After Hu"
type input "How xJ Deathx Feels After Hut"
type textarea "How xJ Deathx Feels After Hut"
type input "How xJ Deathx Feels After Hutn"
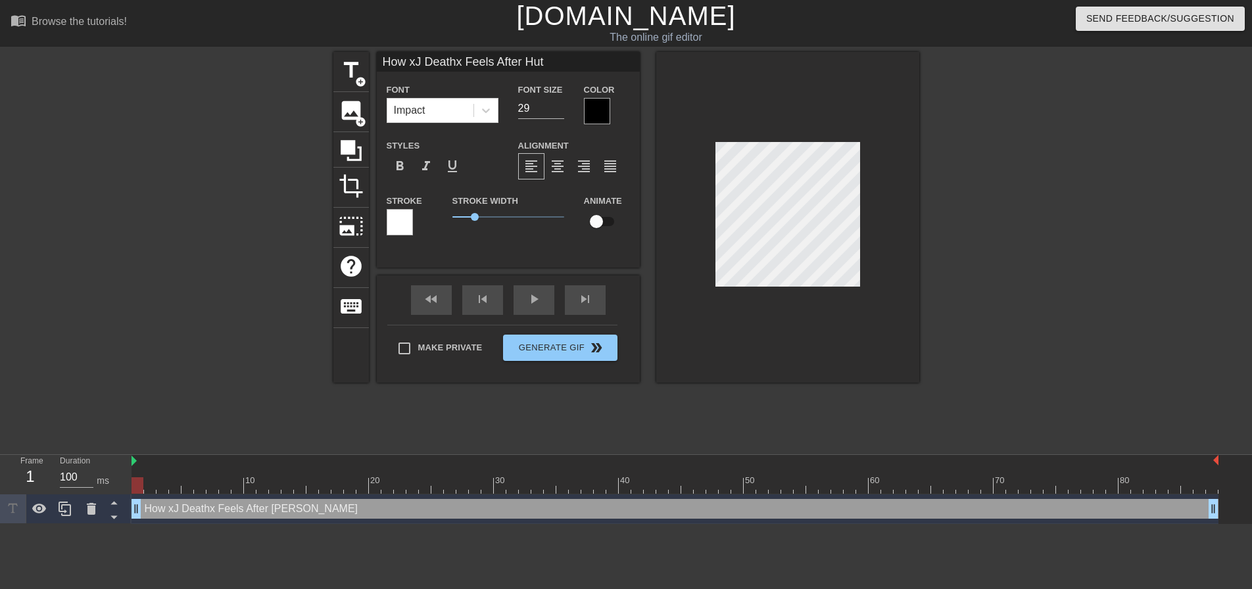
type textarea "How xJ Deathx Feels After Hutn"
type input "How xJ Deathx Feels After Hutni"
type textarea "How xJ Deathx Feels After Hutni"
type input "How xJ Deathx Feels After Hutnin"
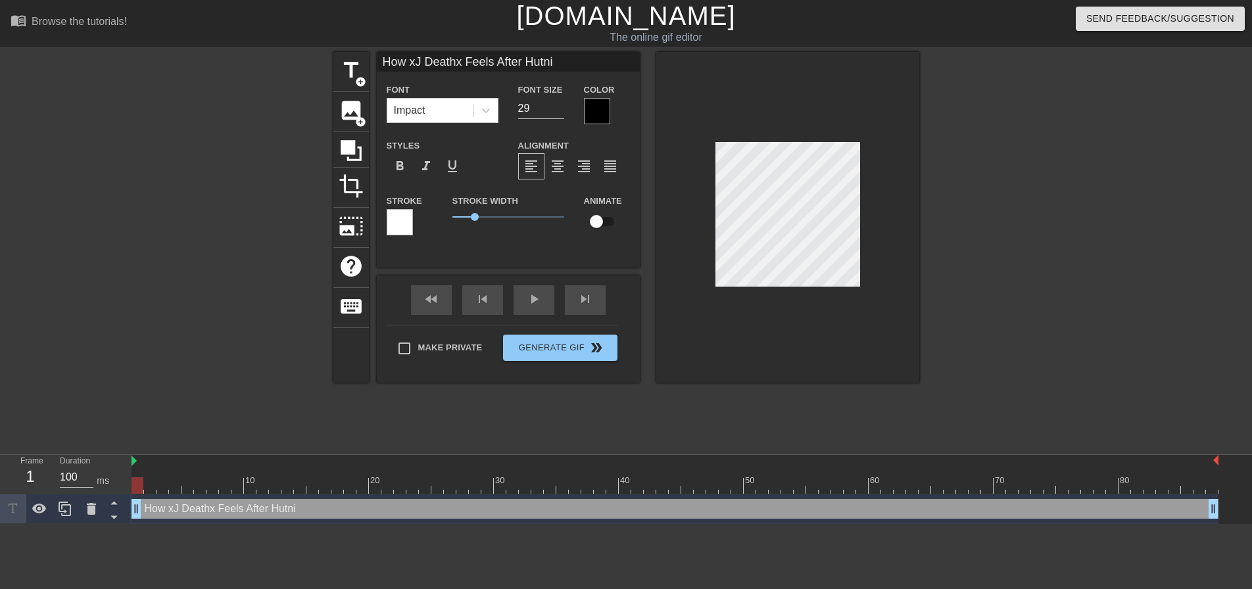
type textarea "How xJ Deathx Feels After Hutnin"
type input "How xJ Deathx Feels After Hutning"
type textarea "How xJ Deathx Feels After Hutning"
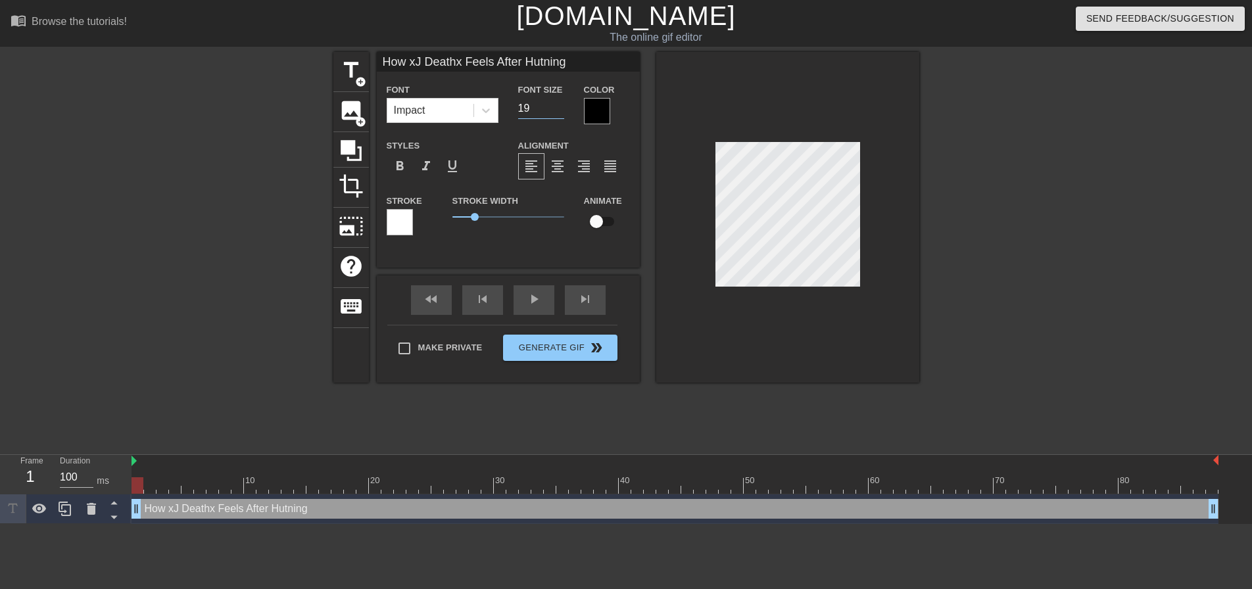
click at [558, 111] on input "19" at bounding box center [541, 108] width 46 height 21
click at [558, 111] on input "18" at bounding box center [541, 108] width 46 height 21
click at [558, 111] on input "17" at bounding box center [541, 108] width 46 height 21
click at [558, 111] on input "16" at bounding box center [541, 108] width 46 height 21
type input "15"
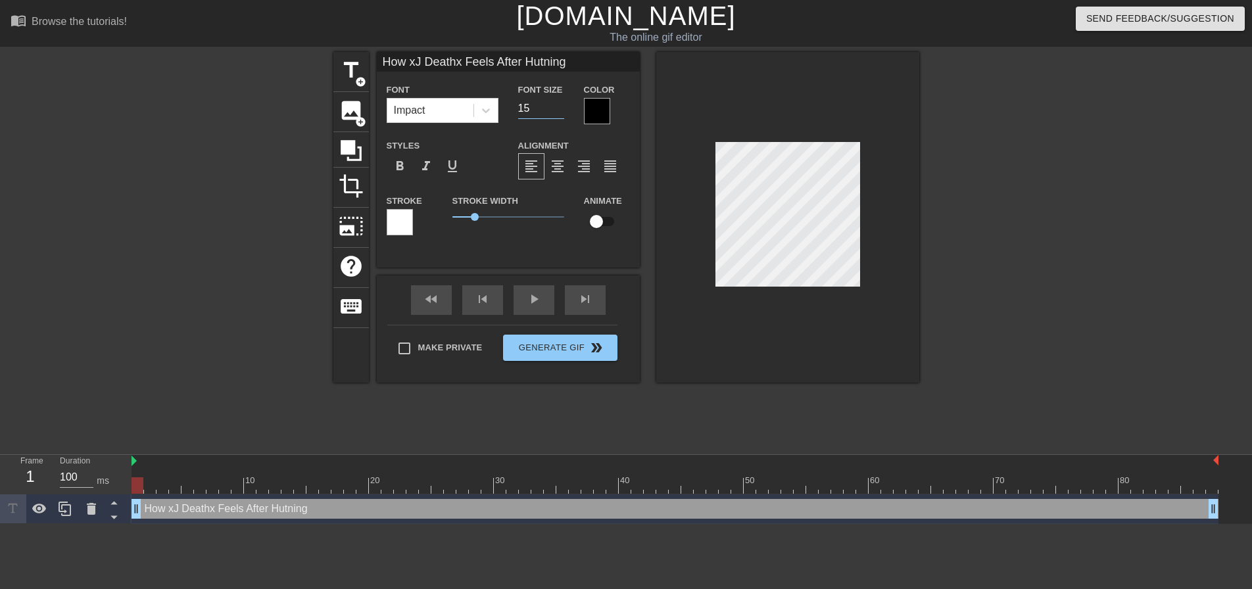
click at [558, 111] on input "15" at bounding box center [541, 108] width 46 height 21
type input "How xJ Deathx Feels After"
type textarea "How xJ Deathx Feels After"
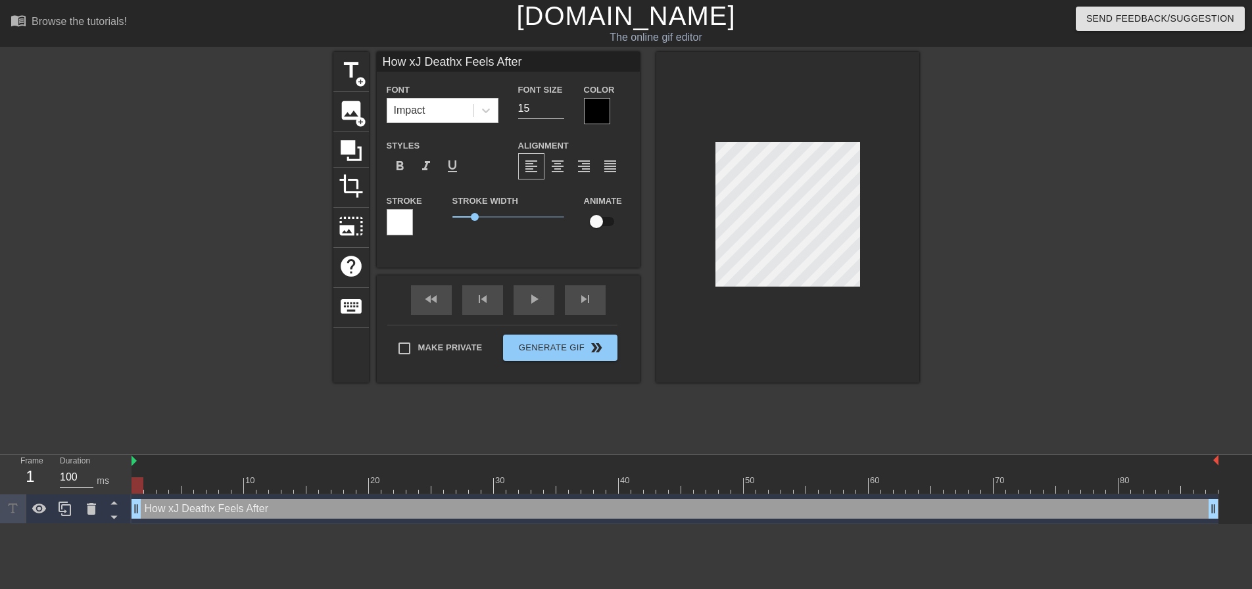
type input "How xJ Deathx Feels After H"
type textarea "How xJ Deathx Feels After H"
type input "How xJ Deathx Feels After Hu"
type textarea "How xJ Deathx Feels After Hu"
type input "How xJ Deathx Feels After Hun"
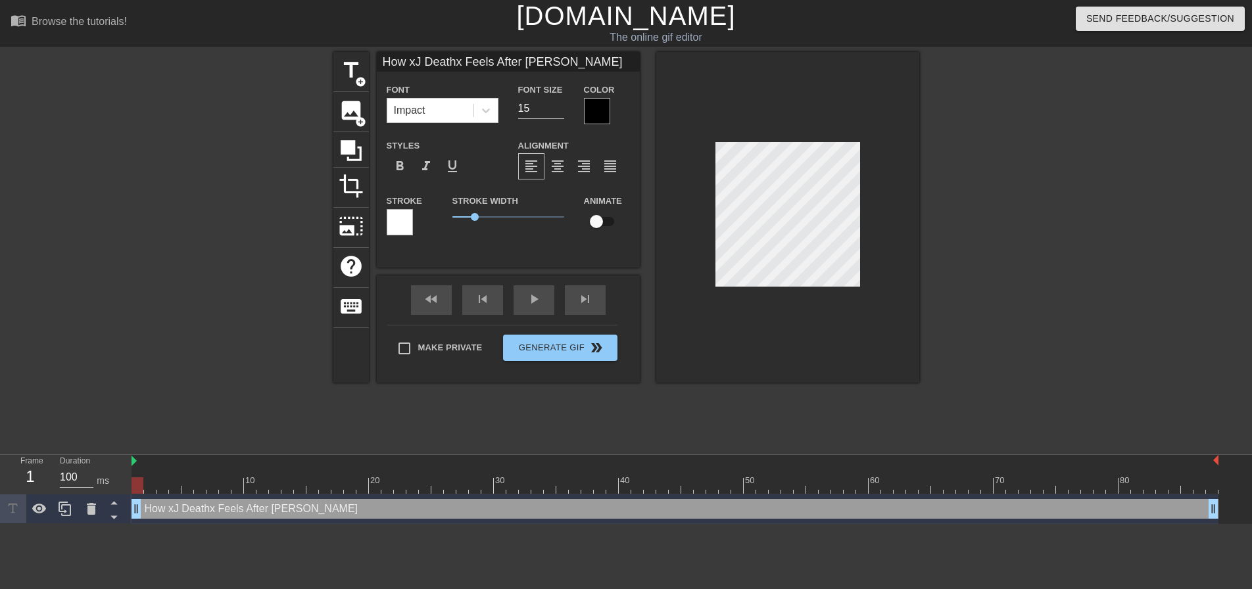
type textarea "How xJ Deathx Feels After Hun"
type input "How xJ Deathx Feels After Hunt"
type textarea "How xJ Deathx Feels After Hunt"
type input "How xJ Deathx Feels After Hunti"
type textarea "How xJ Deathx Feels After Hunti"
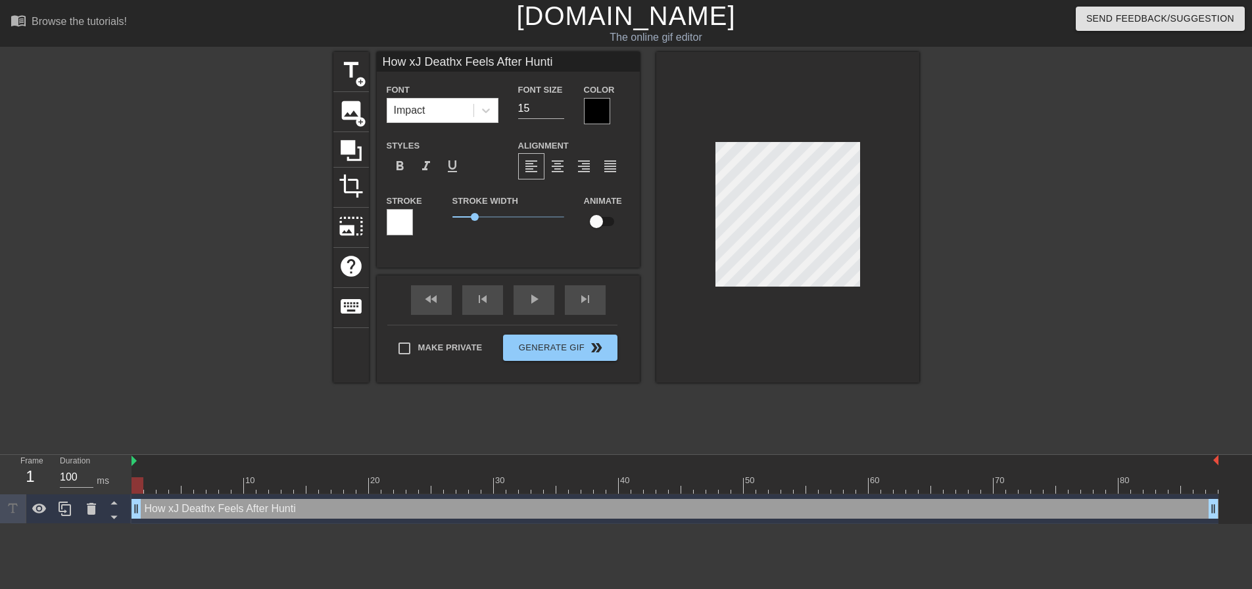
type input "How xJ Deathx Feels After Huntin"
type textarea "How xJ Deathx Feels After Huntin"
type input "How xJ Deathx Feels After Hunting"
type textarea "How xJ Deathx Feels After Hunting"
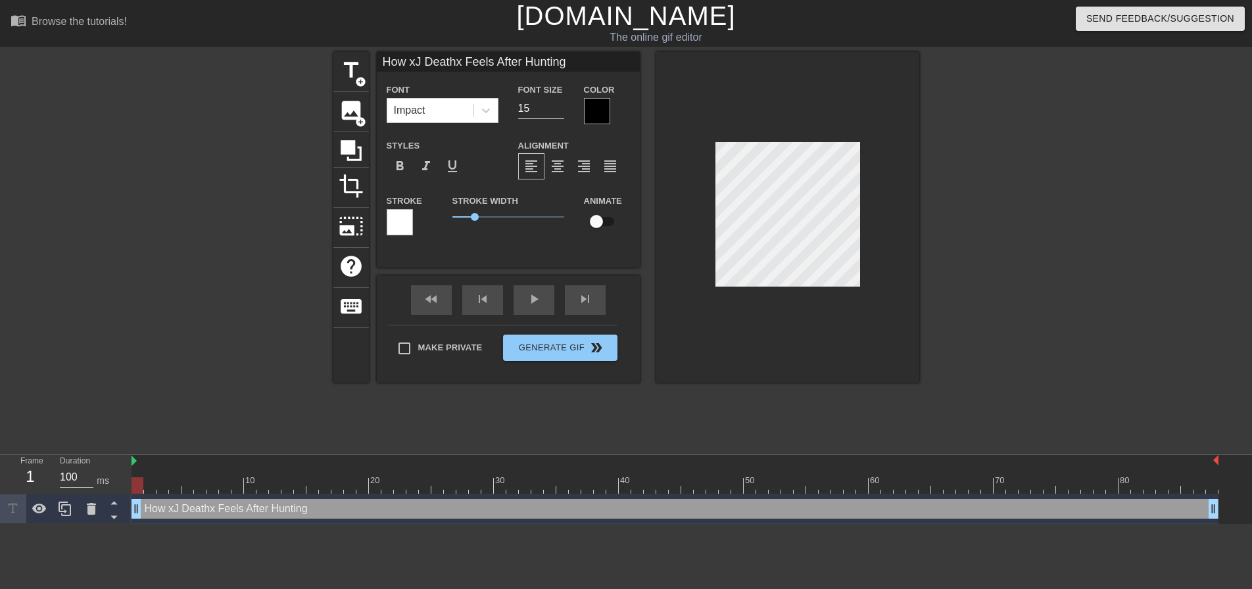
type input "How xJ Deathx Feels After Hunting"
type textarea "How xJ Deathx Feels After Hunting"
type input "How xJ Deathx Feels After Hunting F"
type textarea "How xJ Deathx Feels After Hunting F"
type input "How xJ Deathx Feels After Hunting Fr"
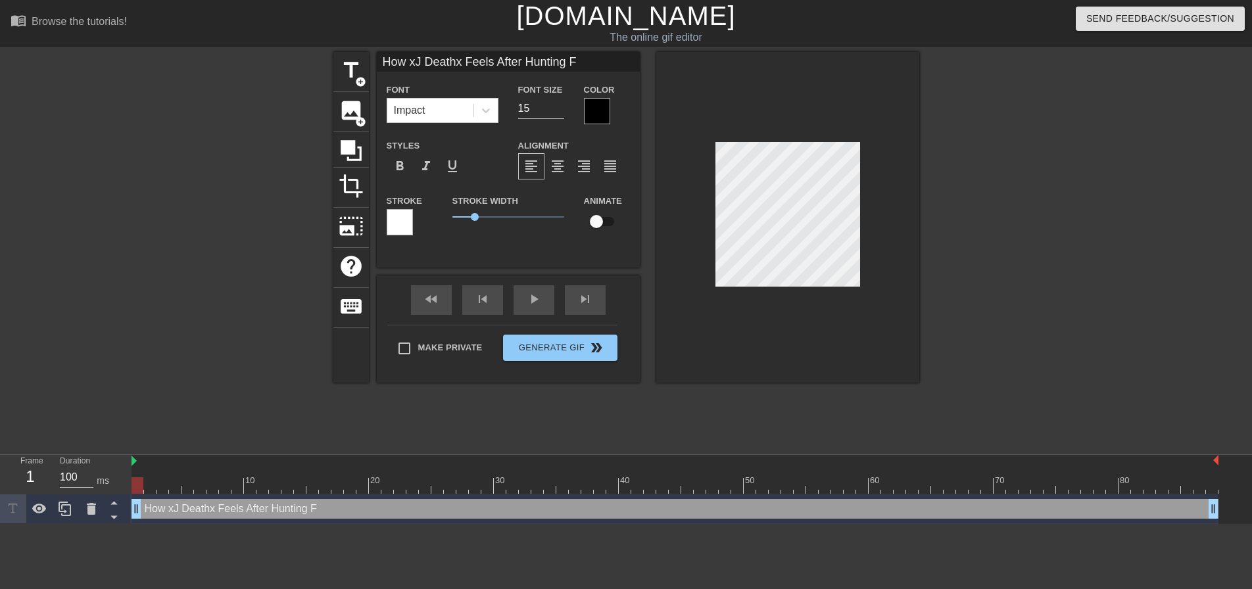
type textarea "How xJ Deathx Feels After Hunting Fr"
type input "How xJ Deathx Feels After Hunting Fre"
type textarea "How xJ Deathx Feels After Hunting Fre"
type input "How xJ Deathx Feels After Hunting Fres"
type textarea "How xJ Deathx Feels After Hunting Fres"
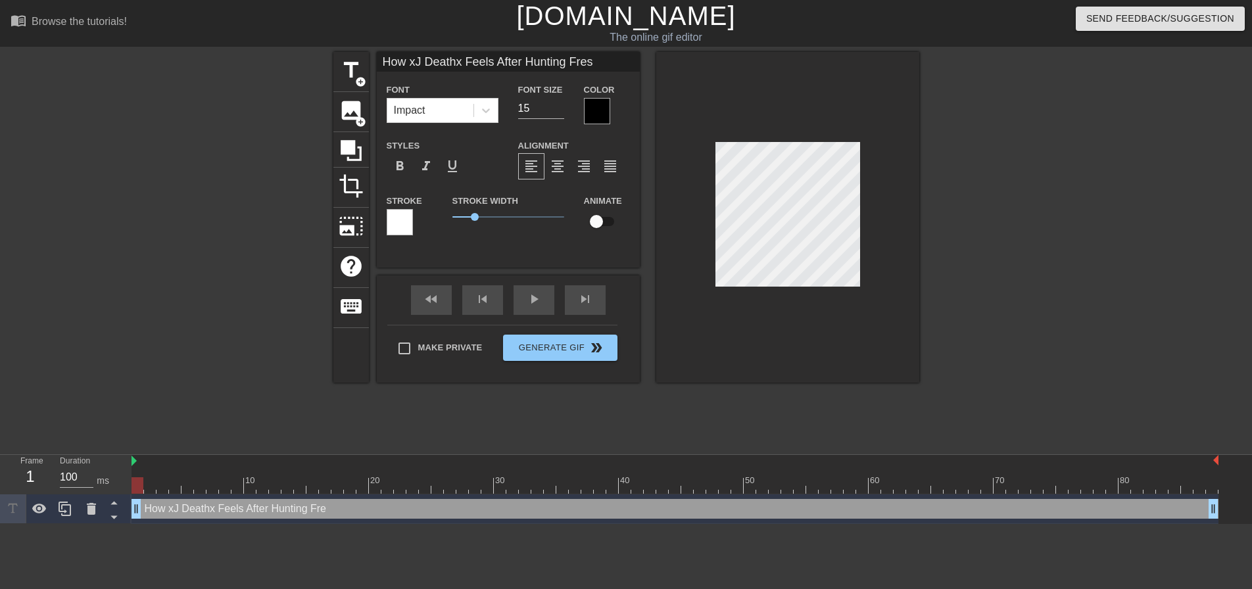
type input "How xJ Deathx Feels After Hunting Fresh"
type textarea "How xJ Deathx Feels After Hunting Fresh"
type input "How xJ Deathx Feels After Hunting Freshi"
type textarea "How xJ Deathx Feels After Hunting Freshi"
type input "How xJ Deathx Feels After Hunting Freshie"
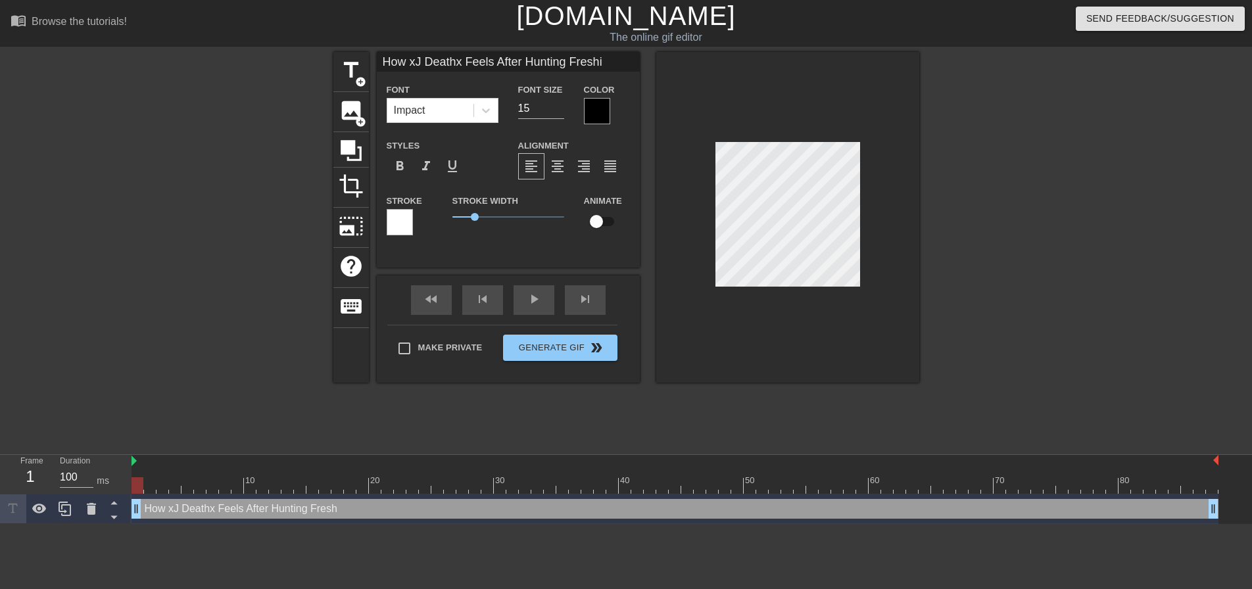
type textarea "How xJ Deathx Feels After Hunting Freshie"
type input "How xJ Deathx Feels After Hunting Freshies"
type textarea "How xJ Deathx Feels After Hunting Freshies"
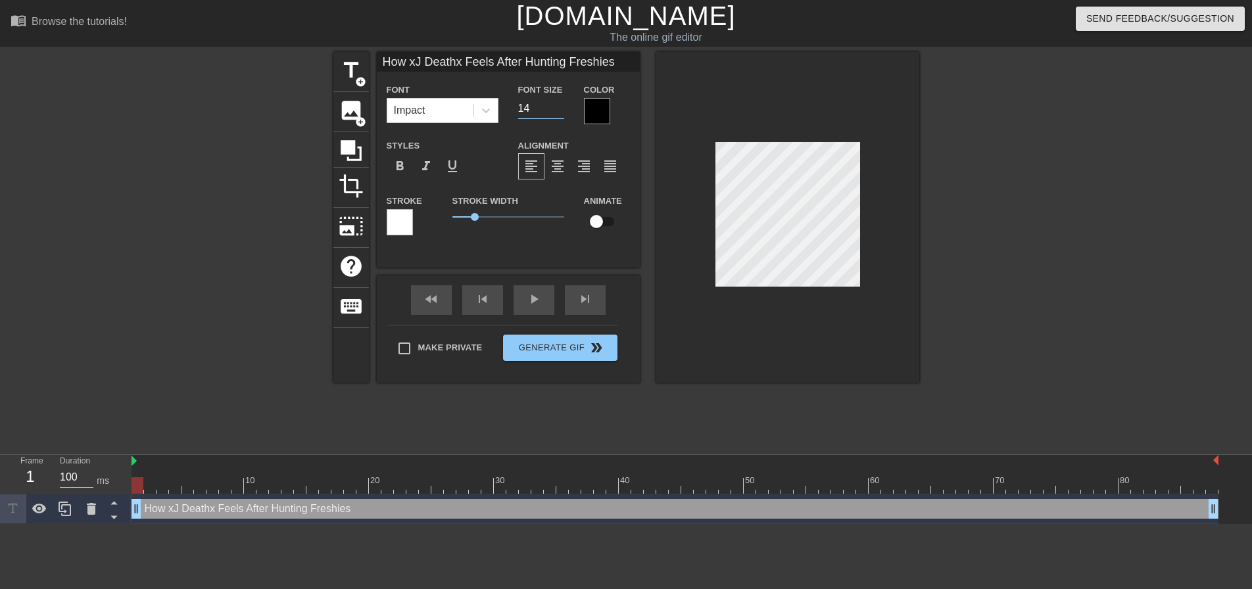
click at [558, 108] on input "14" at bounding box center [541, 108] width 46 height 21
click at [558, 108] on input "13" at bounding box center [541, 108] width 46 height 21
type input "12"
click at [558, 108] on input "12" at bounding box center [541, 108] width 46 height 21
click at [559, 160] on span "format_align_center" at bounding box center [558, 166] width 16 height 16
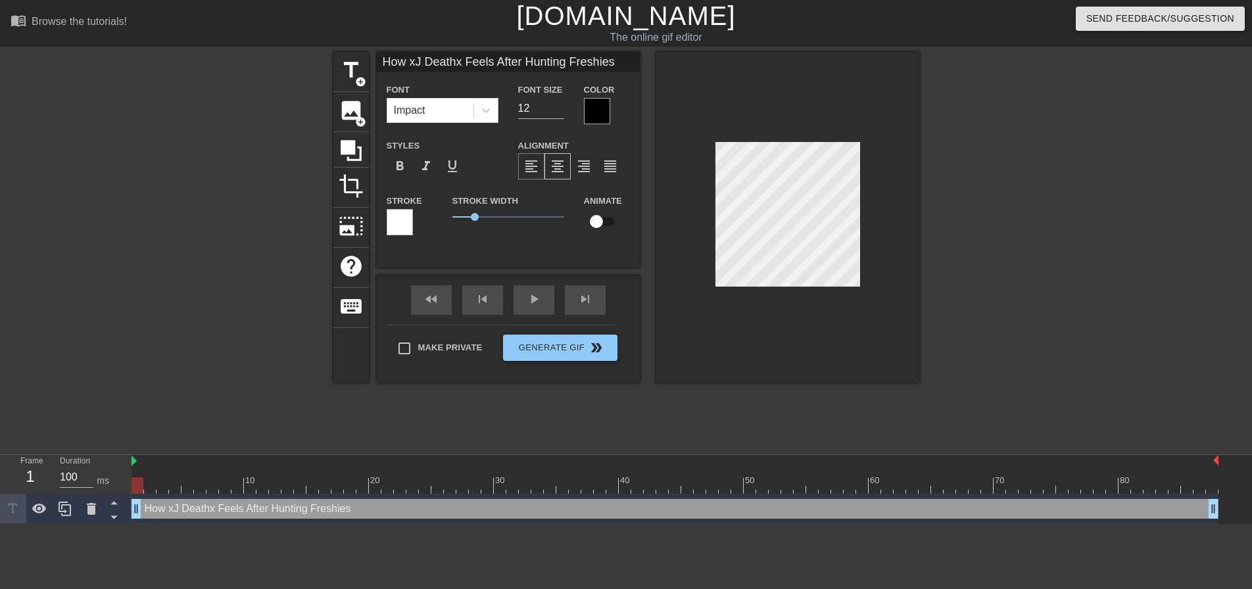
click at [542, 168] on div "format_align_left" at bounding box center [531, 166] width 26 height 26
click at [908, 214] on div at bounding box center [787, 217] width 263 height 331
type input "How xJ Deathx Feels"
type textarea "How xJ Deathx Feels"
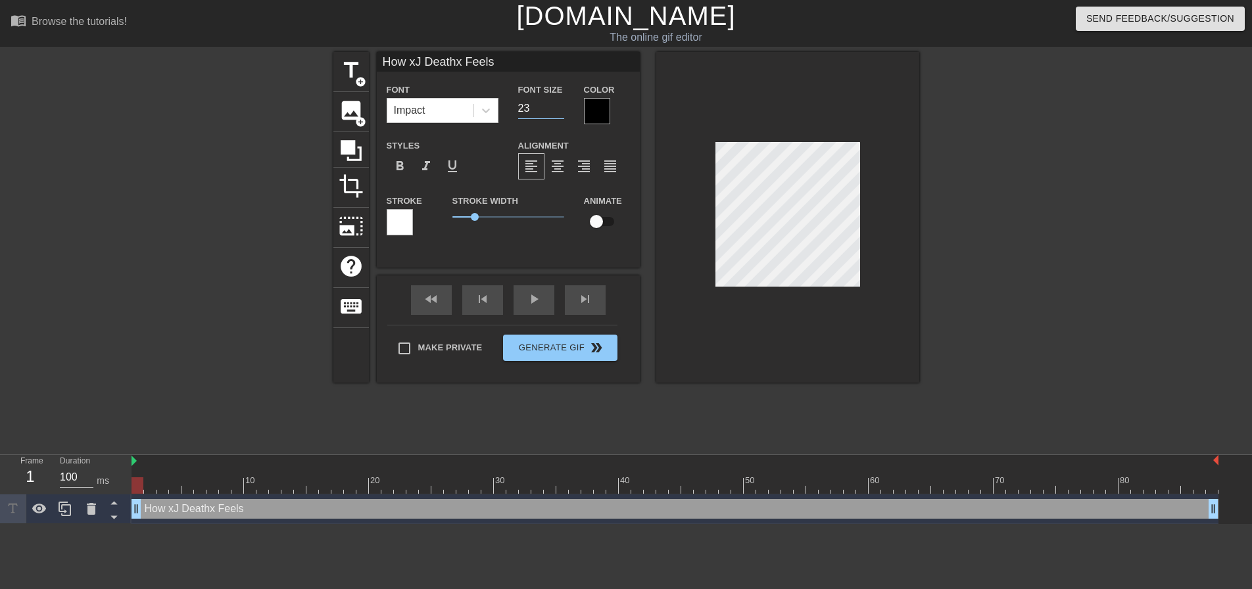
click at [556, 104] on input "23" at bounding box center [541, 108] width 46 height 21
type input "24"
click at [556, 104] on input "24" at bounding box center [541, 108] width 46 height 21
click at [339, 72] on span "title" at bounding box center [351, 70] width 25 height 25
type input "New text 1"
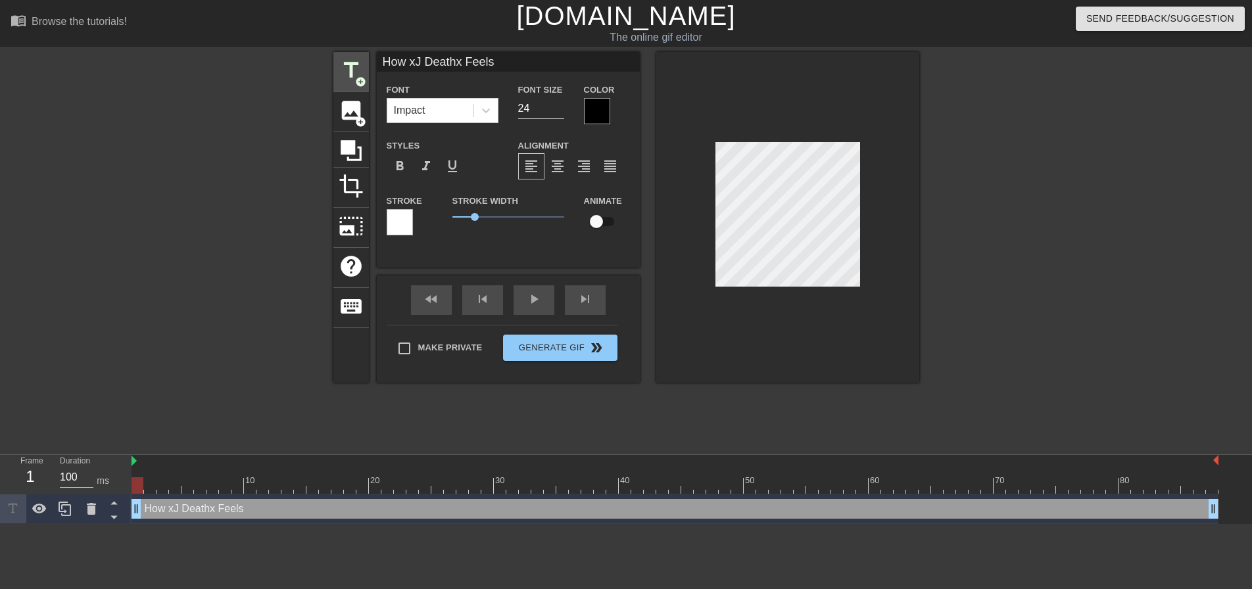
type input "40"
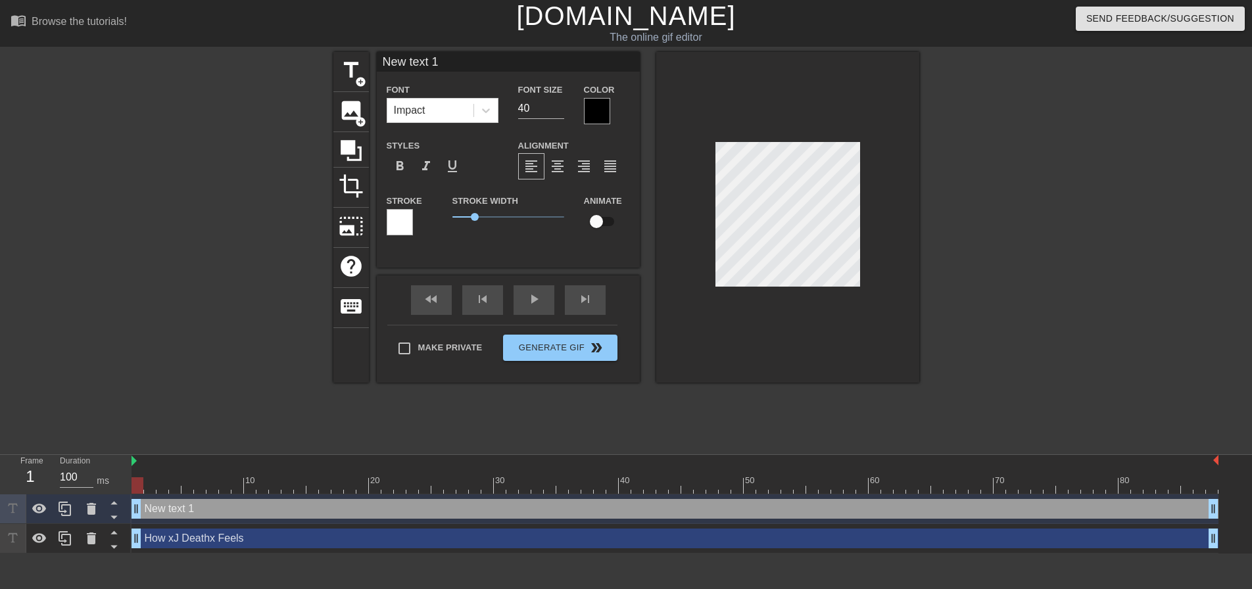
scroll to position [2, 3]
paste textarea "After Hunting Freshies"
type input "After Hunting Freshies"
type textarea "After Hunting Freshies"
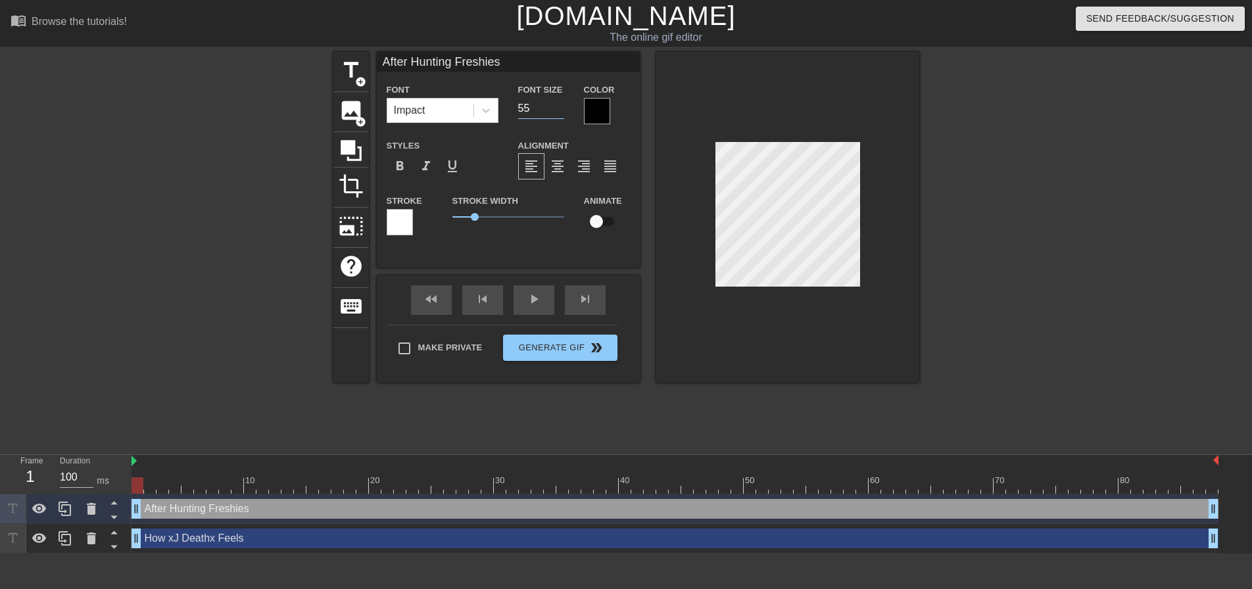
click at [559, 104] on input "55" at bounding box center [541, 108] width 46 height 21
type input "39"
click at [556, 110] on input "39" at bounding box center [541, 108] width 46 height 21
type input "A"
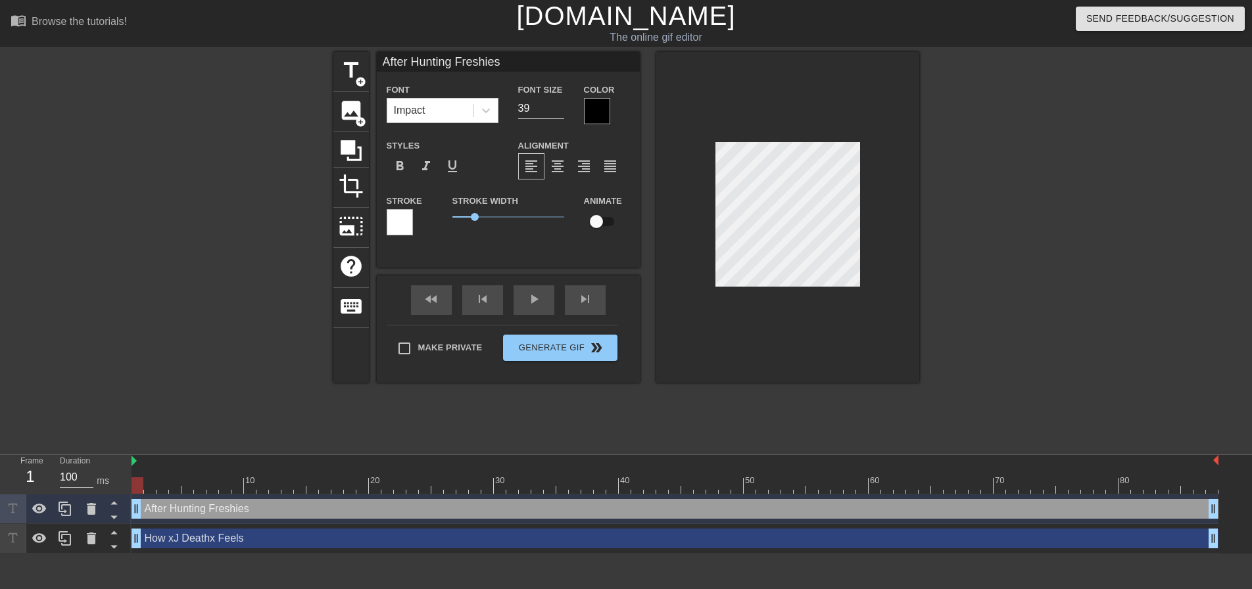
type textarea "A"
type input "Af"
type textarea "Af"
type input "Aft"
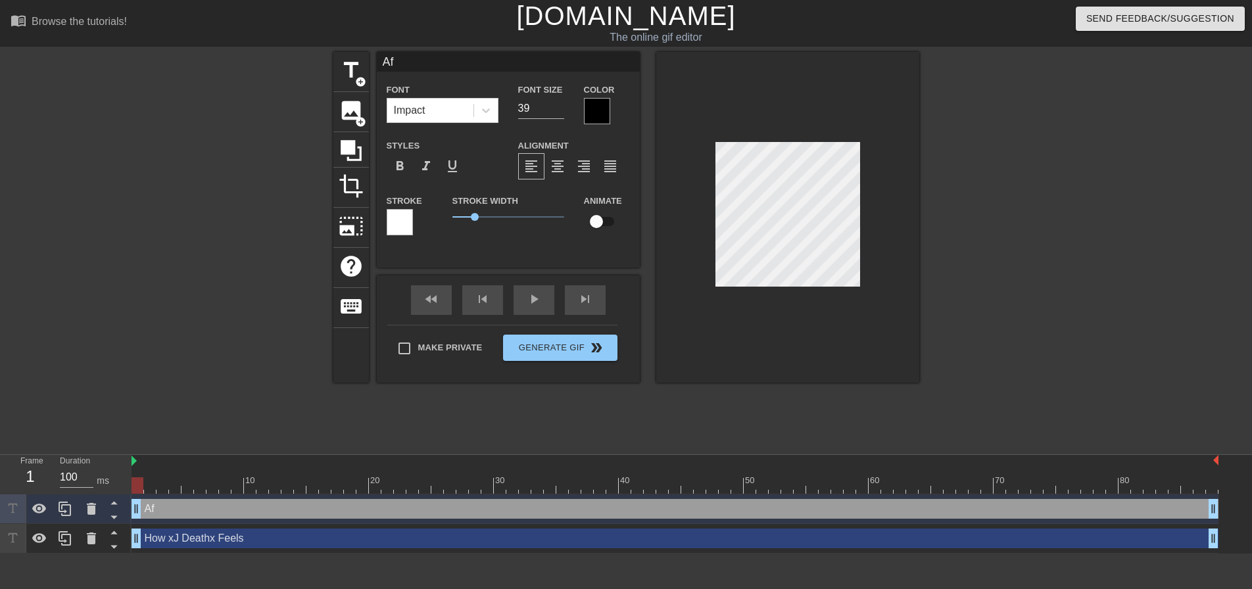
type textarea "Aft"
type input "Afte"
type textarea "Afte"
type input "After"
type textarea "After"
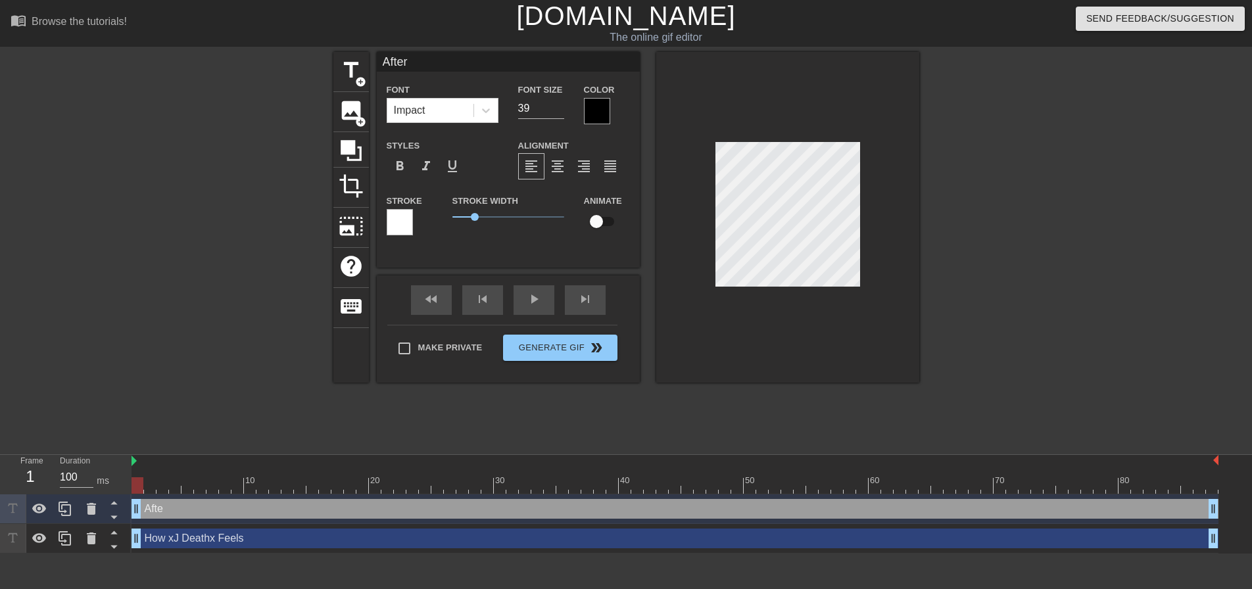
type input "After"
type textarea "After"
type input "After H"
type textarea "After H"
type input "After Hu"
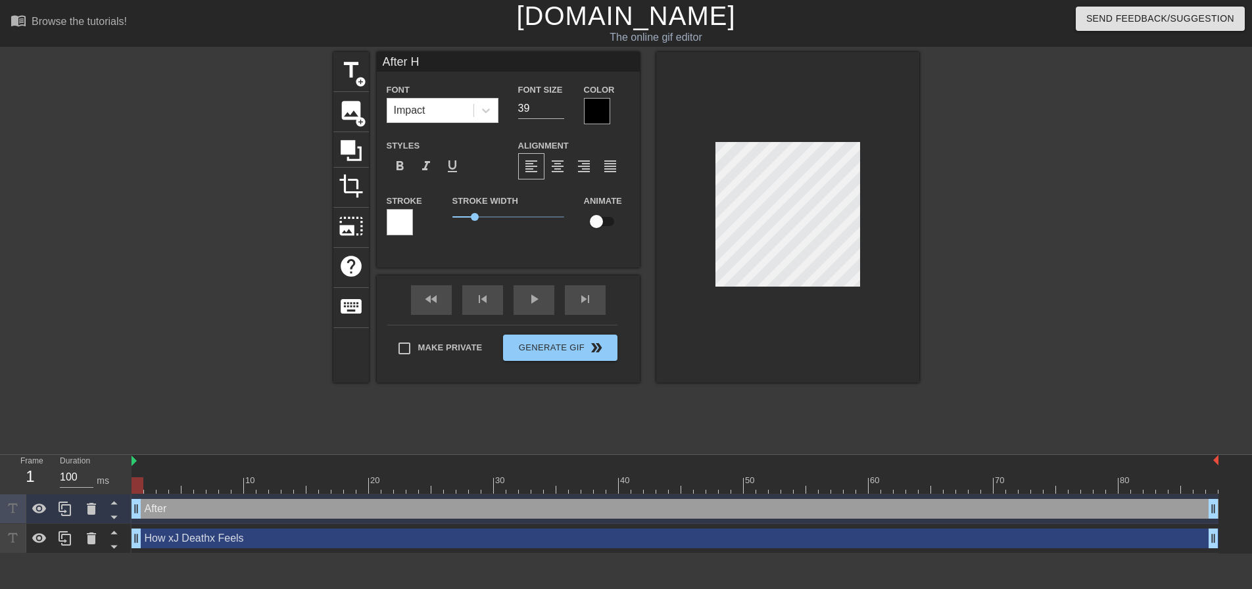
type textarea "After Hu"
type input "After Hun"
type textarea "After Hun"
type input "After Hunt"
type textarea "After Hunt"
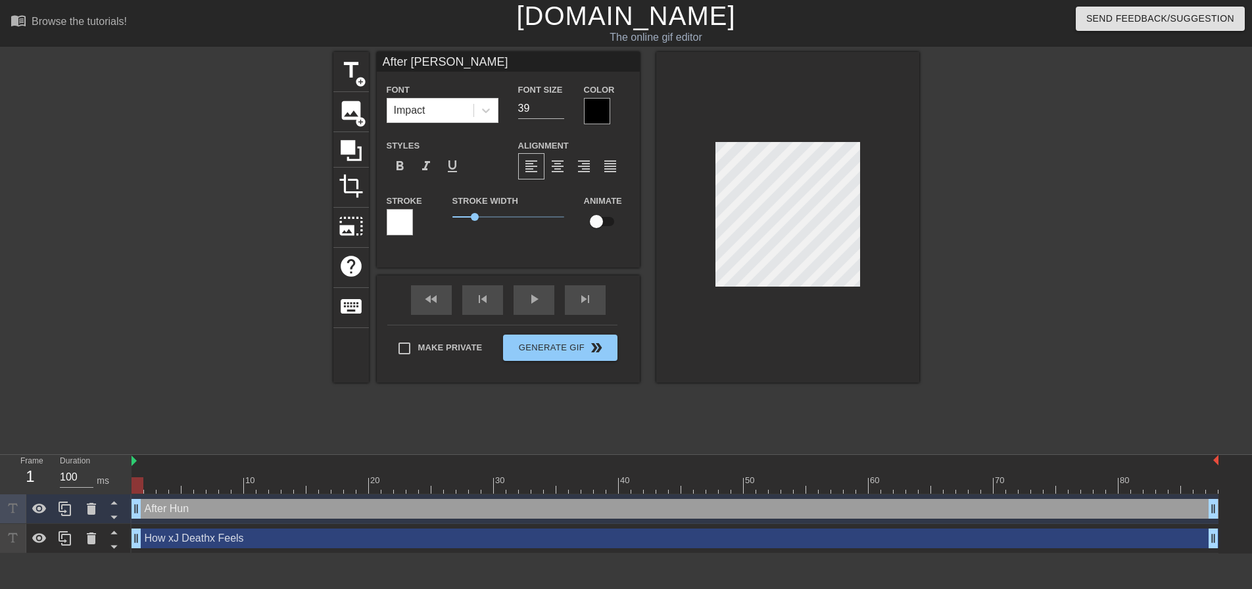
type input "After Hunti"
type textarea "After Hunti"
type input "After Huntin"
type textarea "After Huntin"
type input "After Hunting"
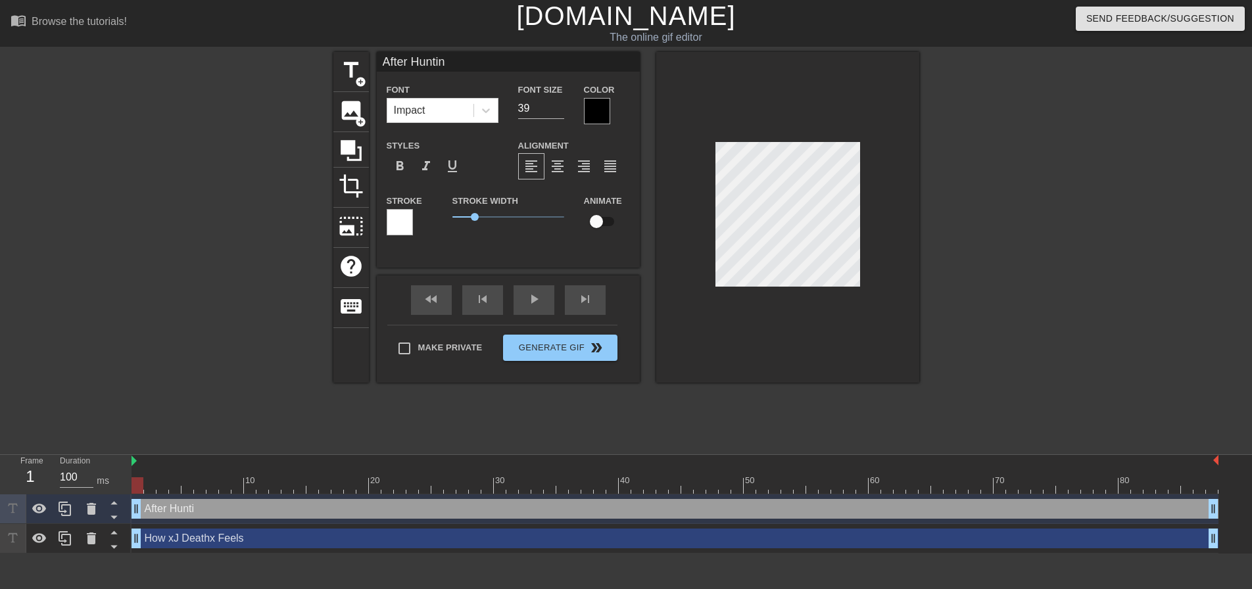
type textarea "After Hunting"
type input "After Hunting"
type textarea "After Hunting"
type input "After Hunting F"
type textarea "After Hunting F"
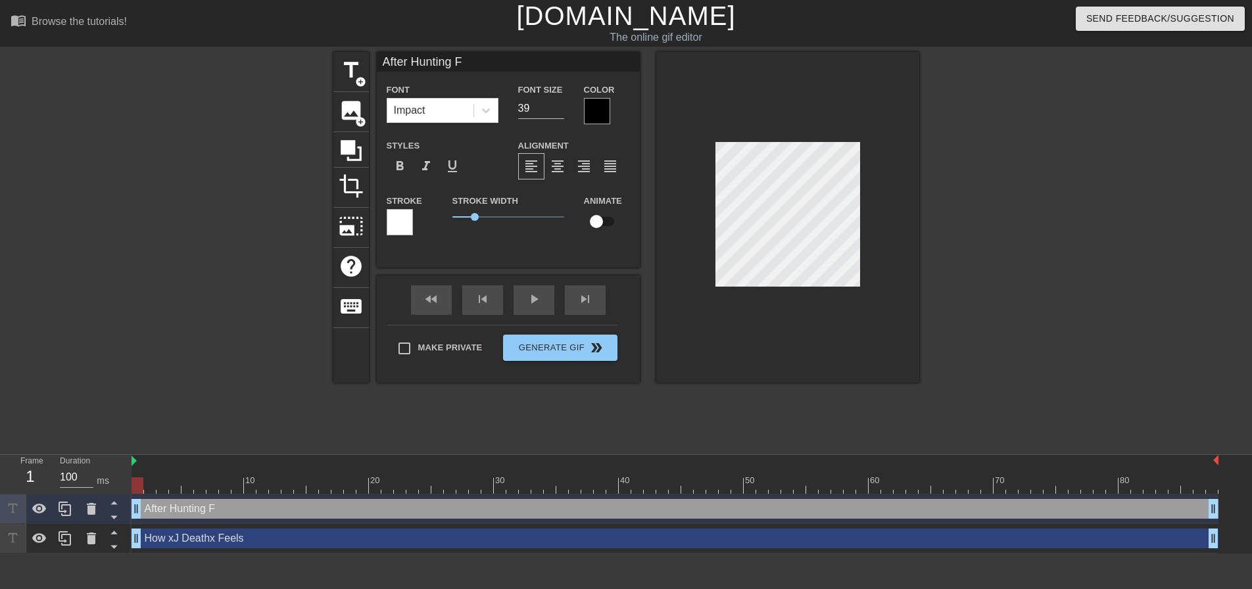
type input "After Hunting Fr"
type textarea "After Hunting Fr"
type input "After Hunting Fre"
type textarea "After Hunting Fre"
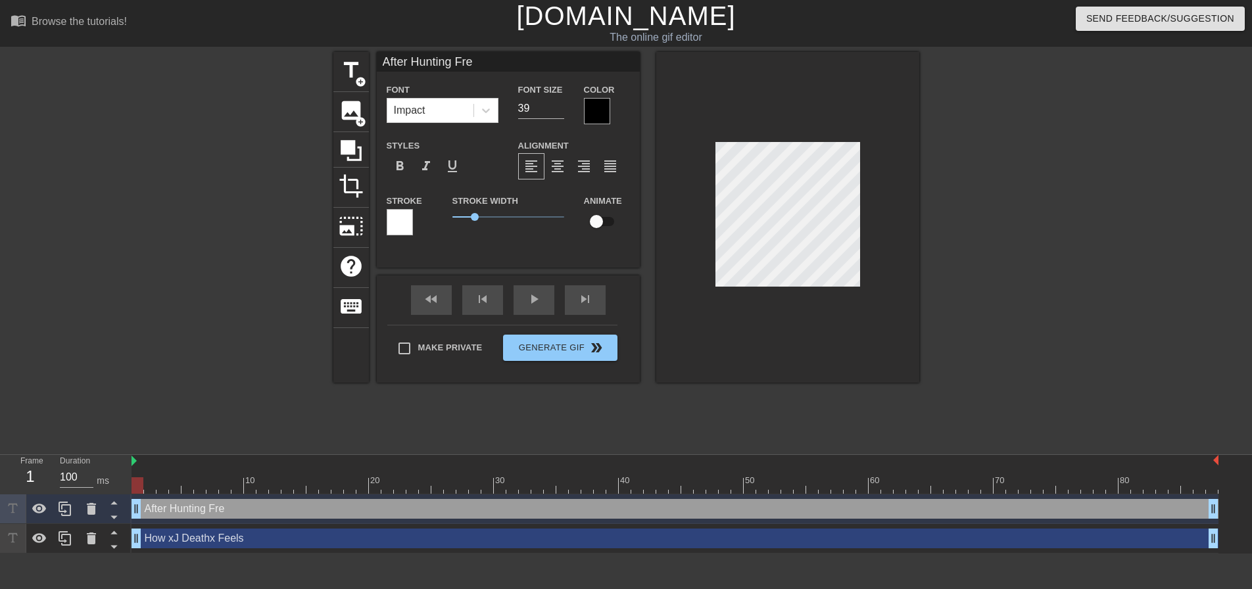
type input "After Hunting Fres"
type textarea "After Hunting Fres"
type input "After Hunting Fresh"
type textarea "After Hunting Fresh"
type input "After Hunting Freshi"
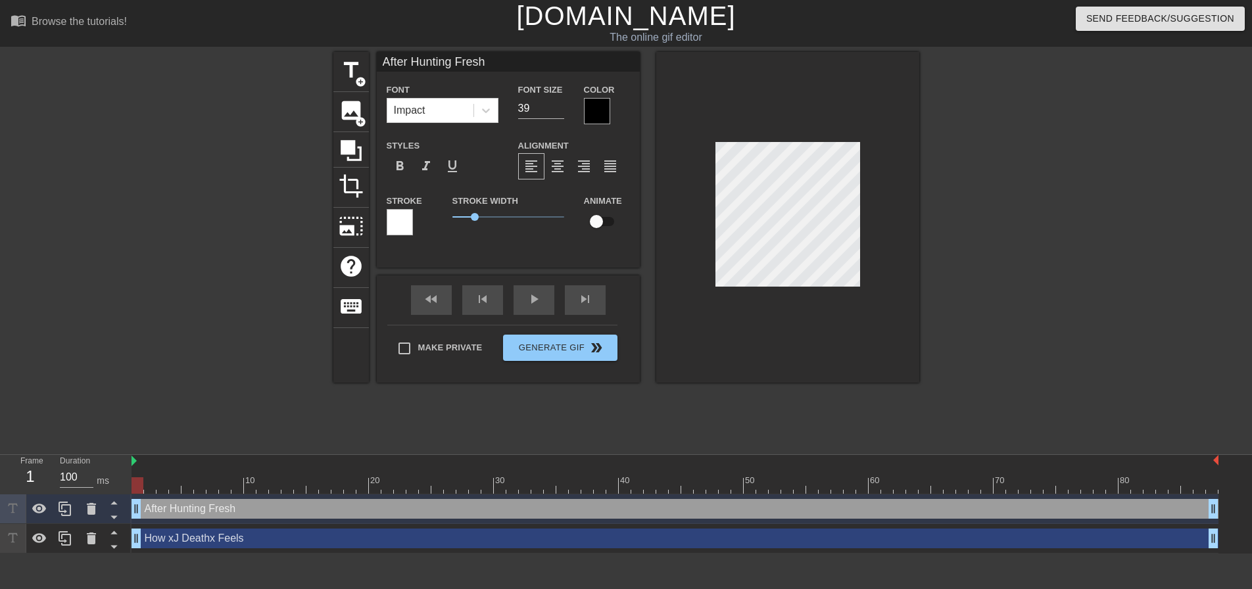
type textarea "After Hunting Freshi"
type input "After Hunting Freshie"
type textarea "After Hunting Freshie"
type input "After Hunting Freshies"
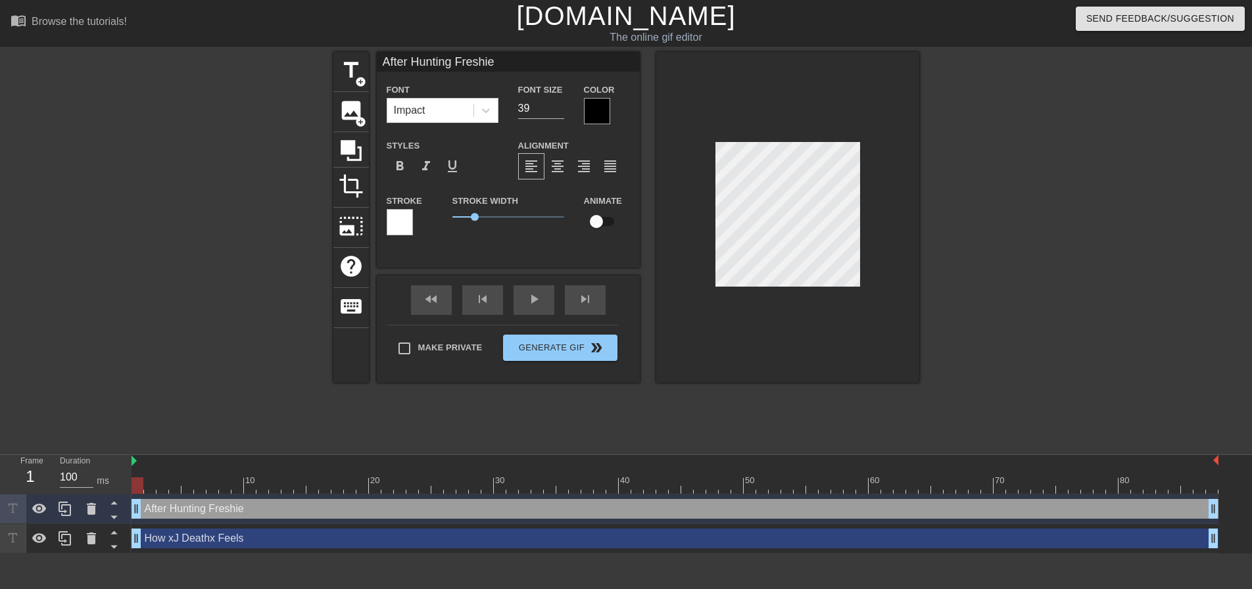
type textarea "After Hunting Freshies"
type input "23"
click at [557, 113] on input "23" at bounding box center [541, 108] width 46 height 21
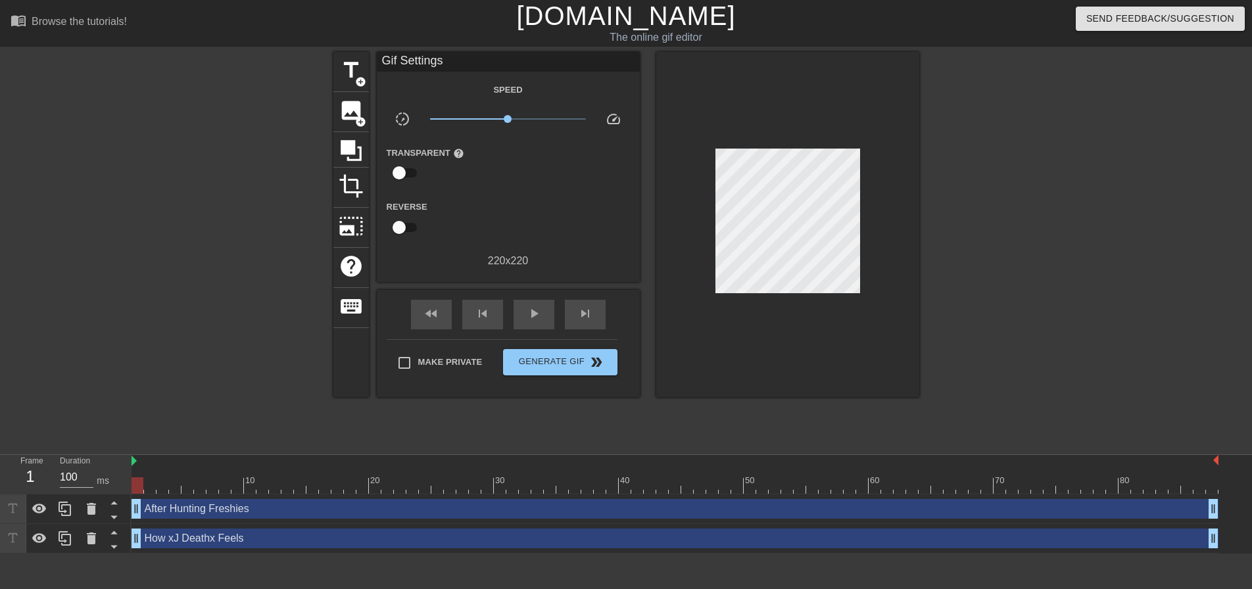
drag, startPoint x: 754, startPoint y: 310, endPoint x: 753, endPoint y: 300, distance: 10.5
click at [753, 310] on div at bounding box center [787, 224] width 263 height 345
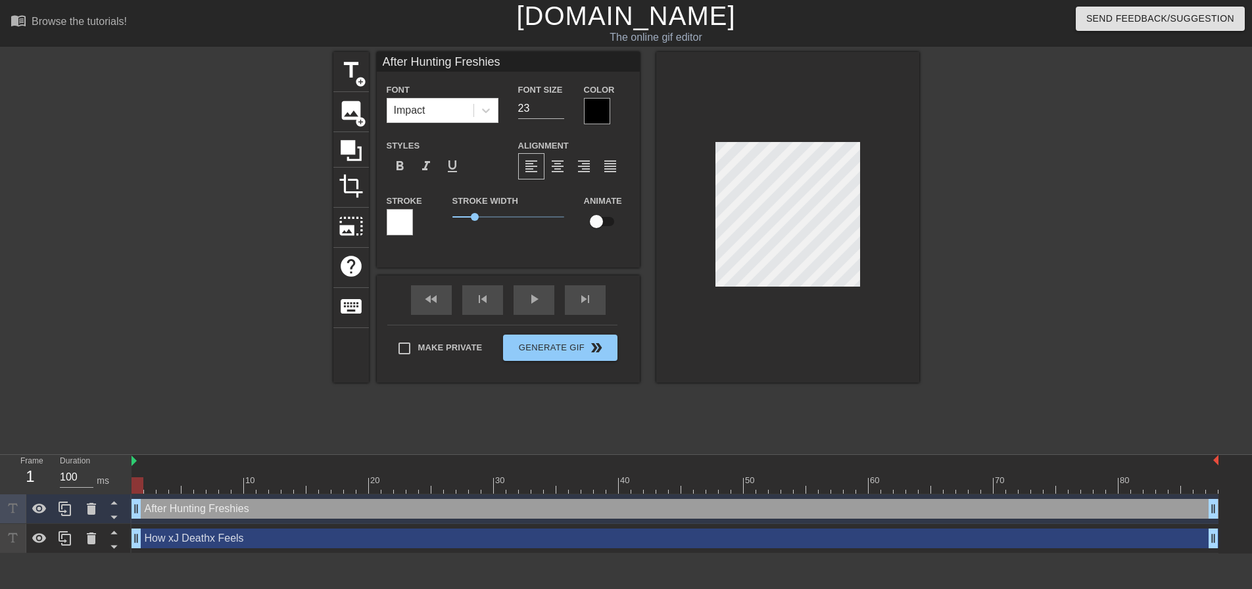
click at [239, 190] on div at bounding box center [218, 249] width 197 height 394
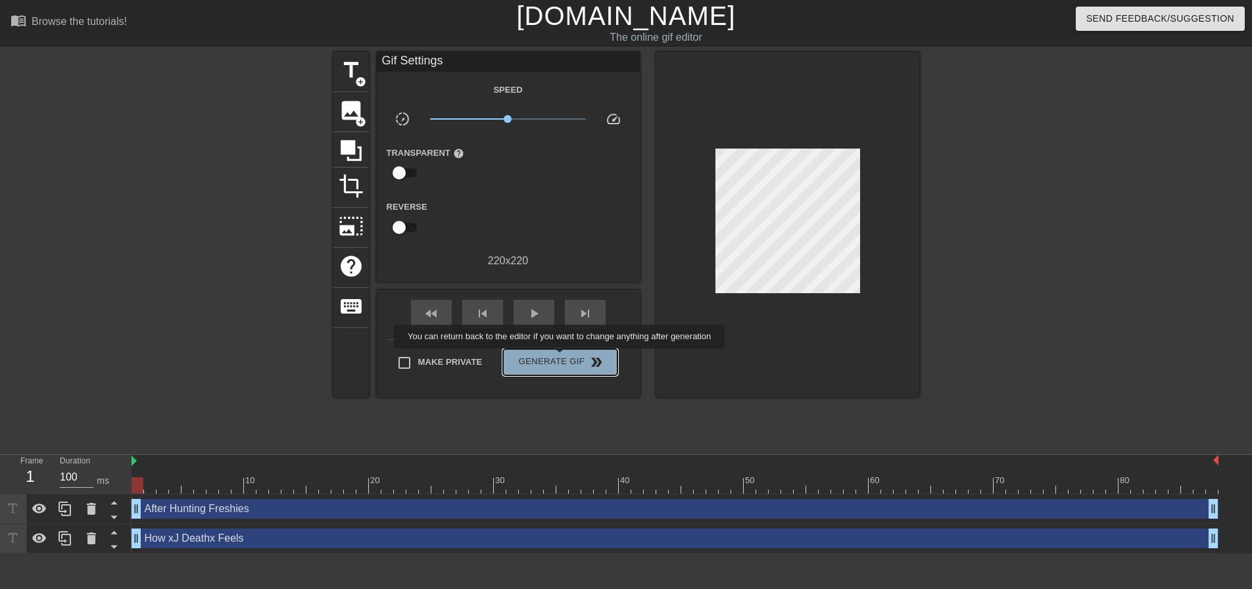
click at [561, 358] on span "Generate Gif double_arrow" at bounding box center [559, 362] width 103 height 16
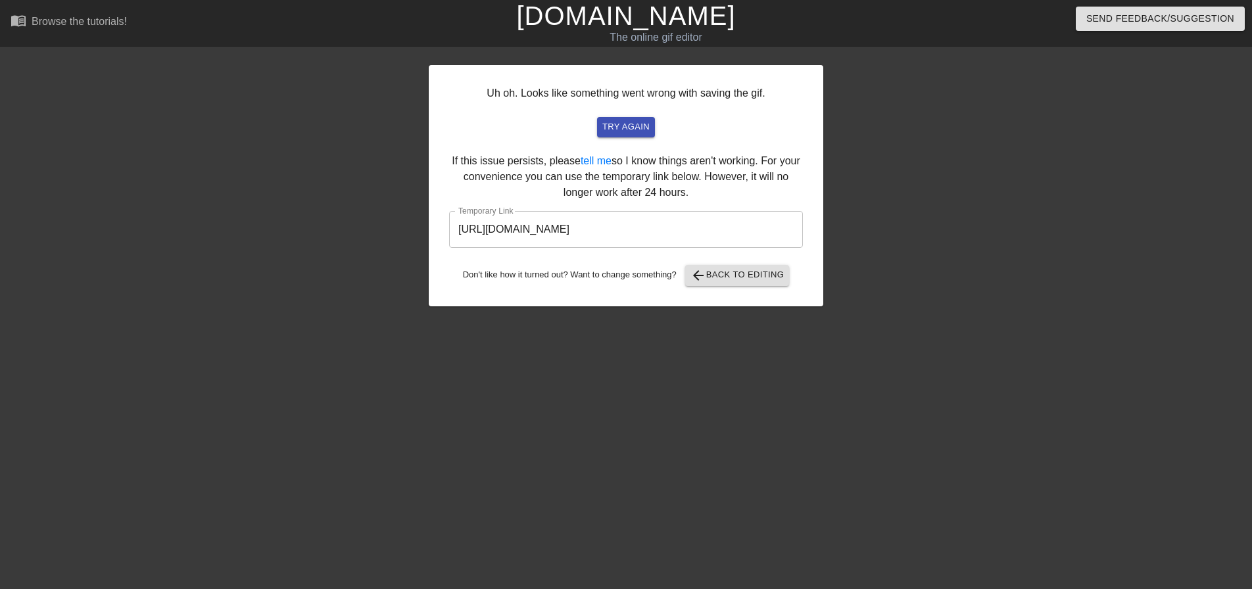
click at [638, 228] on input "https://www.gifntext.com/temp_generations/1S28WDeY.gif" at bounding box center [626, 229] width 354 height 37
